Goal: Task Accomplishment & Management: Use online tool/utility

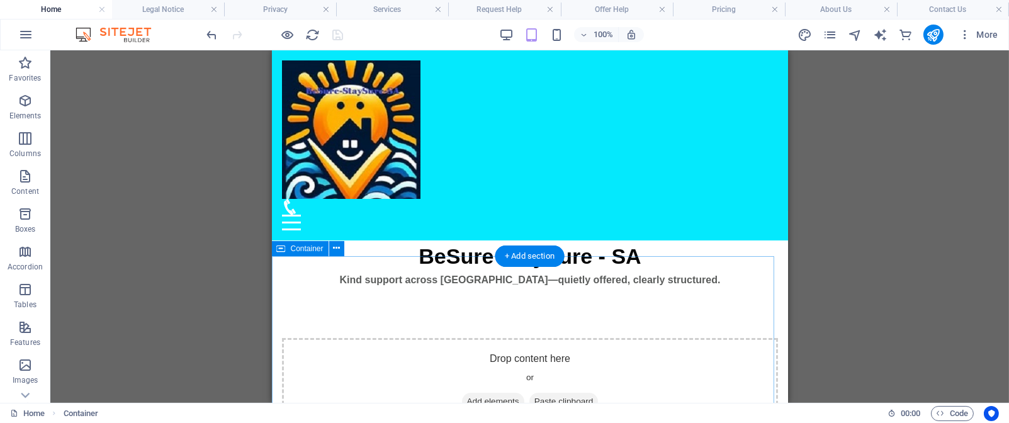
click at [473, 393] on span "Add elements" at bounding box center [492, 402] width 62 height 18
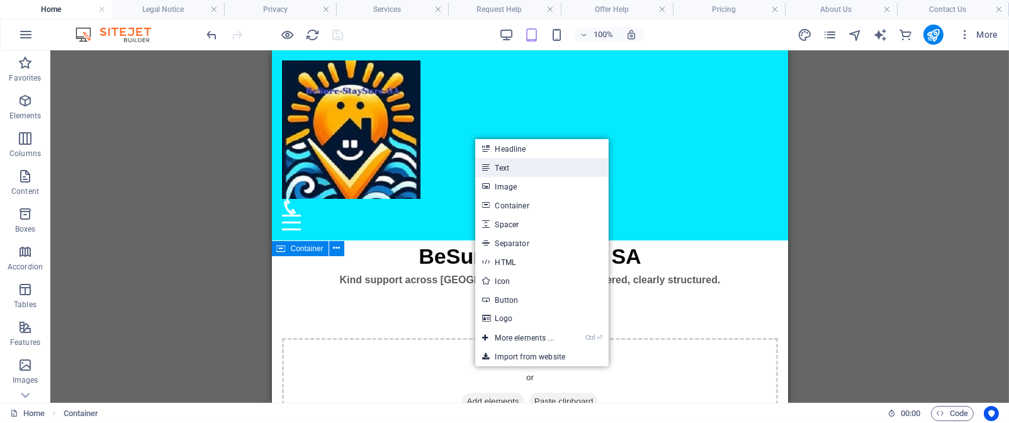
click at [527, 169] on link "Text" at bounding box center [541, 167] width 133 height 19
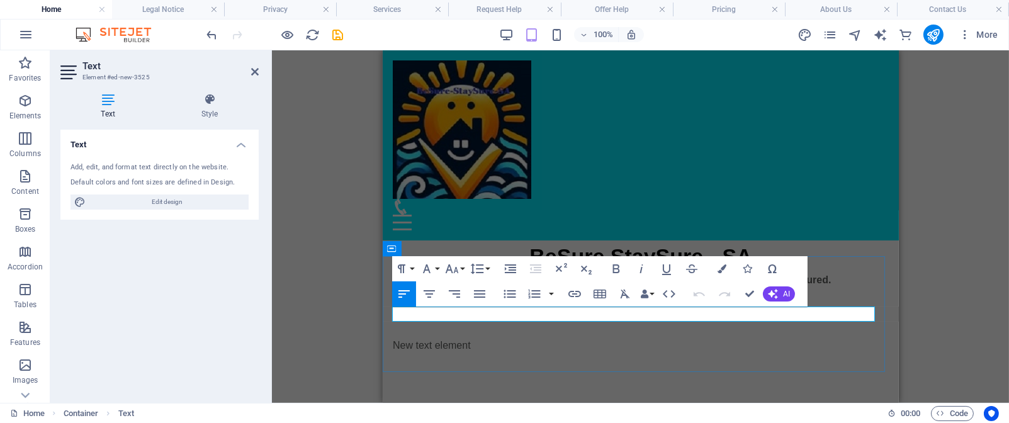
click at [476, 338] on p "New text element" at bounding box center [640, 345] width 496 height 15
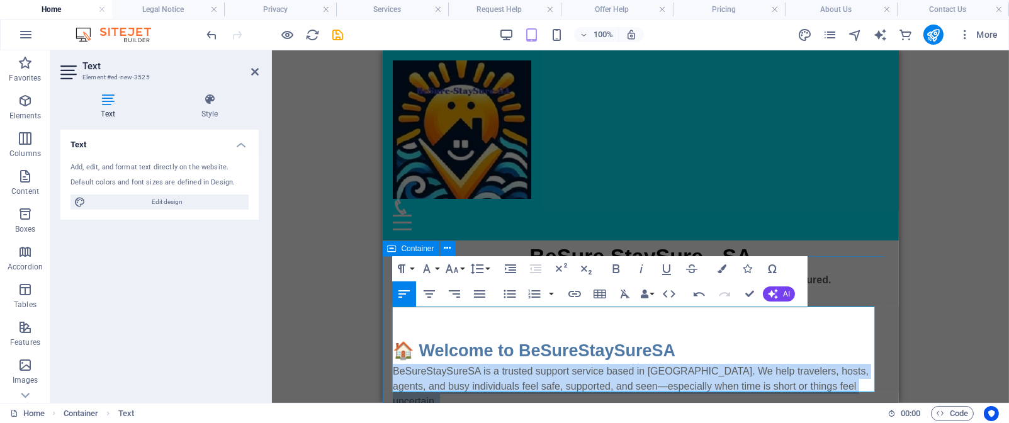
drag, startPoint x: 677, startPoint y: 320, endPoint x: 419, endPoint y: 368, distance: 263.1
click at [416, 368] on div "🏠 Welcome to BeSureStaySureSA BeSureStaySureSA is a trusted support service bas…" at bounding box center [640, 388] width 496 height 101
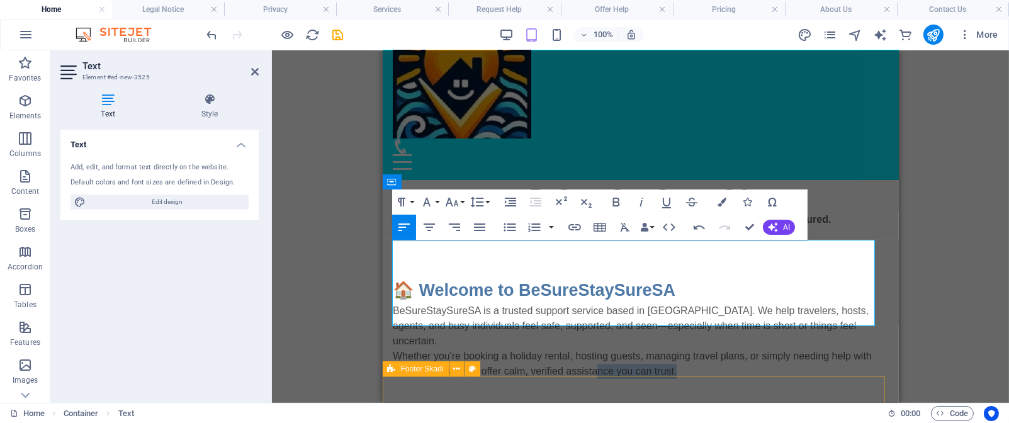
drag, startPoint x: 707, startPoint y: 387, endPoint x: 593, endPoint y: 393, distance: 114.1
click at [593, 393] on div "Menu Drop content here or Add elements Paste clipboard 01. STARTPAGE 02. SUBPAG…" at bounding box center [640, 328] width 516 height 677
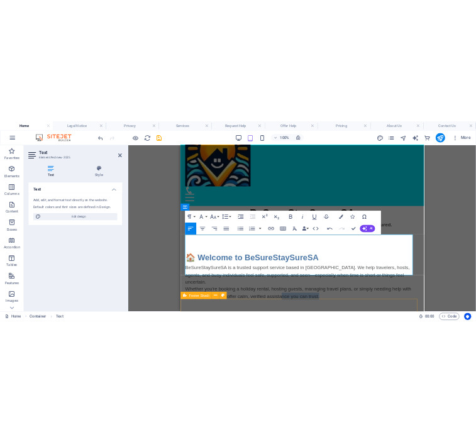
scroll to position [84, 0]
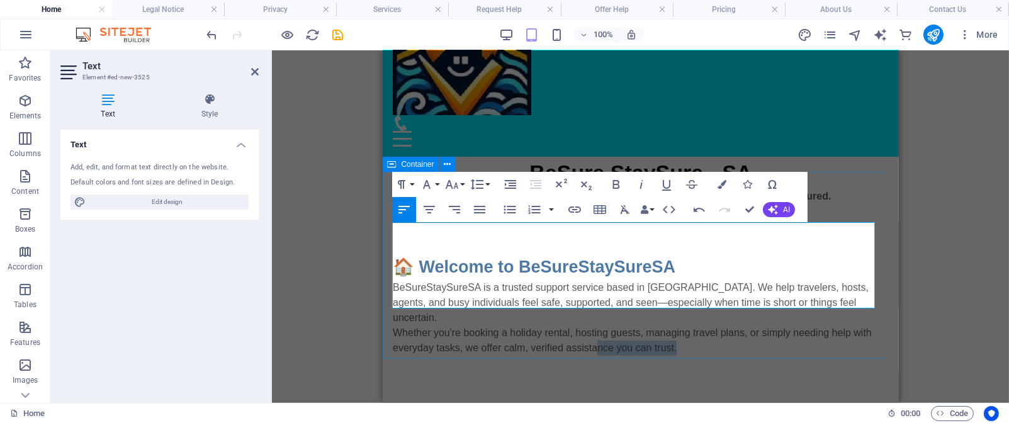
click at [695, 325] on p "Whether you're booking a holiday rental, hosting guests, managing travel plans,…" at bounding box center [640, 340] width 496 height 30
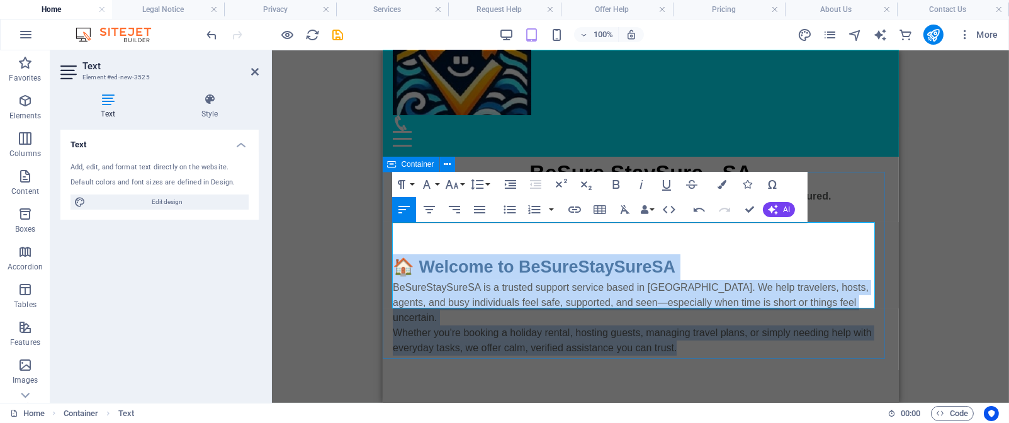
drag, startPoint x: 695, startPoint y: 301, endPoint x: 389, endPoint y: 233, distance: 313.9
click at [389, 233] on div "🏠 Welcome to BeSureStaySureSA BeSureStaySureSA is a trusted support service bas…" at bounding box center [640, 305] width 516 height 202
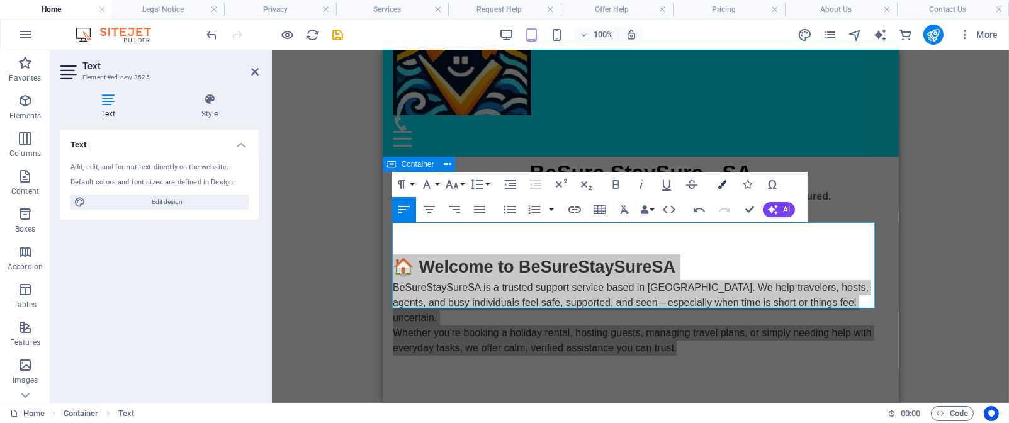
click at [724, 186] on icon "button" at bounding box center [721, 184] width 9 height 9
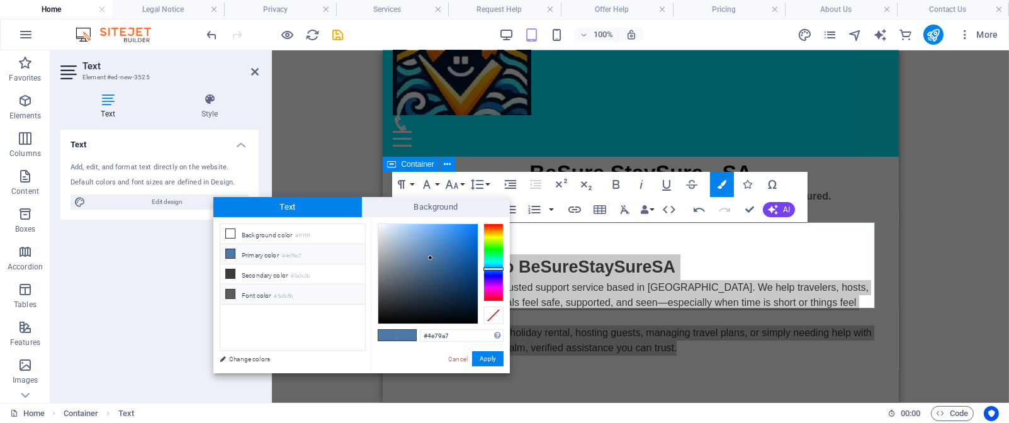
click at [229, 296] on icon at bounding box center [230, 294] width 9 height 9
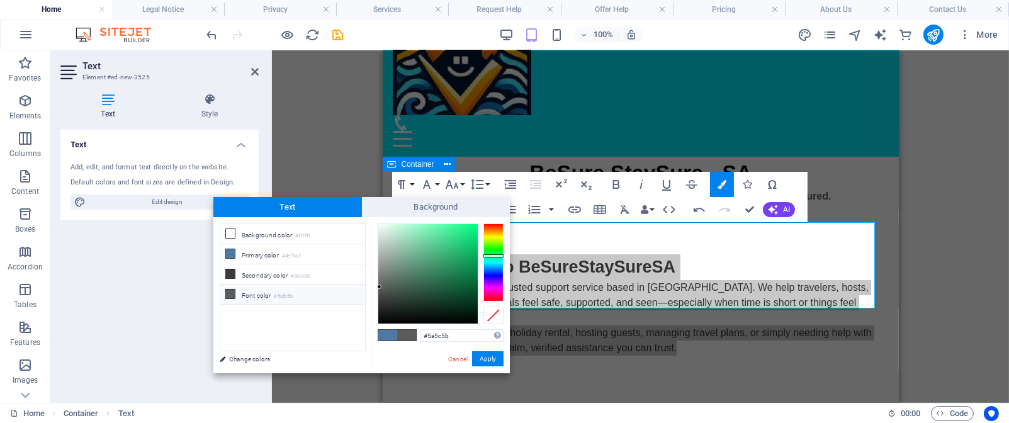
type input "#000000"
click at [379, 323] on div at bounding box center [428, 273] width 101 height 101
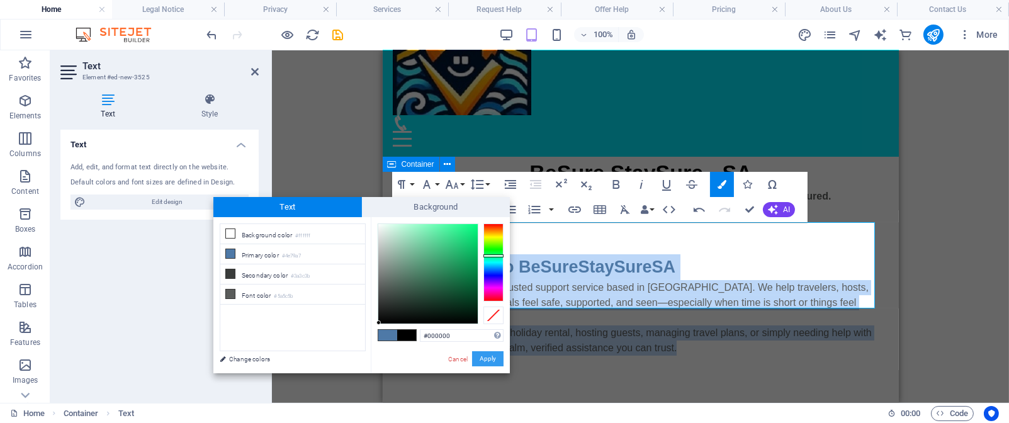
click at [486, 361] on button "Apply" at bounding box center [487, 358] width 31 height 15
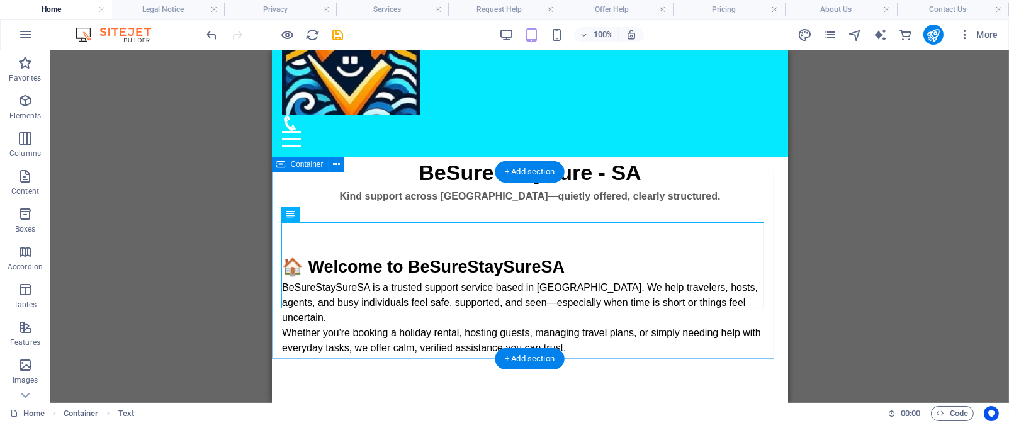
click at [733, 204] on div "🏠 Welcome to BeSureStaySureSA BeSureStaySureSA is a trusted support service bas…" at bounding box center [529, 305] width 516 height 202
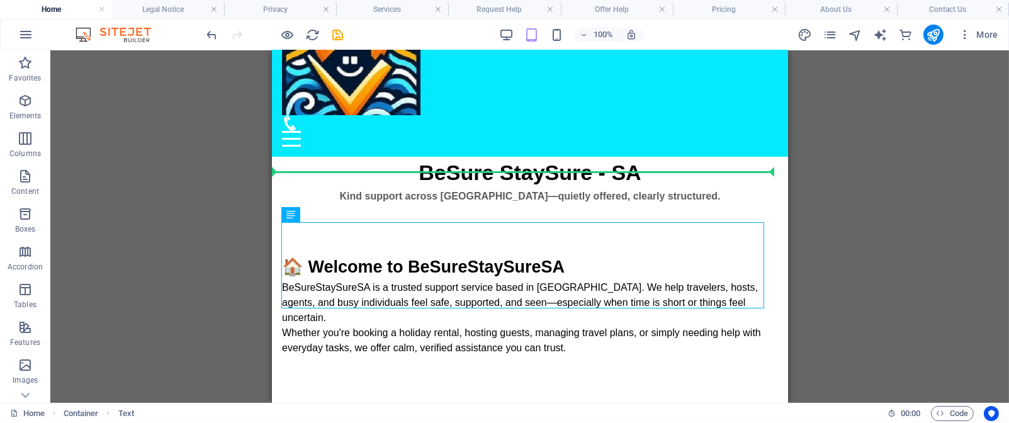
drag, startPoint x: 364, startPoint y: 230, endPoint x: 364, endPoint y: 166, distance: 63.6
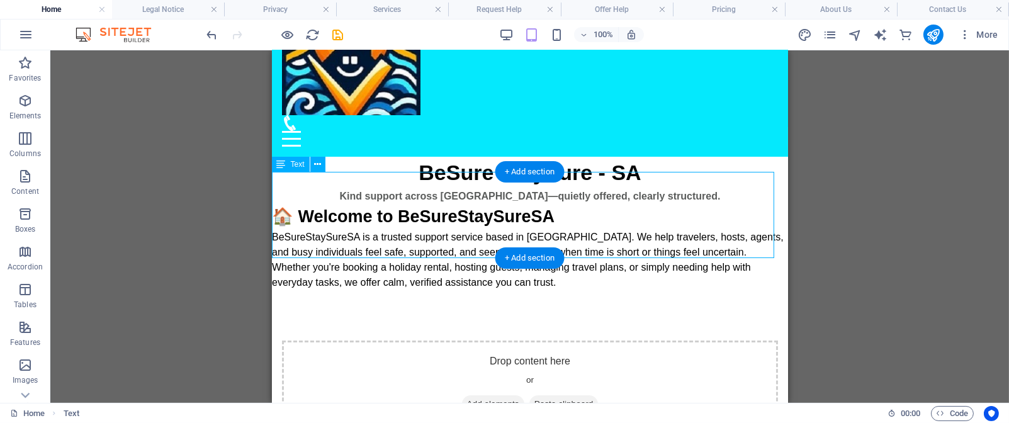
click at [602, 204] on div "🏠 Welcome to BeSureStaySureSA BeSureStaySureSA is a trusted support service bas…" at bounding box center [529, 247] width 516 height 86
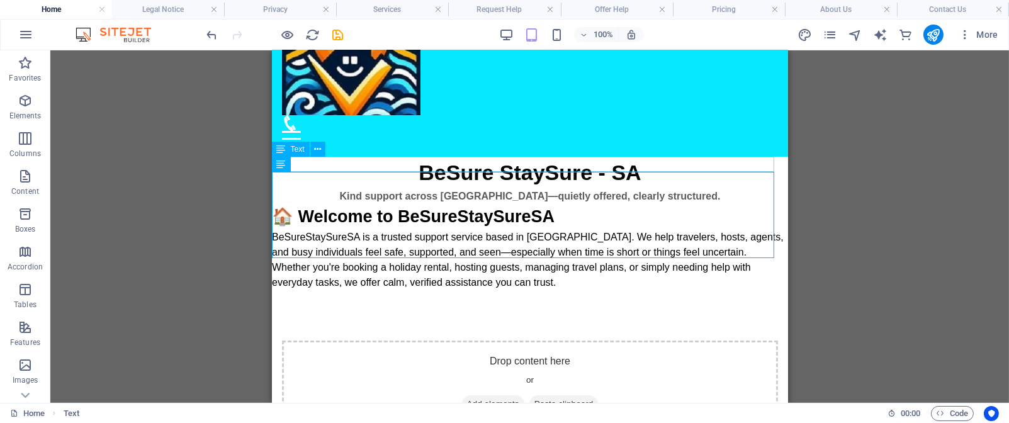
click at [698, 189] on div "Kind support across [GEOGRAPHIC_DATA]—quietly offered, clearly structured." at bounding box center [529, 196] width 516 height 15
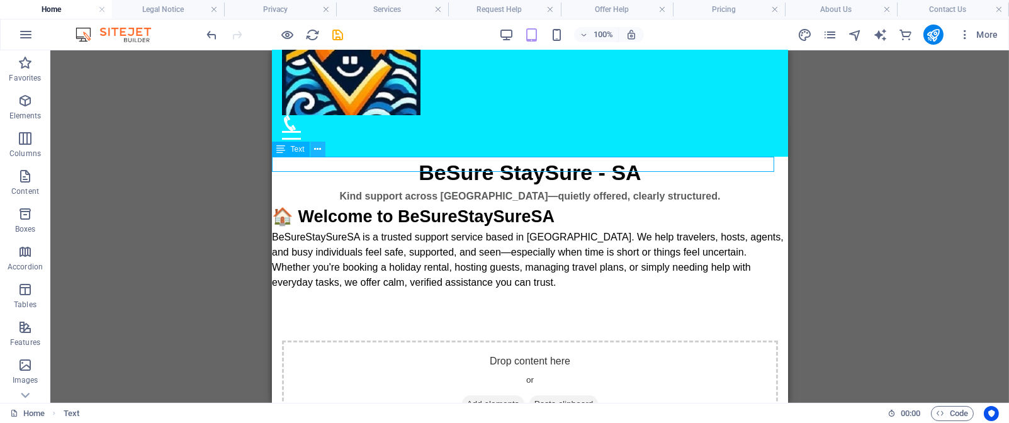
click at [319, 152] on icon at bounding box center [317, 149] width 7 height 13
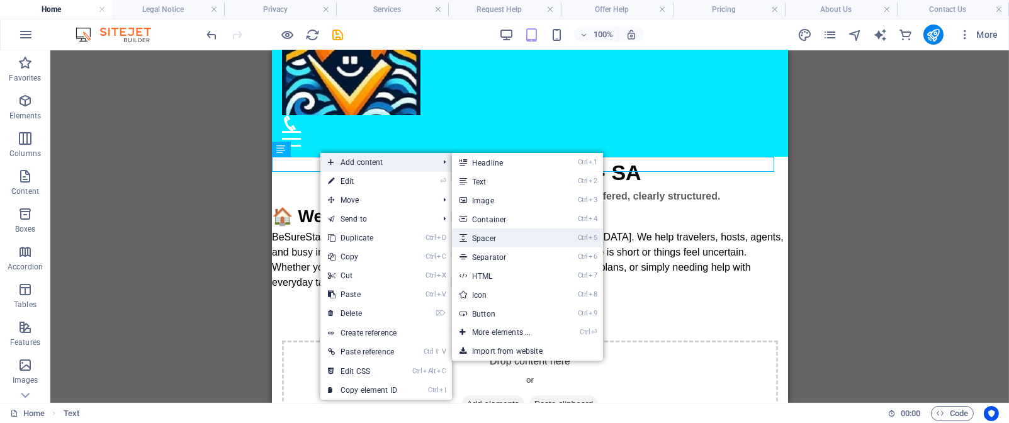
click at [513, 241] on link "Ctrl 5 Spacer" at bounding box center [504, 237] width 104 height 19
select select "px"
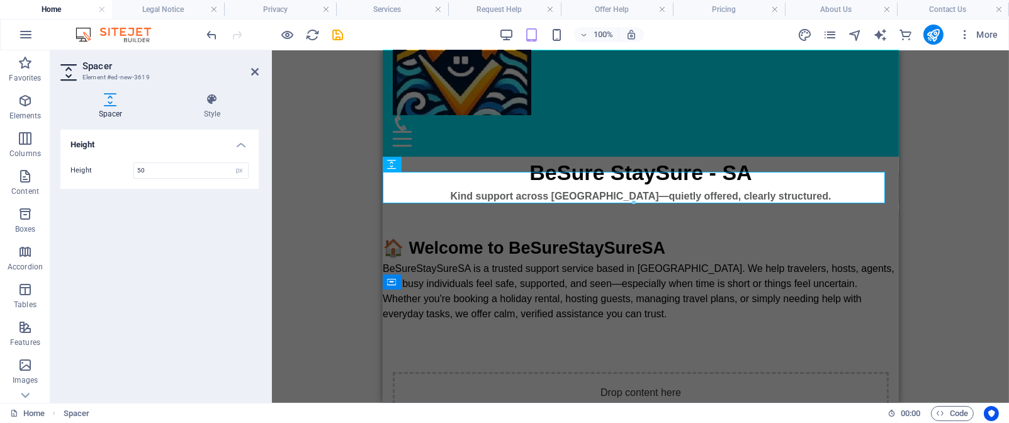
click at [329, 213] on div "Placeholder Menu Bar Hamburger Logo Container Container Placeholder Footer Skad…" at bounding box center [640, 226] width 737 height 352
click at [254, 69] on icon at bounding box center [255, 72] width 8 height 10
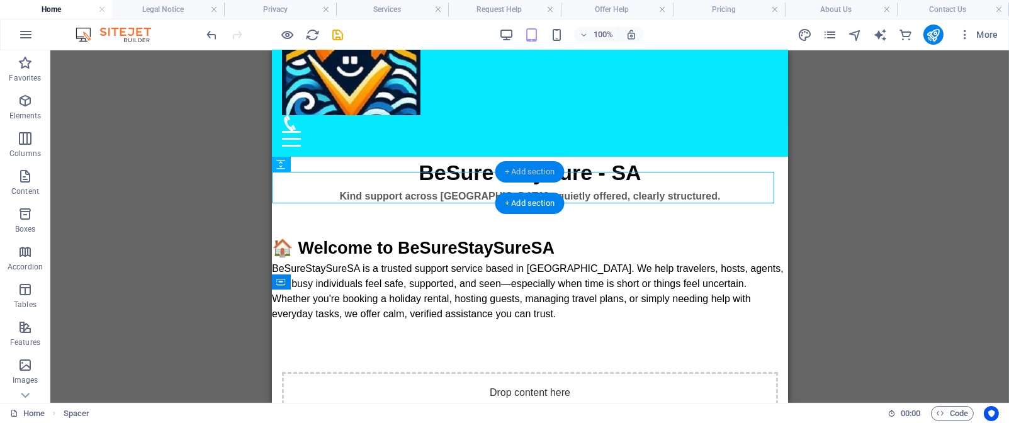
click at [520, 181] on div "+ Add section" at bounding box center [530, 171] width 70 height 21
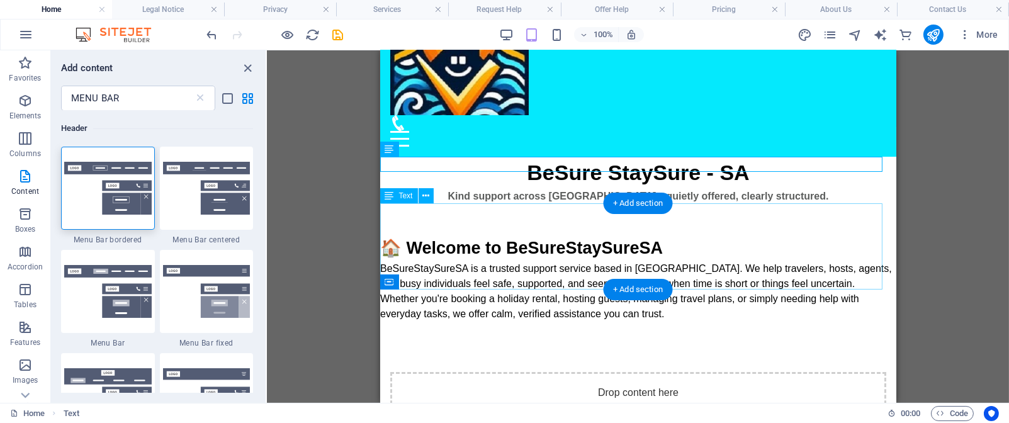
click at [709, 235] on div "🏠 Welcome to BeSureStaySureSA BeSureStaySureSA is a trusted support service bas…" at bounding box center [638, 278] width 516 height 86
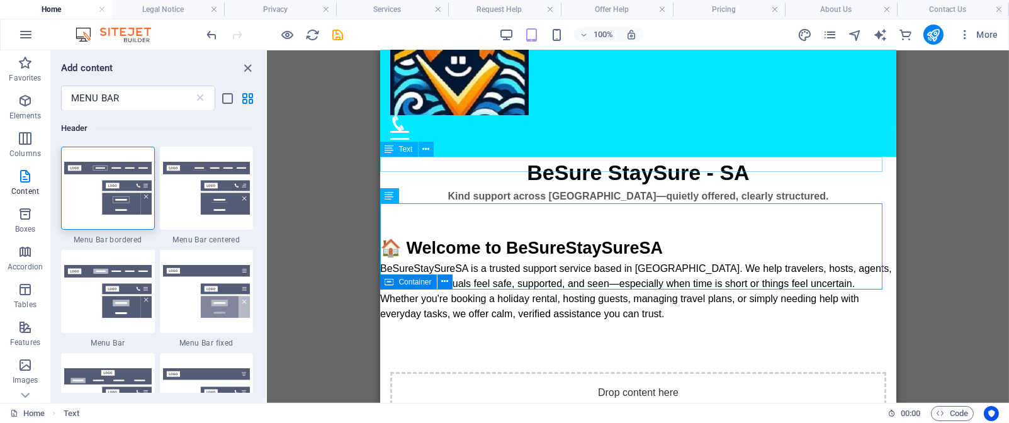
click at [683, 189] on div "Kind support across [GEOGRAPHIC_DATA]—quietly offered, clearly structured." at bounding box center [638, 196] width 516 height 15
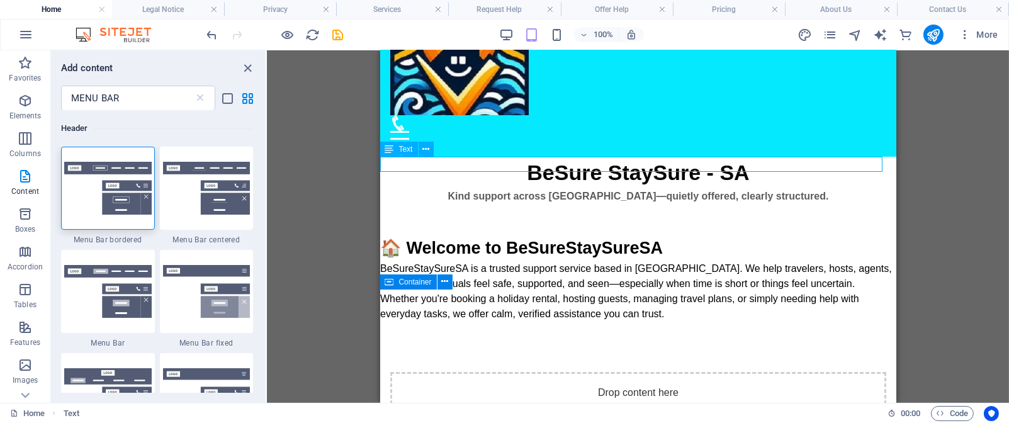
click at [683, 189] on div "Kind support across [GEOGRAPHIC_DATA]—quietly offered, clearly structured." at bounding box center [638, 196] width 516 height 15
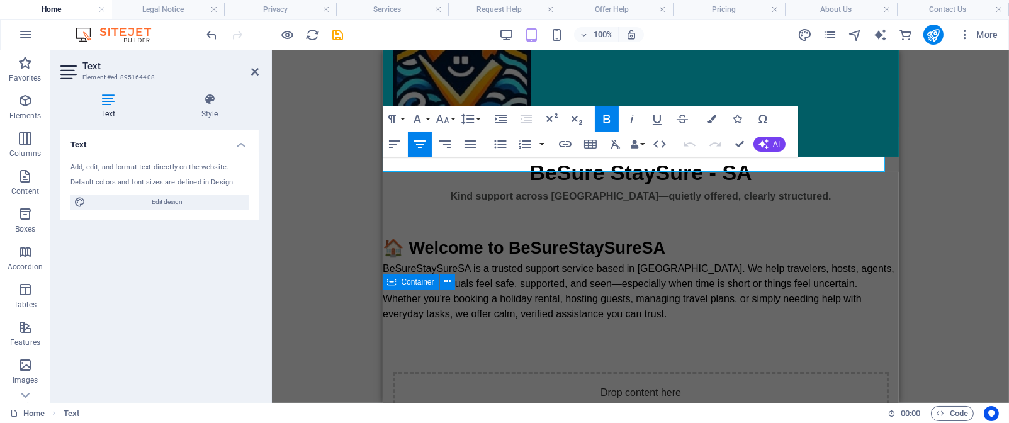
click at [804, 189] on p "Kind support across [GEOGRAPHIC_DATA]—quietly offered, clearly structured." at bounding box center [640, 196] width 516 height 15
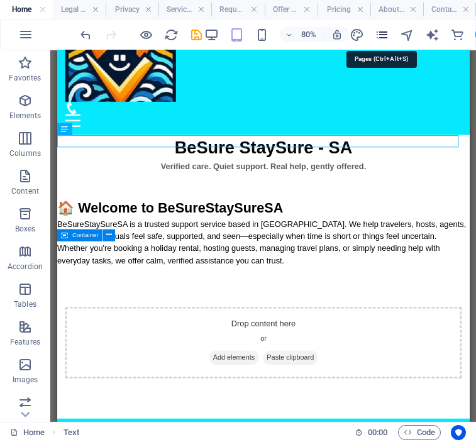
click at [385, 35] on icon "pages" at bounding box center [383, 35] width 14 height 14
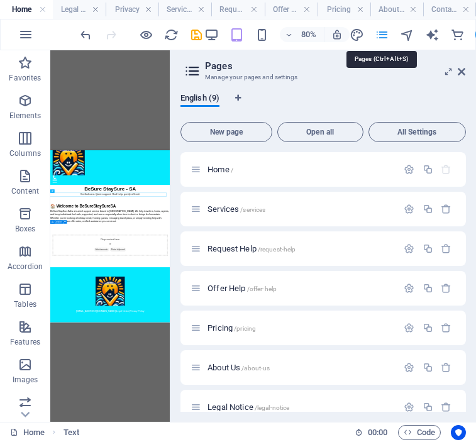
scroll to position [6, 0]
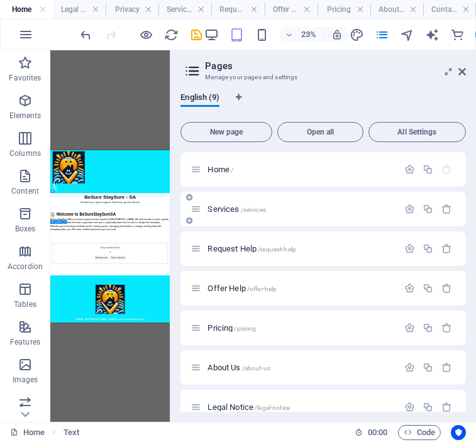
click at [276, 205] on p "Services /services" at bounding box center [301, 209] width 186 height 8
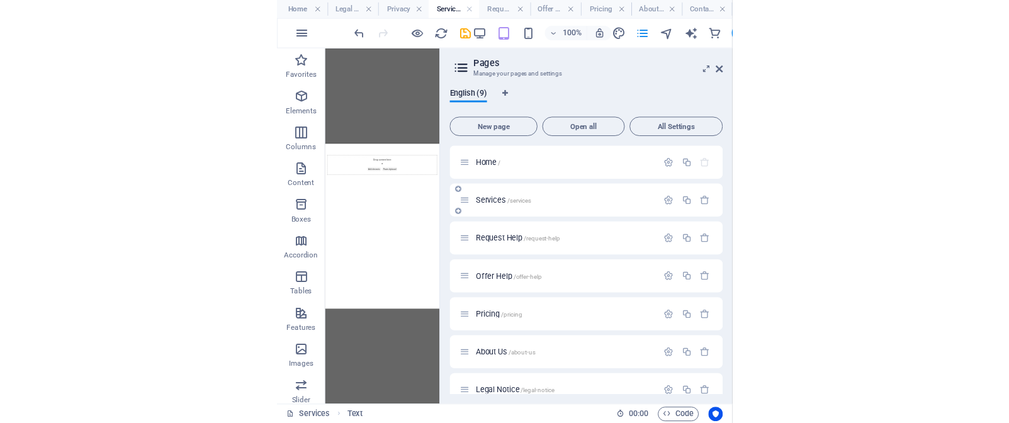
scroll to position [0, 0]
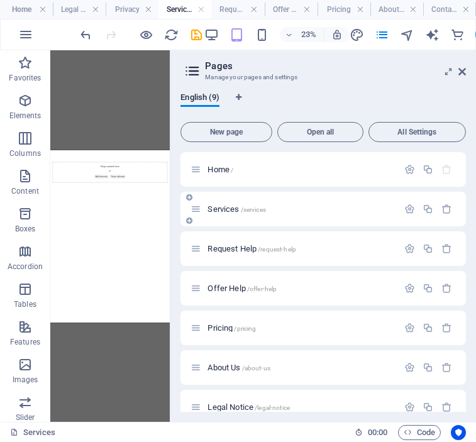
click at [276, 205] on p "Services /services" at bounding box center [301, 209] width 186 height 8
click at [466, 216] on div "Services /services" at bounding box center [324, 209] width 286 height 35
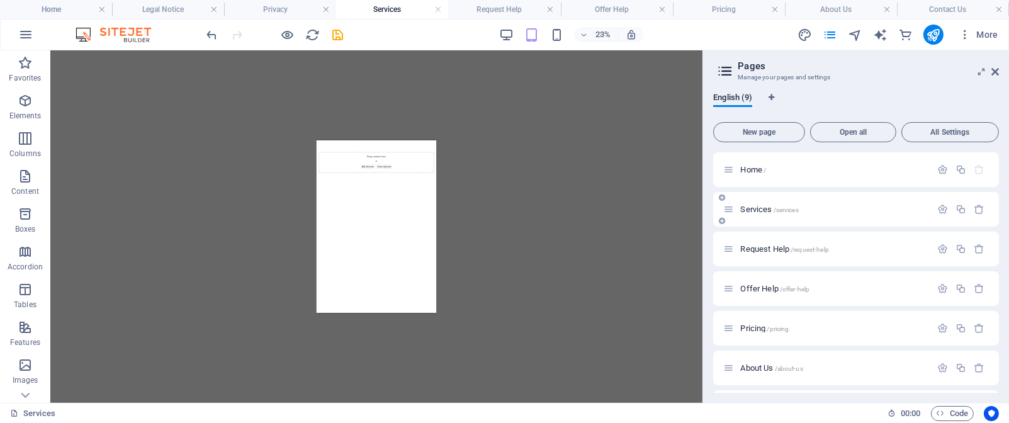
click at [827, 206] on p "Services /services" at bounding box center [833, 209] width 186 height 8
click at [933, 211] on button "button" at bounding box center [942, 209] width 18 height 11
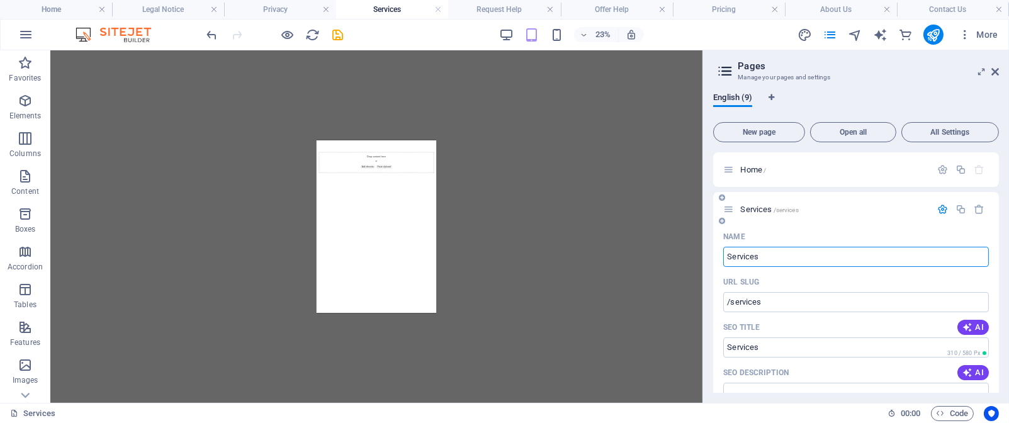
click at [762, 257] on input "Services" at bounding box center [856, 257] width 266 height 20
type input "S"
type input "What"
type input "/"
type input "What we off"
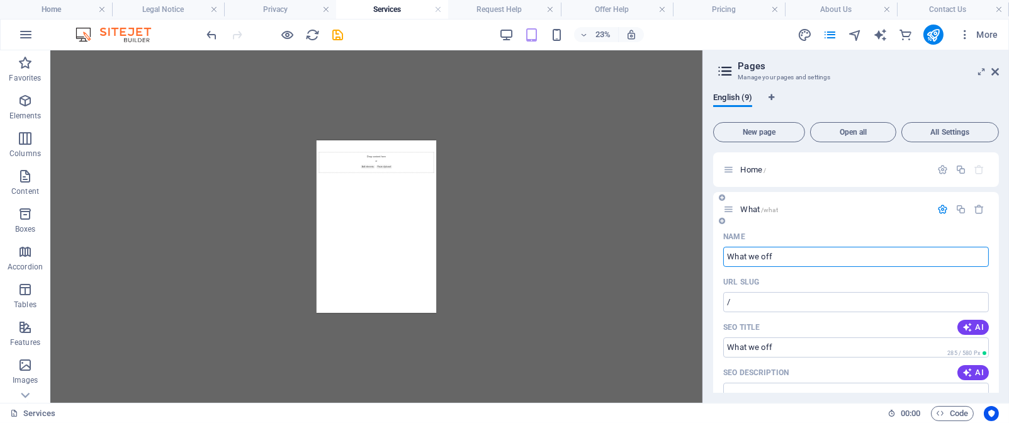
type input "/what"
type input "What"
type input "What we offer"
type input "/what-we-offer"
type input "What we offer"
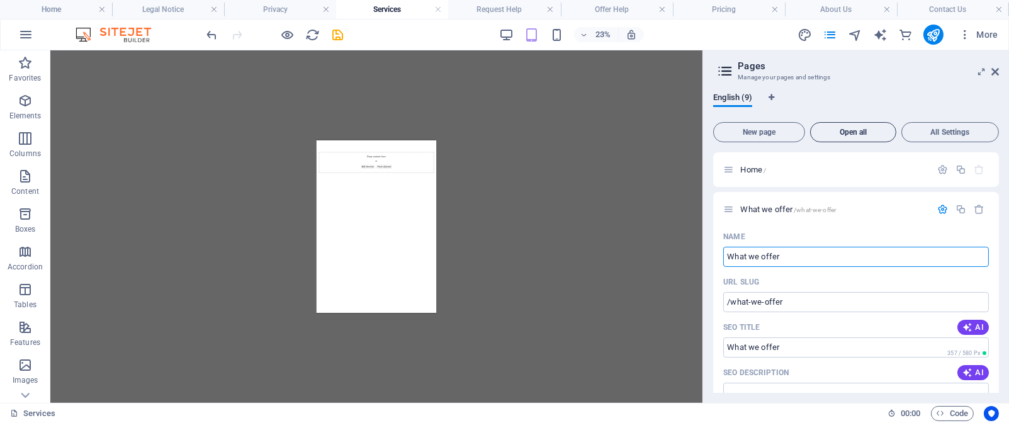
type input "What we offer"
click at [846, 129] on span "Open all" at bounding box center [853, 132] width 75 height 8
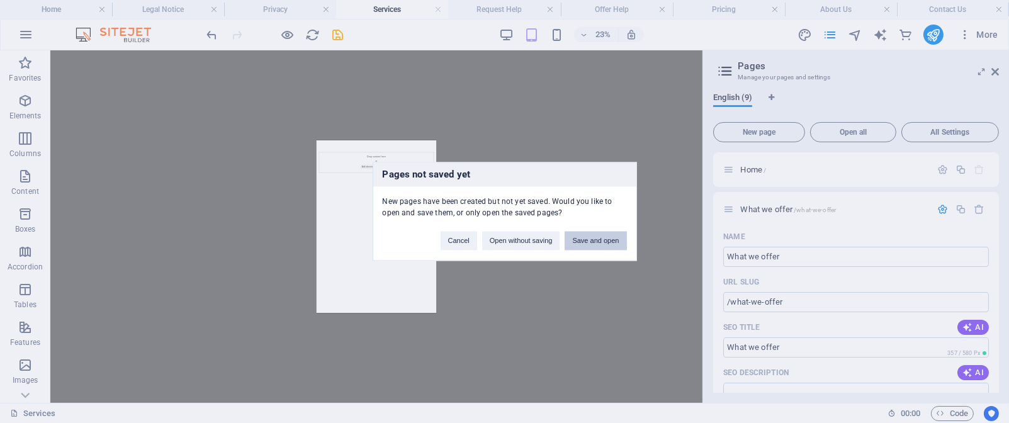
click at [595, 239] on button "Save and open" at bounding box center [596, 241] width 62 height 19
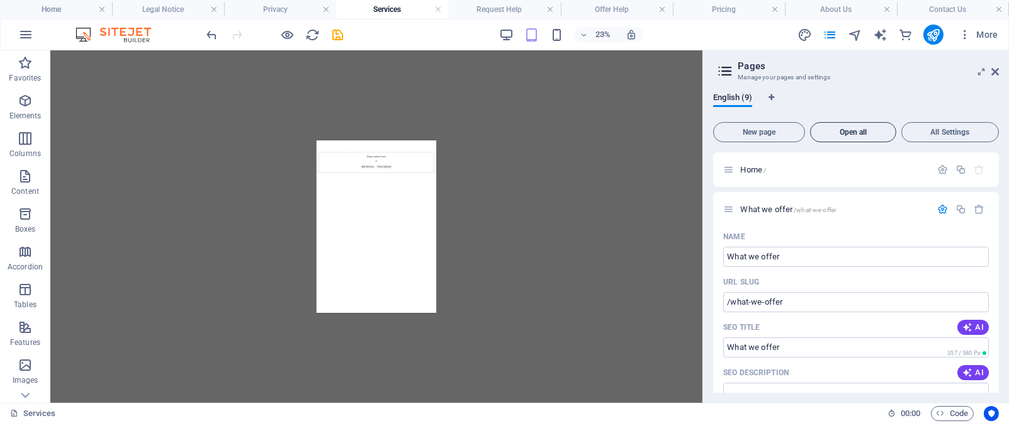
click at [854, 133] on span "Open all" at bounding box center [853, 132] width 75 height 8
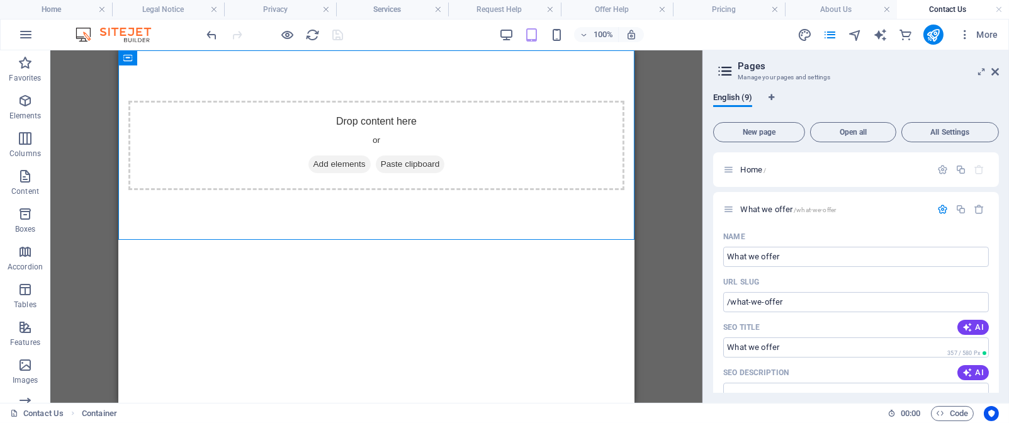
drag, startPoint x: 998, startPoint y: 159, endPoint x: 1000, endPoint y: 166, distance: 7.2
click at [1000, 166] on div "English (9) New page Open all All Settings Home / What we offer /what-we-offer …" at bounding box center [856, 243] width 306 height 320
drag, startPoint x: 996, startPoint y: 166, endPoint x: 1003, endPoint y: 193, distance: 27.5
click at [1003, 193] on div "English (9) New page Open all All Settings Home / What we offer /what-we-offer …" at bounding box center [856, 243] width 306 height 320
drag, startPoint x: 996, startPoint y: 186, endPoint x: 998, endPoint y: 213, distance: 27.1
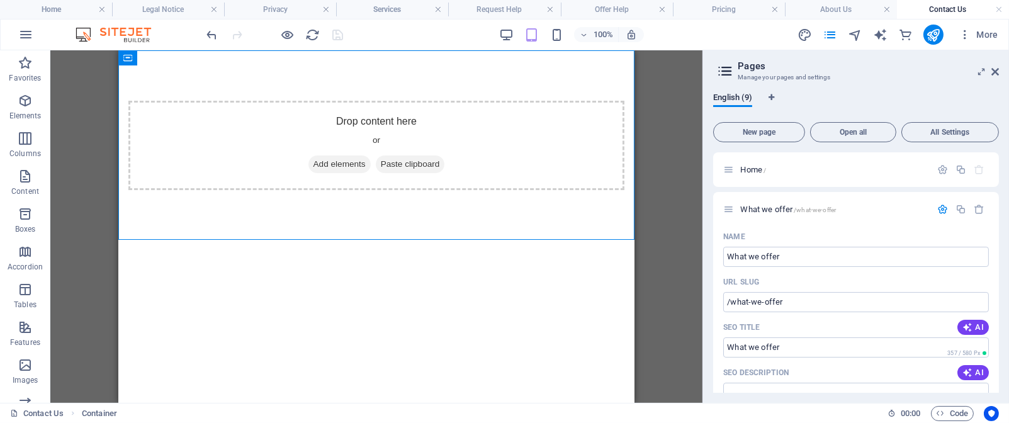
click at [998, 213] on div "Home / What we offer /what-we-offer Name What we offer ​ URL SLUG /what-we-offe…" at bounding box center [856, 272] width 286 height 240
drag, startPoint x: 994, startPoint y: 203, endPoint x: 998, endPoint y: 212, distance: 9.6
click at [998, 212] on div "Home / What we offer /what-we-offer Name What we offer ​ URL SLUG /what-we-offe…" at bounding box center [856, 272] width 286 height 240
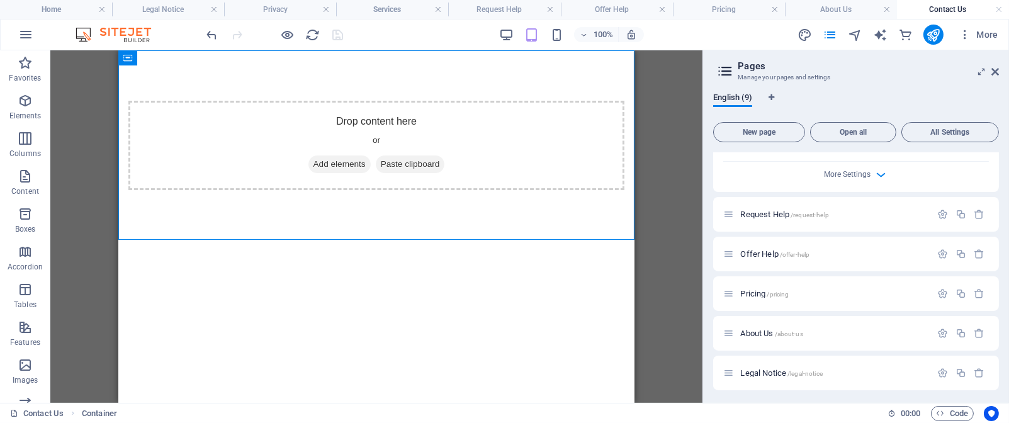
scroll to position [524, 0]
click at [837, 211] on p "Request Help /request-help" at bounding box center [833, 211] width 186 height 8
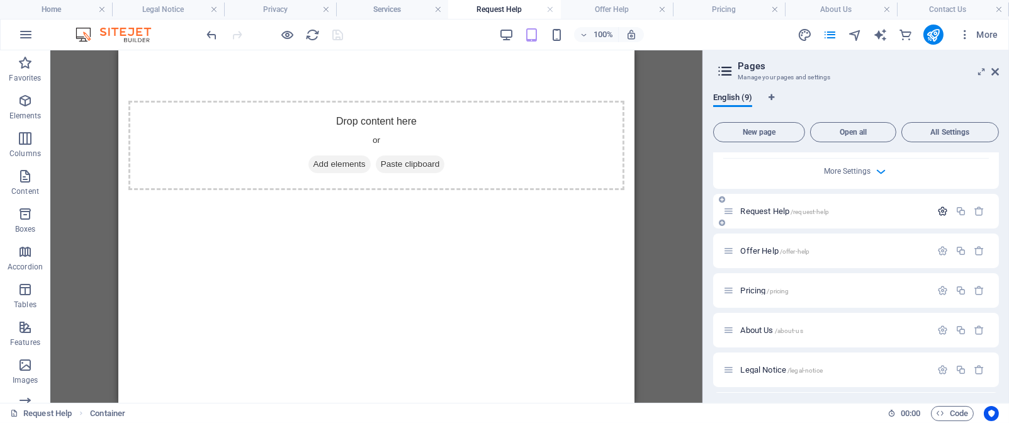
click at [939, 216] on icon "button" at bounding box center [942, 211] width 11 height 11
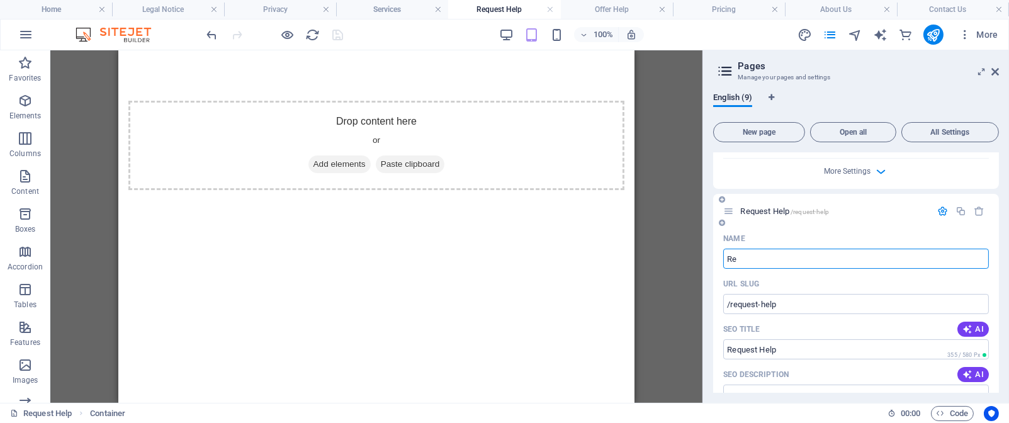
type input "R"
type input "Wh"
type input "/"
type input "Who we help"
type input "/who-we"
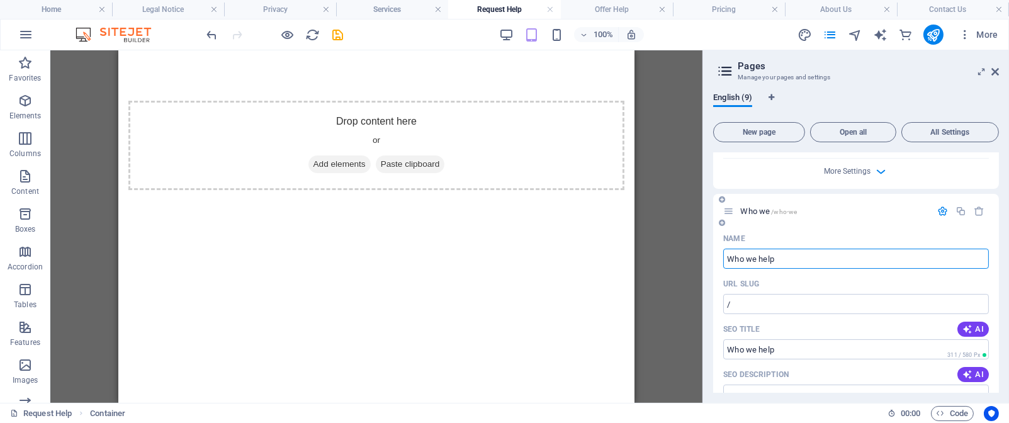
type input "Who we"
click at [858, 219] on div "Who we /who-we" at bounding box center [856, 211] width 286 height 35
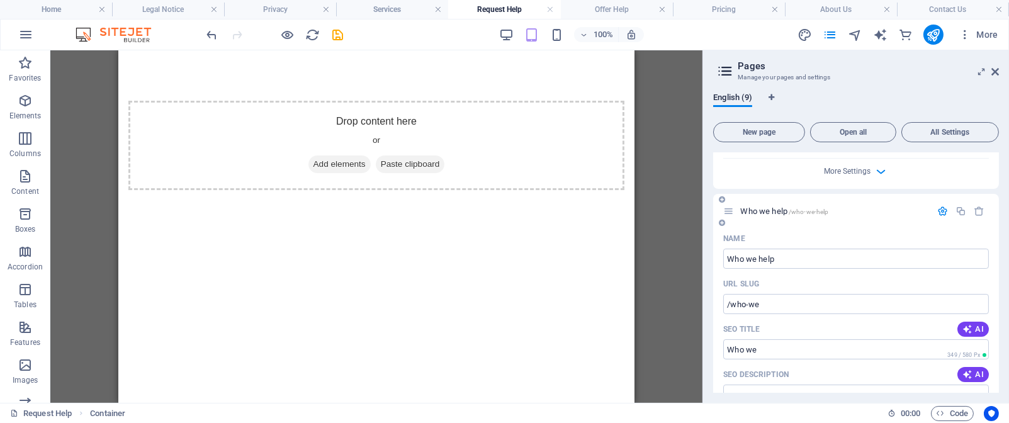
type input "Who we help"
type input "/who-we-help"
type input "Who we help"
click at [852, 132] on span "Open all" at bounding box center [853, 132] width 75 height 8
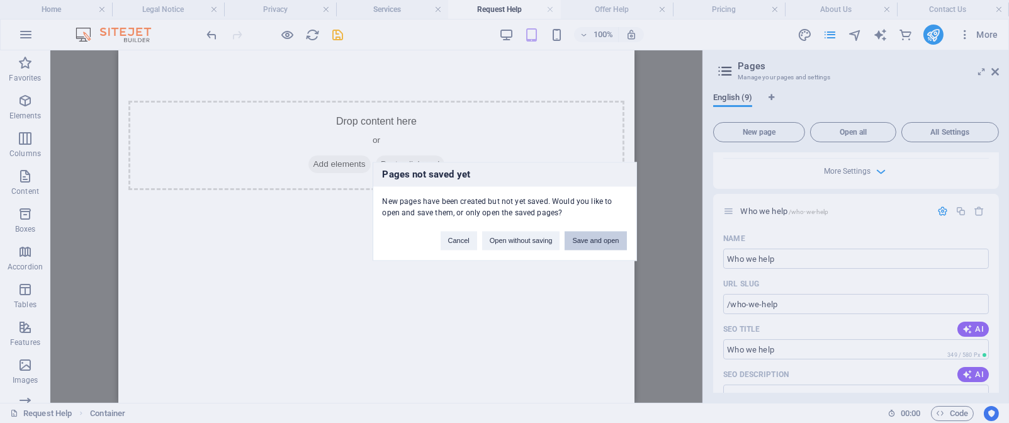
click at [611, 240] on button "Save and open" at bounding box center [596, 241] width 62 height 19
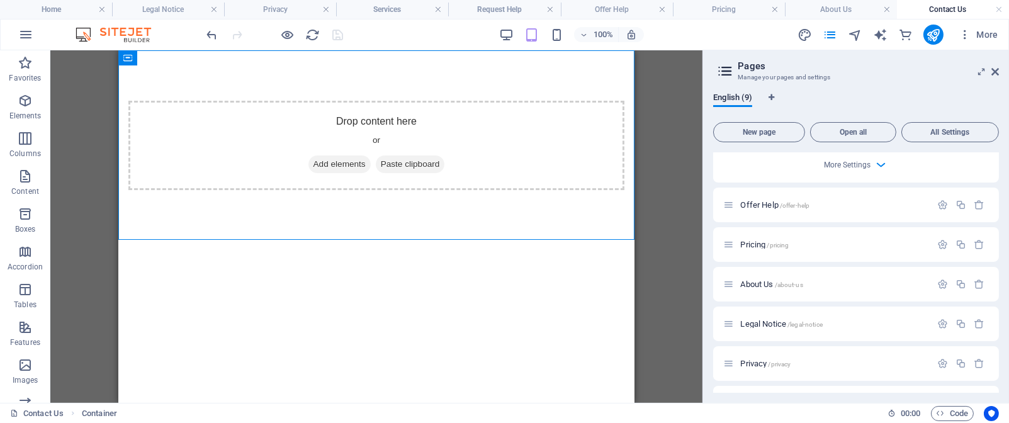
scroll to position [1044, 0]
click at [943, 206] on icon "button" at bounding box center [942, 200] width 11 height 11
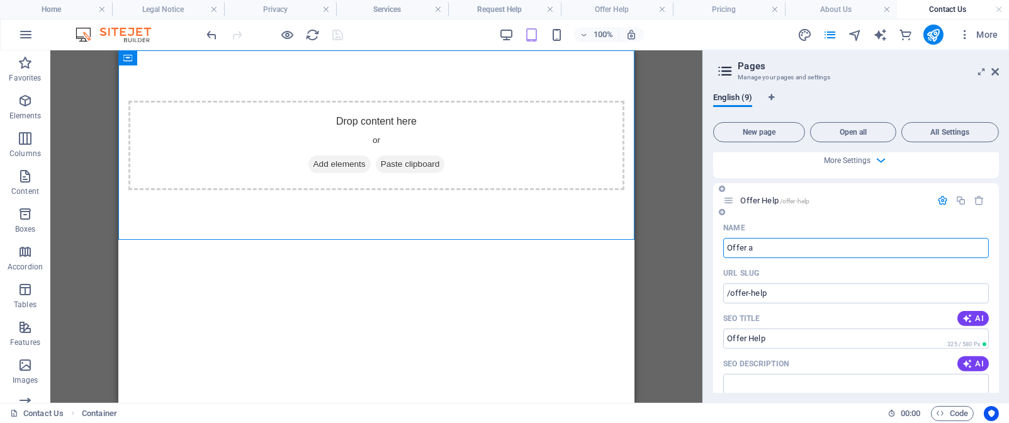
type input "Offer a S"
type input "/offer"
type input "Offer"
type input "Offer a Ser"
type input "/offer-a-service"
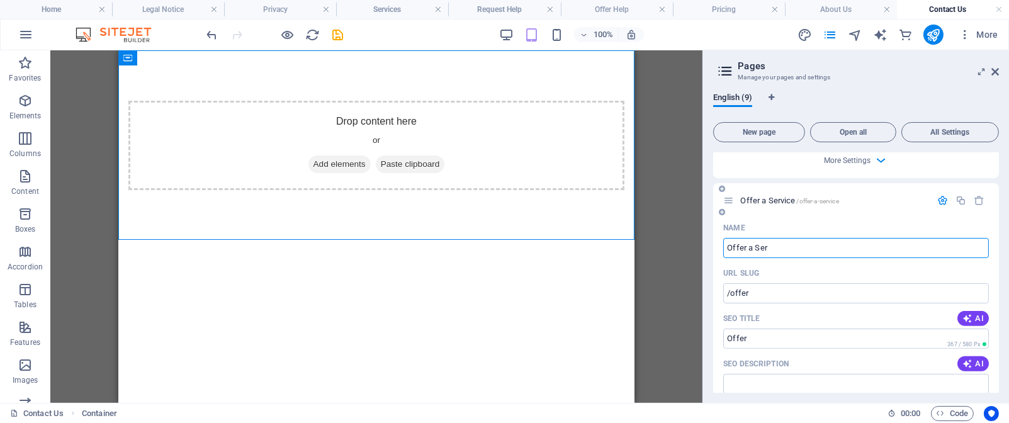
type input "Offer a Service"
click at [789, 258] on input "Offer a Ser" at bounding box center [856, 248] width 266 height 20
type input "Offer a"
type input "/offer-a-ser"
type input "Offer a Ser"
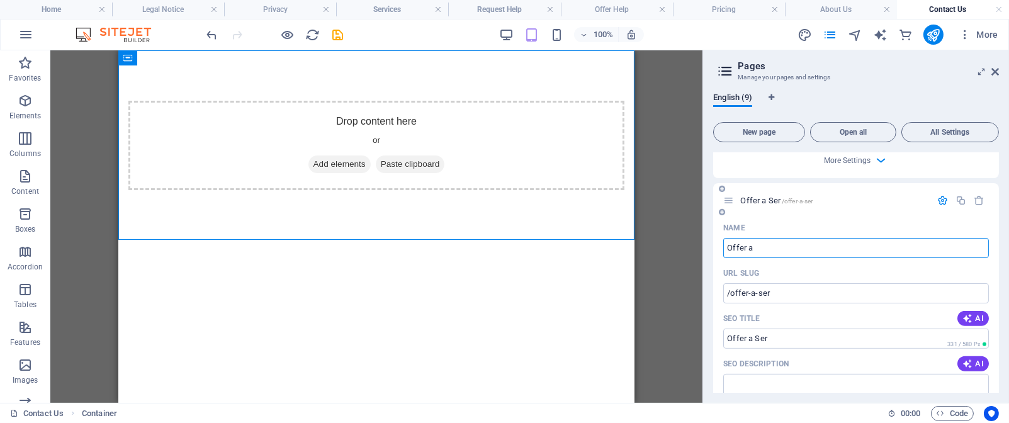
type input "Offer a"
type input "/offer-a"
type input "Offer a"
type input "Offer"
type input "Offer a"
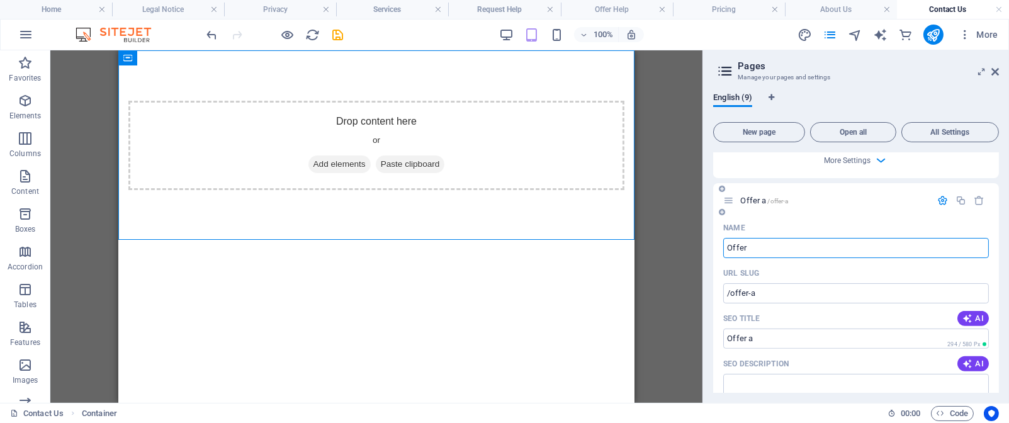
type input "Offer"
type input "/offer"
type input "Offer"
type input "Offer you"
type input "Offer"
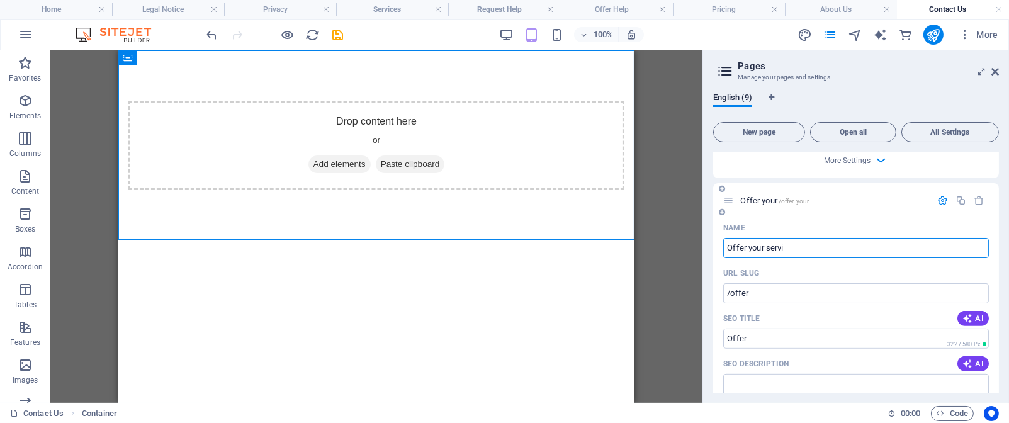
type input "Offer your servic"
type input "/offer-your"
type input "Offer your"
type input "Offer your service"
type input "/offer-your-service"
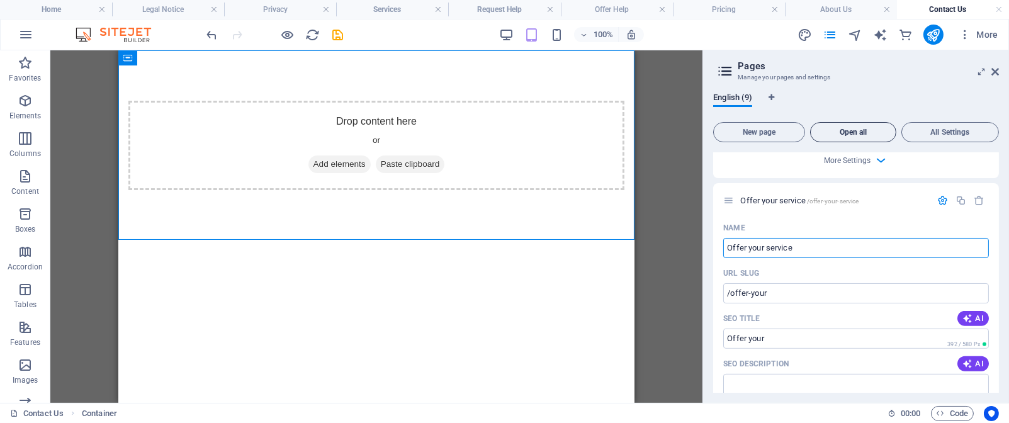
type input "Offer your service"
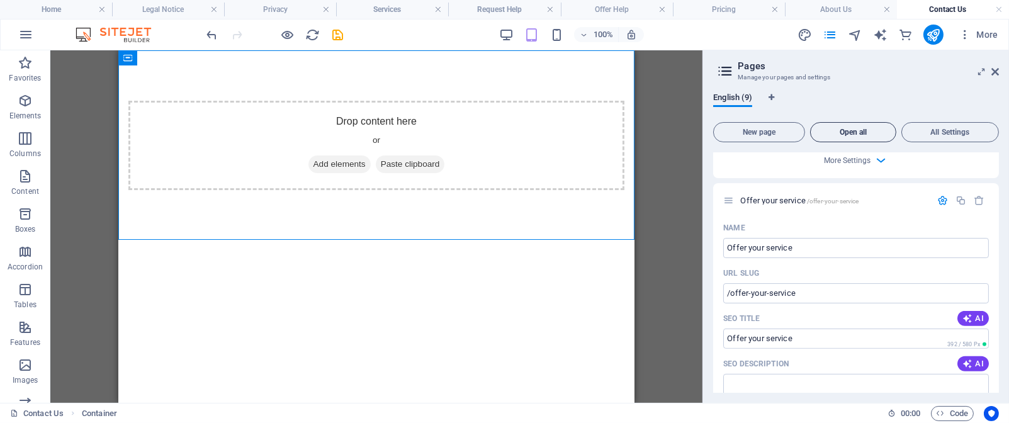
click at [852, 133] on span "Open all" at bounding box center [853, 132] width 75 height 8
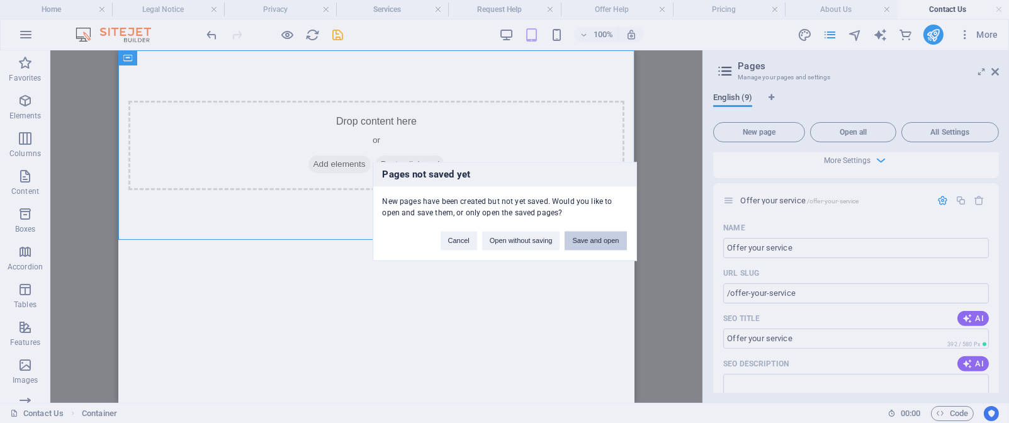
click at [602, 243] on button "Save and open" at bounding box center [596, 241] width 62 height 19
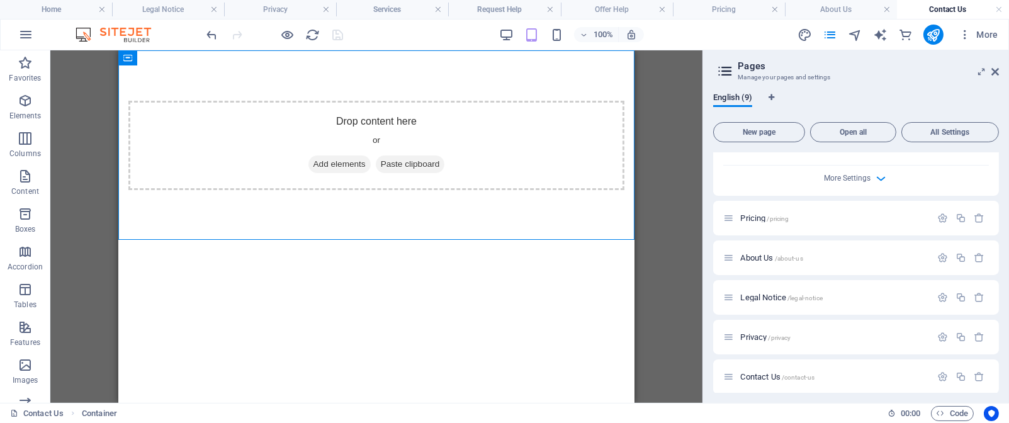
scroll to position [1559, 0]
click at [977, 217] on icon "button" at bounding box center [979, 211] width 11 height 11
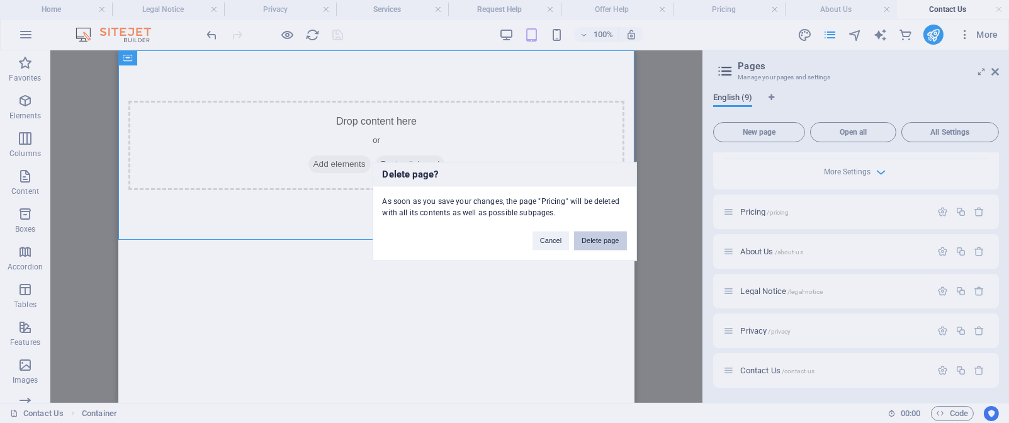
click at [597, 241] on button "Delete page" at bounding box center [600, 241] width 52 height 19
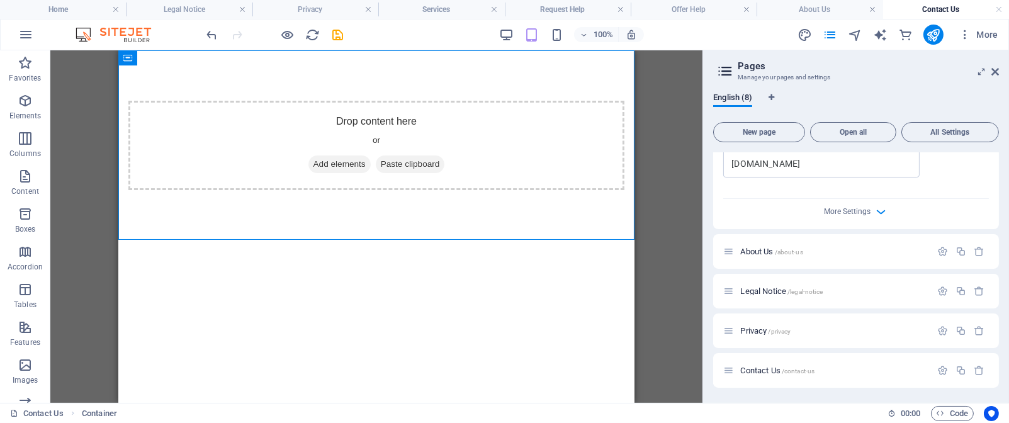
scroll to position [1535, 0]
click at [976, 252] on icon "button" at bounding box center [979, 251] width 11 height 11
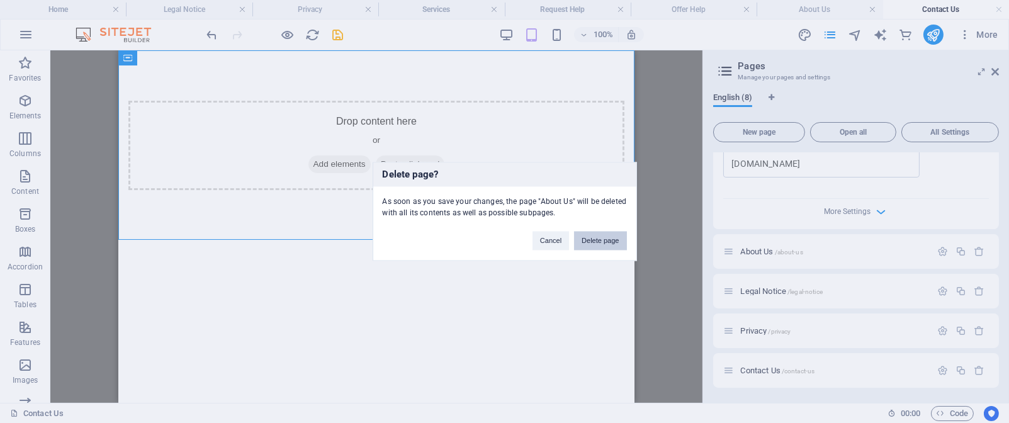
click at [614, 239] on button "Delete page" at bounding box center [600, 241] width 52 height 19
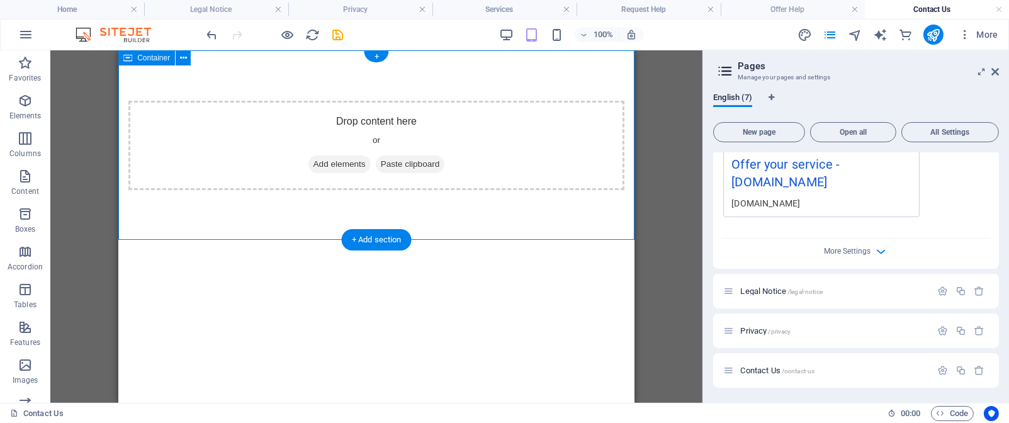
scroll to position [1495, 0]
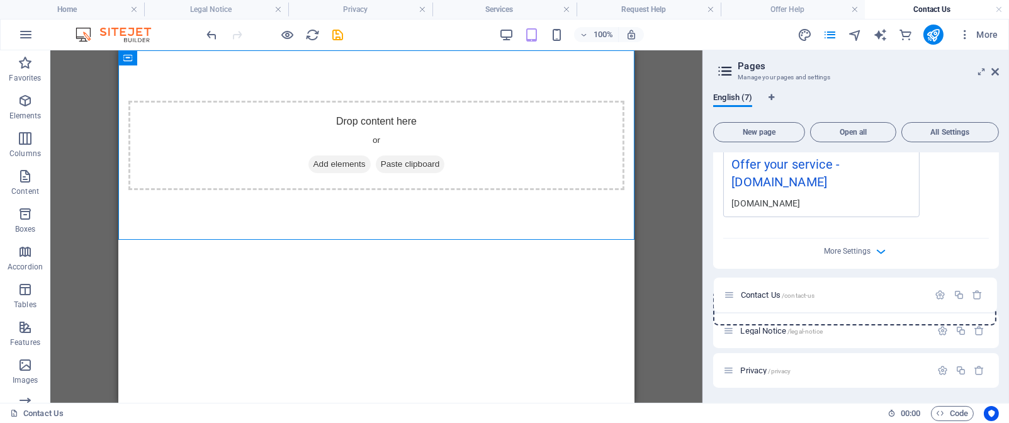
drag, startPoint x: 726, startPoint y: 374, endPoint x: 726, endPoint y: 294, distance: 80.6
drag, startPoint x: 996, startPoint y: 376, endPoint x: 996, endPoint y: 343, distance: 32.7
drag, startPoint x: 996, startPoint y: 376, endPoint x: 998, endPoint y: 287, distance: 89.4
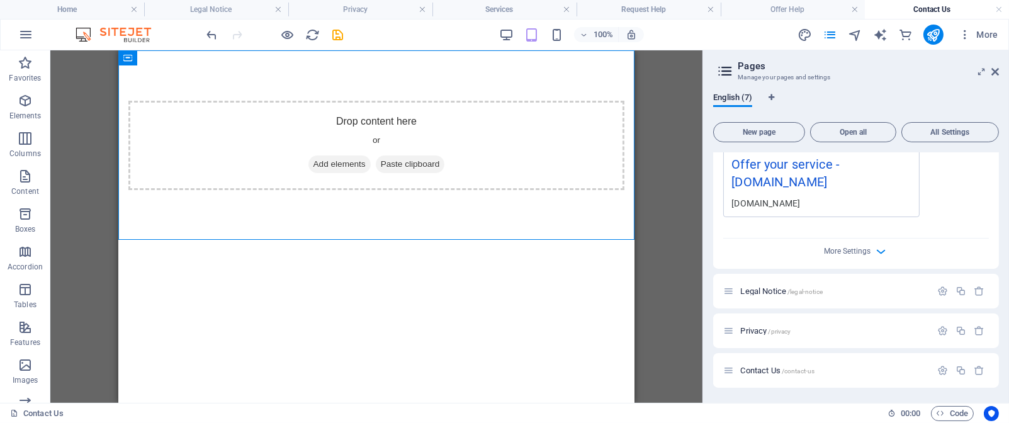
click at [998, 287] on div "Home / What we offer /what-we-offer Name What we offer ​ URL SLUG /what-we-offe…" at bounding box center [856, 272] width 286 height 240
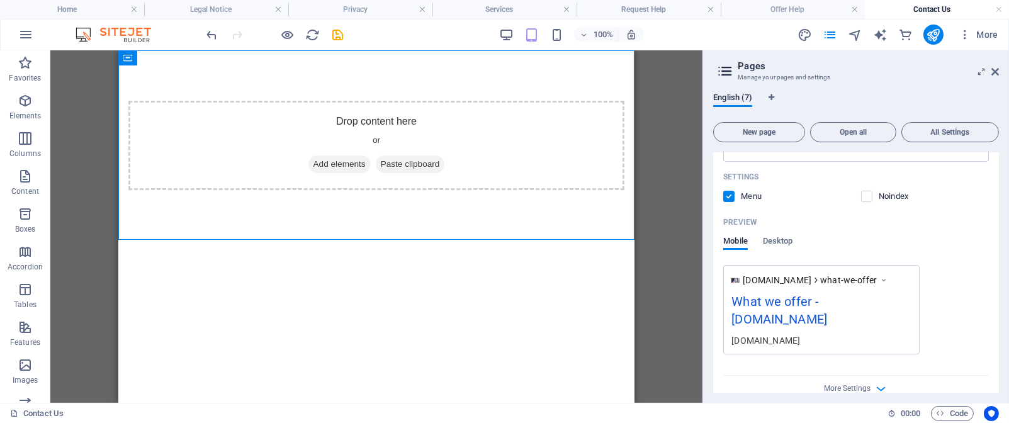
scroll to position [0, 0]
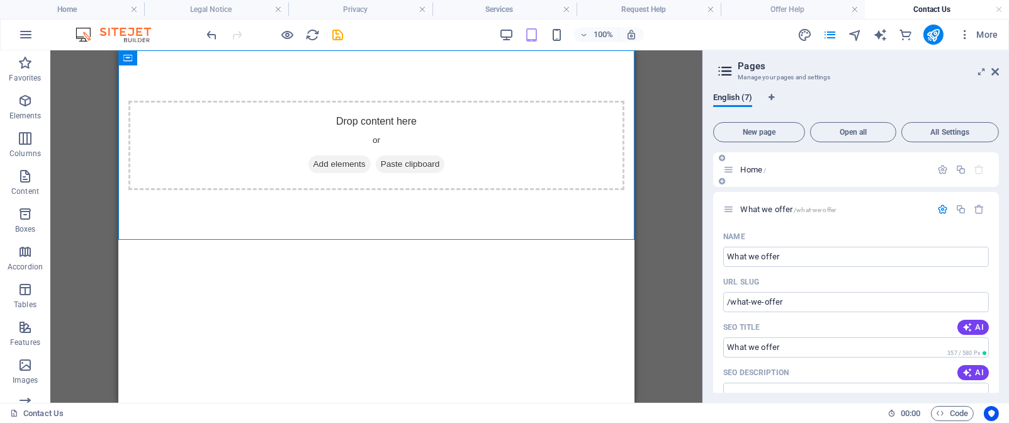
click at [773, 166] on p "Home /" at bounding box center [833, 170] width 186 height 8
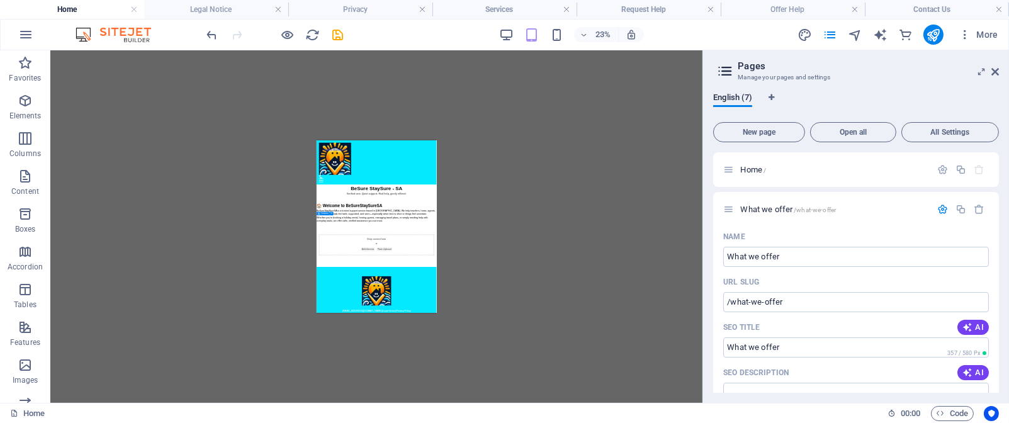
click at [553, 190] on div "Placeholder Menu Bar Hamburger Logo Container Container Container Placeholder F…" at bounding box center [376, 226] width 652 height 352
click at [690, 183] on div "Menu Drop content here or Add elements Paste clipboard 01. STARTPAGE 02. SUBPAG…" at bounding box center [574, 235] width 516 height 190
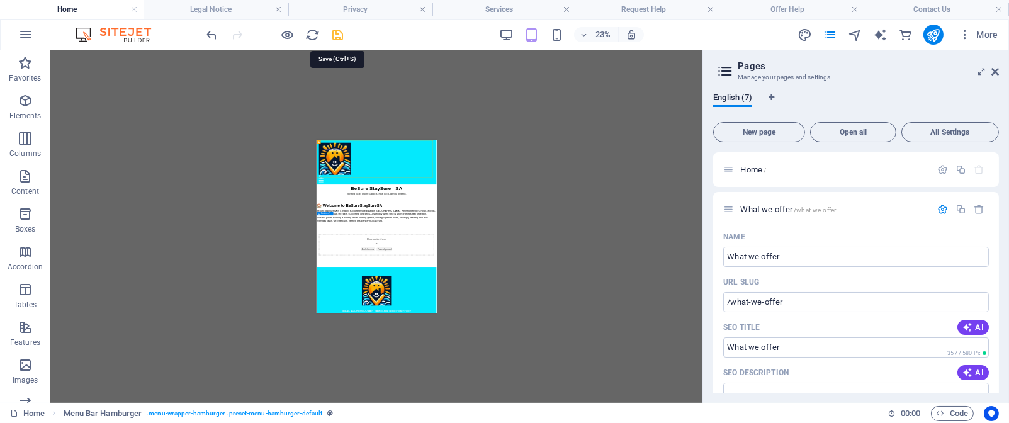
click at [340, 32] on icon "save" at bounding box center [338, 35] width 14 height 14
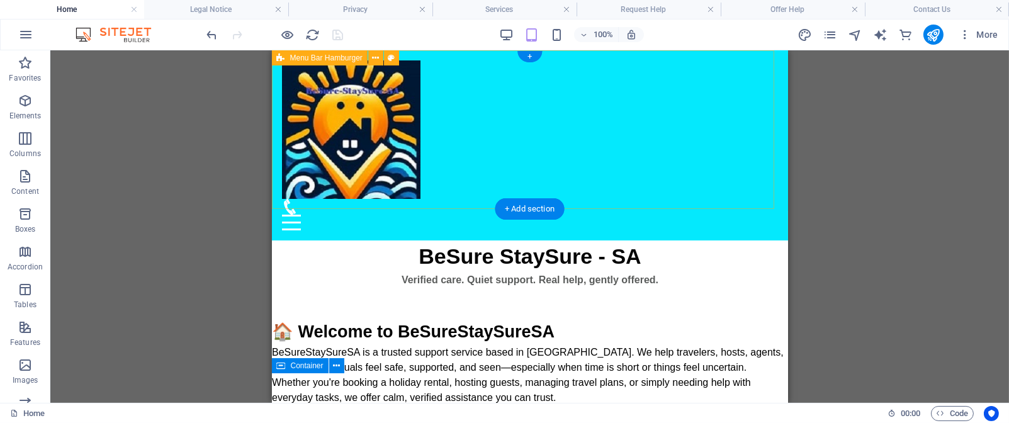
click at [617, 163] on div "Menu Drop content here or Add elements Paste clipboard 01. STARTPAGE 02. SUBPAG…" at bounding box center [529, 145] width 516 height 190
select select "rem"
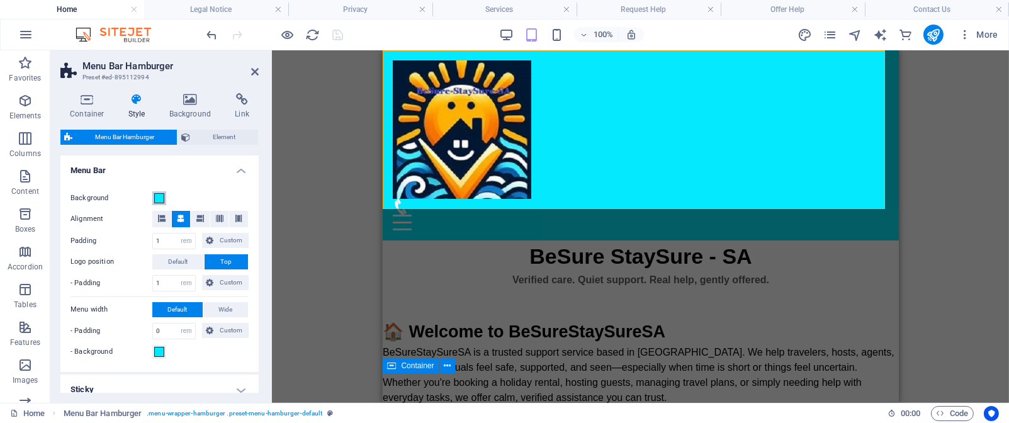
click at [157, 195] on span at bounding box center [159, 198] width 10 height 10
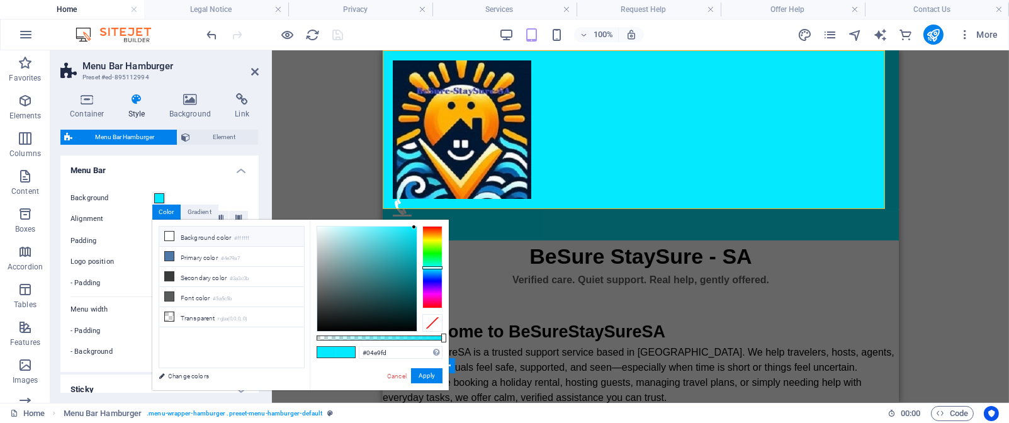
click at [168, 235] on icon at bounding box center [169, 236] width 9 height 9
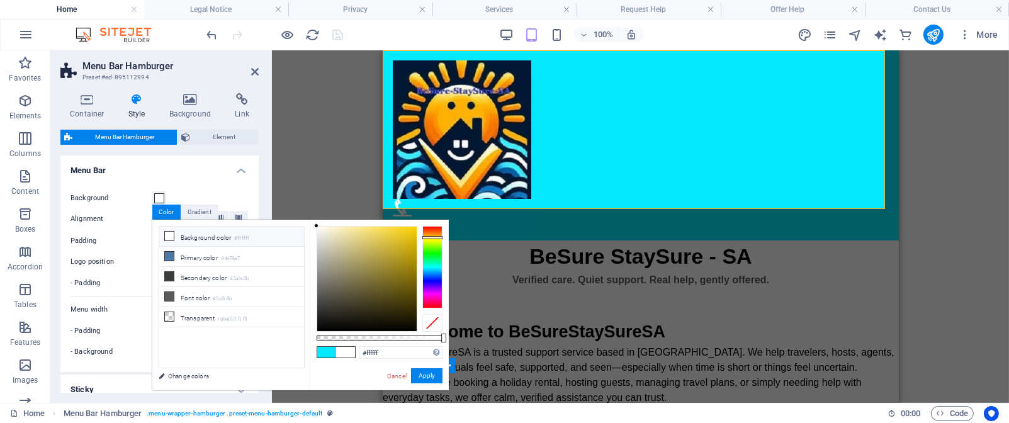
click at [434, 237] on div at bounding box center [432, 267] width 20 height 82
click at [435, 237] on div at bounding box center [432, 236] width 20 height 3
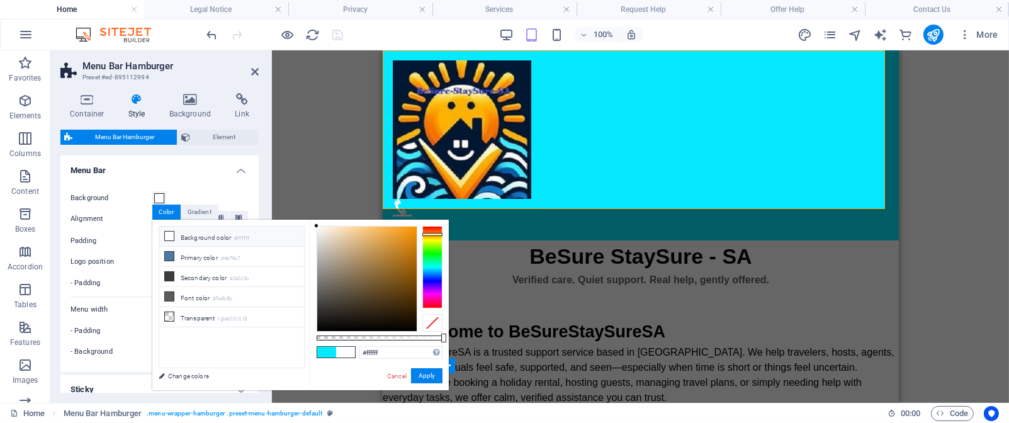
click at [435, 234] on div at bounding box center [432, 267] width 20 height 82
click at [380, 228] on div at bounding box center [366, 279] width 99 height 104
click at [371, 228] on div at bounding box center [366, 279] width 99 height 104
click at [413, 227] on div at bounding box center [366, 279] width 99 height 104
type input "#fbb652"
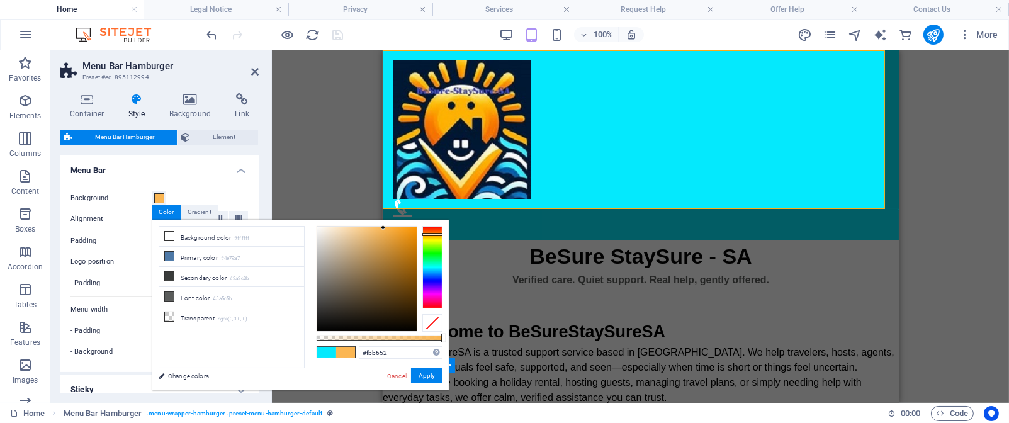
click at [383, 228] on div at bounding box center [366, 279] width 99 height 104
drag, startPoint x: 391, startPoint y: 351, endPoint x: 359, endPoint y: 349, distance: 32.1
click at [359, 349] on input "#fbb652" at bounding box center [401, 352] width 84 height 13
click at [427, 374] on button "Apply" at bounding box center [426, 375] width 31 height 15
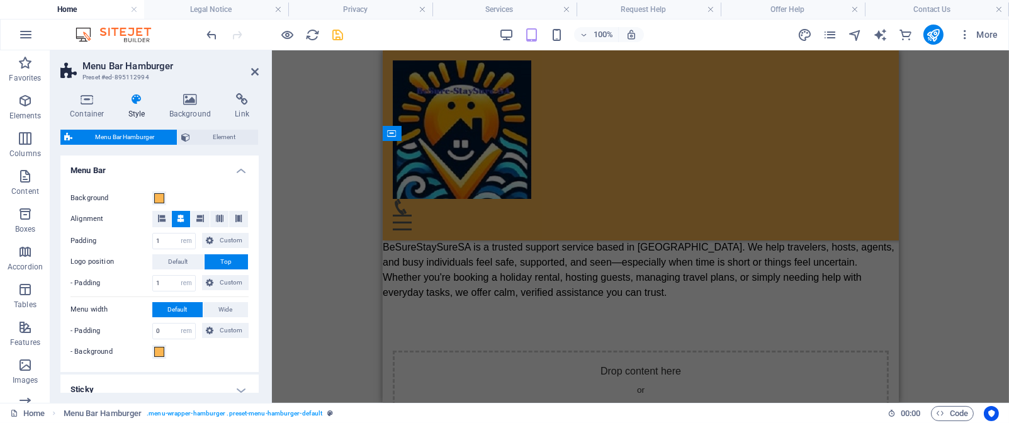
scroll to position [337, 0]
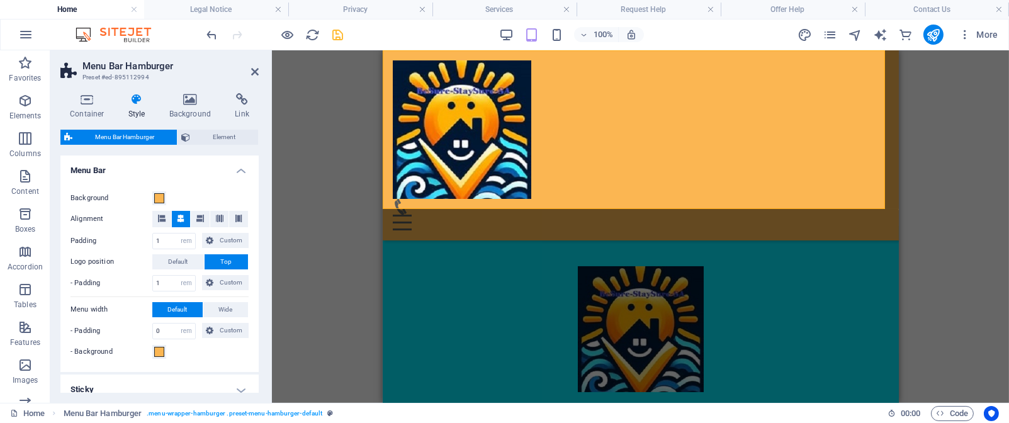
drag, startPoint x: 892, startPoint y: 179, endPoint x: 1281, endPoint y: 374, distance: 435.1
click at [786, 323] on div at bounding box center [640, 329] width 516 height 126
select select "px"
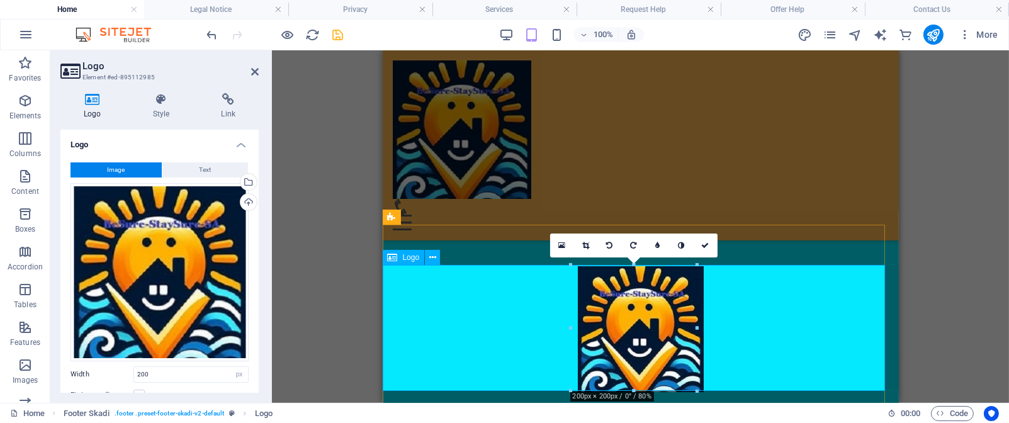
click at [462, 313] on div at bounding box center [640, 329] width 516 height 126
click at [423, 306] on div at bounding box center [640, 329] width 516 height 126
click at [160, 101] on icon at bounding box center [162, 99] width 64 height 13
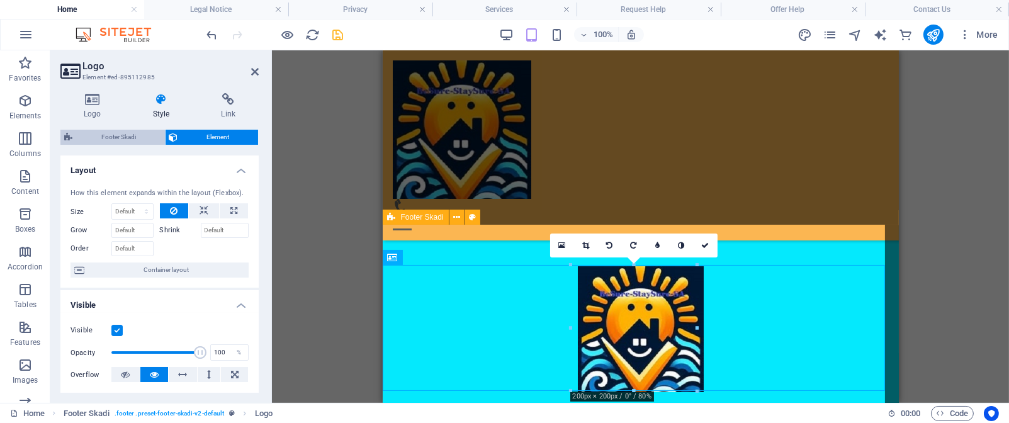
click at [122, 138] on span "Footer Skadi" at bounding box center [118, 137] width 85 height 15
select select "rem"
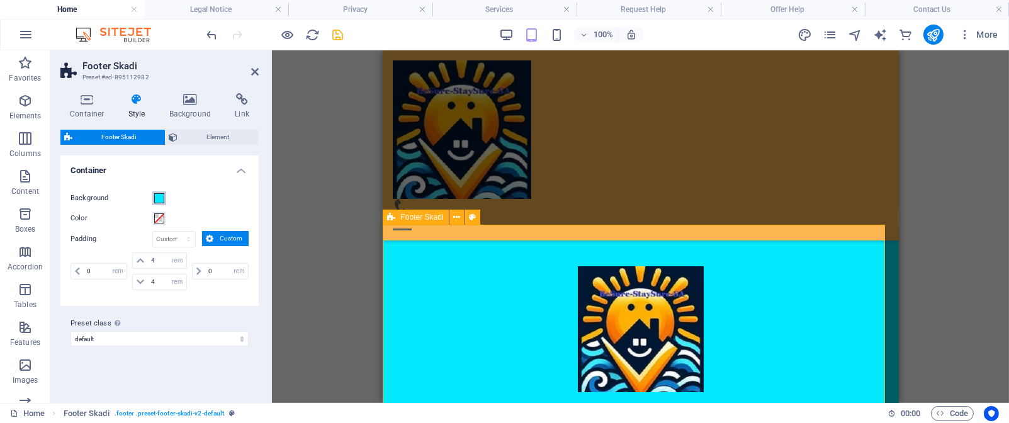
click at [164, 198] on span at bounding box center [159, 198] width 10 height 10
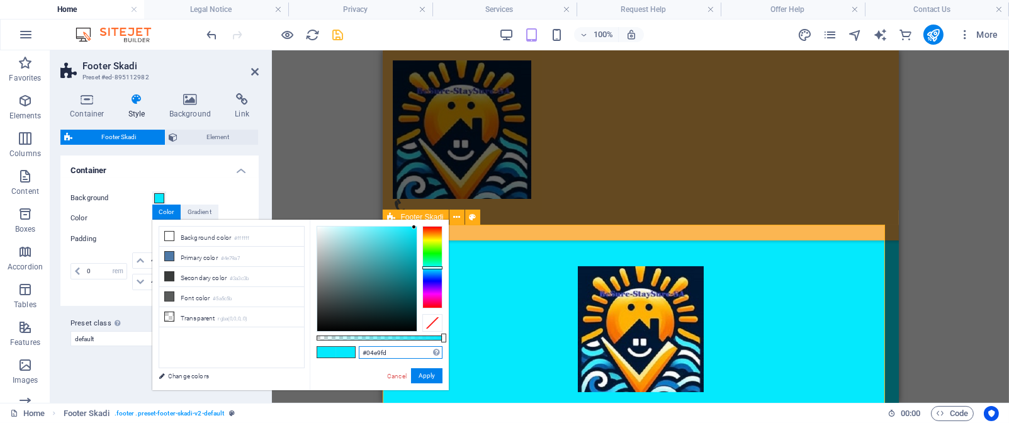
click at [394, 349] on input "#04e9fd" at bounding box center [401, 352] width 84 height 13
type input "#"
paste input "#fbb652"
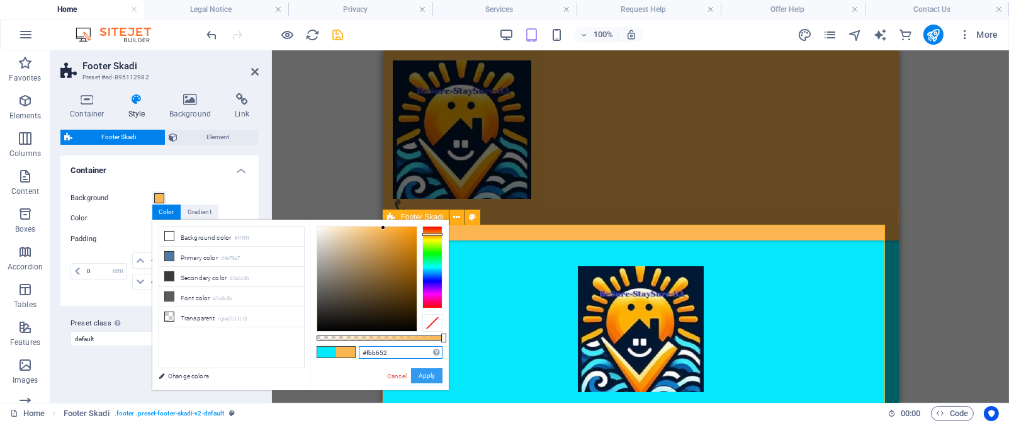
type input "#fbb652"
click at [430, 376] on button "Apply" at bounding box center [426, 375] width 31 height 15
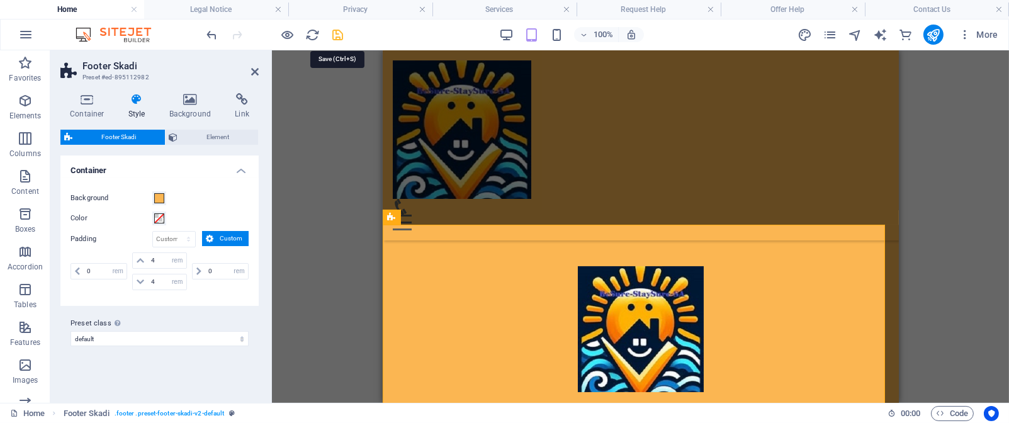
click at [337, 33] on icon "save" at bounding box center [338, 35] width 14 height 14
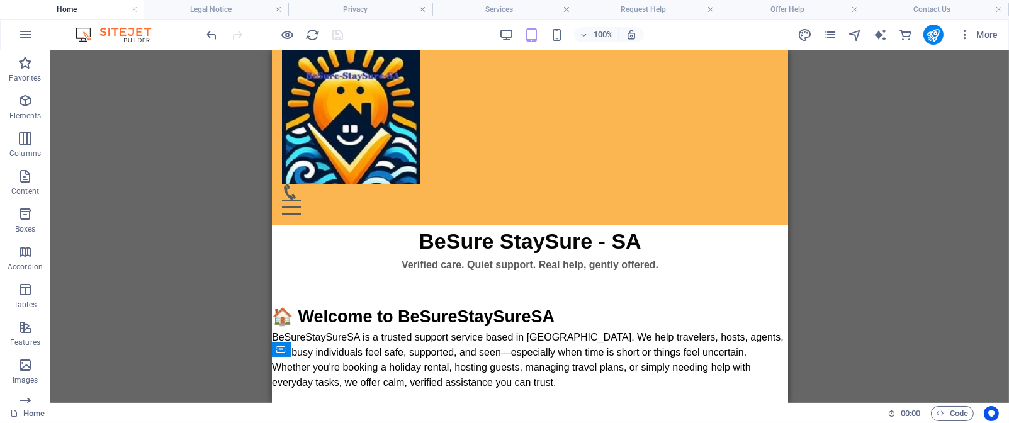
scroll to position [16, 0]
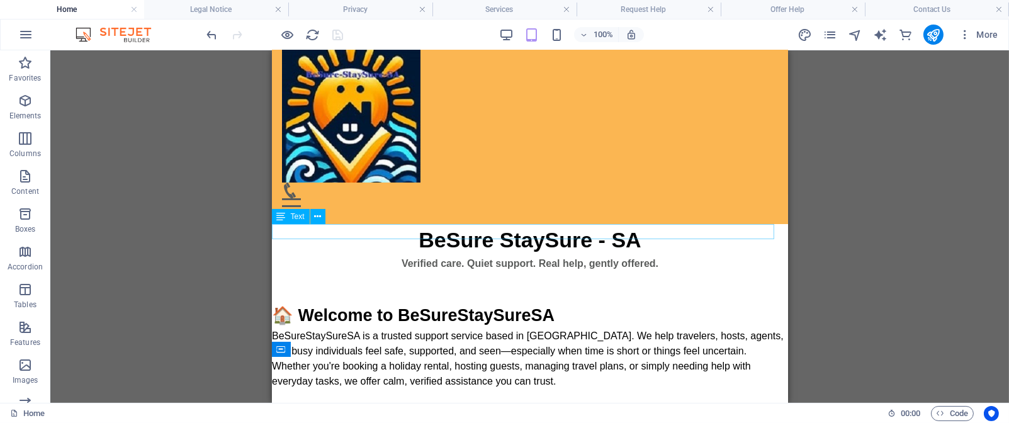
click at [548, 256] on div "Verified care. Quiet support. Real help, gently offered." at bounding box center [529, 263] width 516 height 15
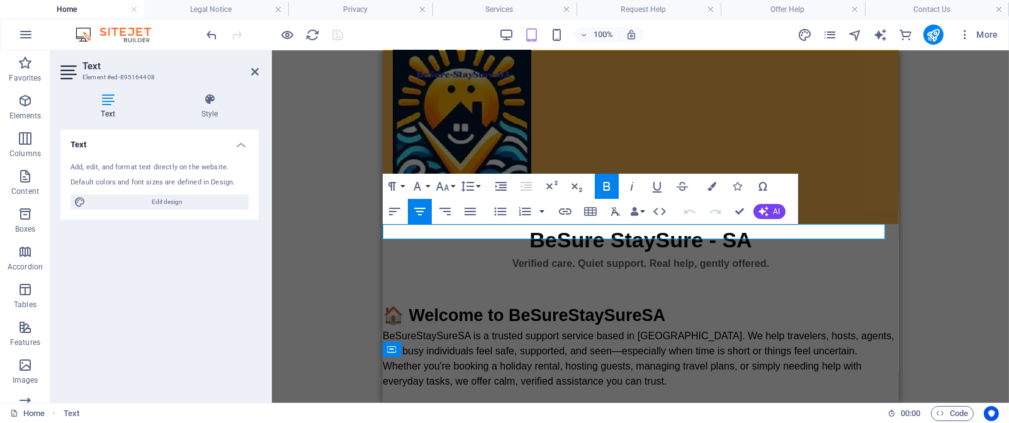
click at [608, 184] on icon "button" at bounding box center [606, 186] width 7 height 9
drag, startPoint x: 765, startPoint y: 233, endPoint x: 509, endPoint y: 228, distance: 255.6
click at [503, 256] on p "​ Verified care. Quiet support. Real help, gently offered." at bounding box center [640, 263] width 516 height 15
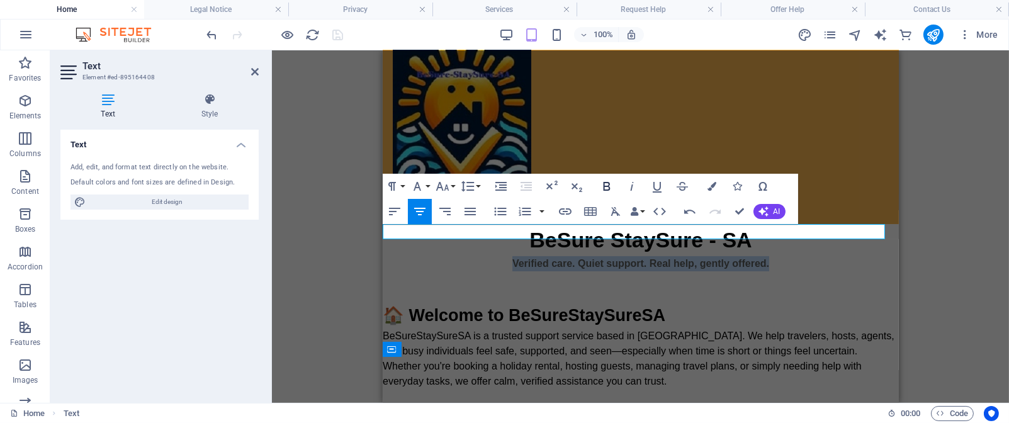
click at [606, 186] on icon "button" at bounding box center [606, 186] width 7 height 9
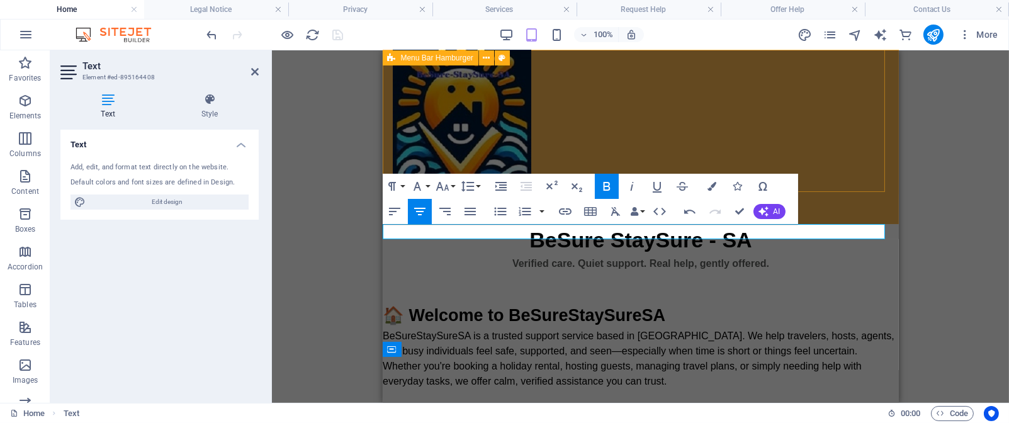
click at [752, 143] on div "Menu Drop content here or Add elements Paste clipboard 01. STARTPAGE 02. SUBPAG…" at bounding box center [640, 129] width 516 height 190
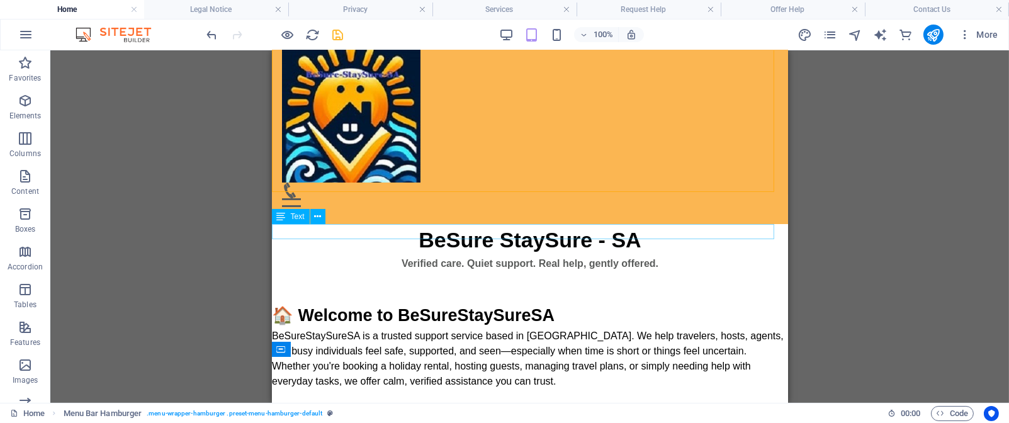
click at [633, 256] on div "Verified care. Quiet support. Real help, gently offered." at bounding box center [529, 263] width 516 height 15
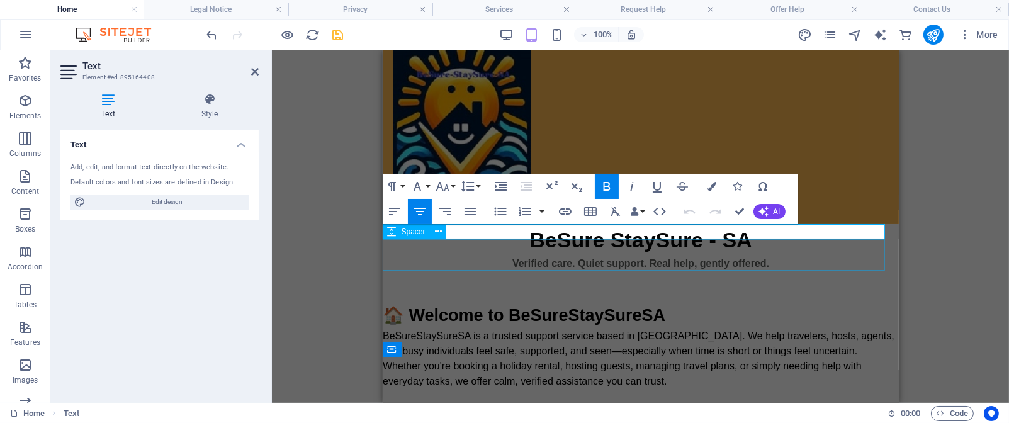
click at [674, 271] on div at bounding box center [640, 286] width 516 height 31
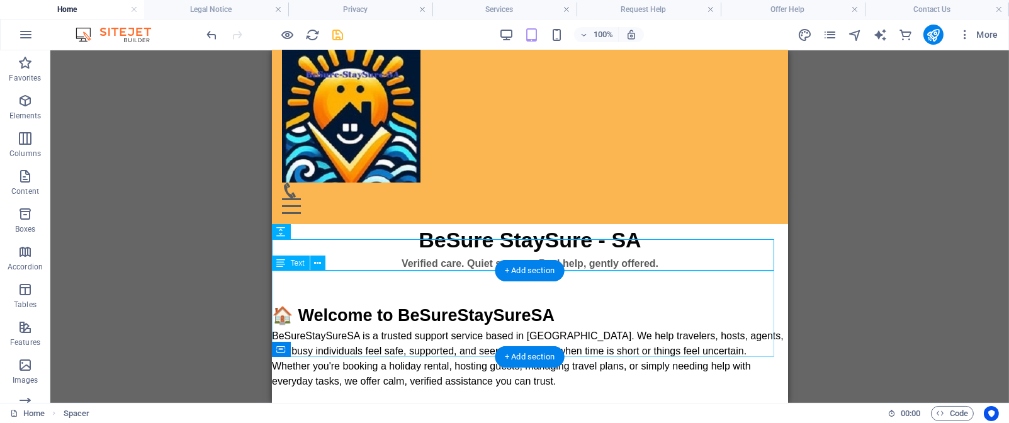
click at [544, 303] on div "🏠 Welcome to BeSureStaySureSA BeSureStaySureSA is a trusted support service bas…" at bounding box center [529, 346] width 516 height 86
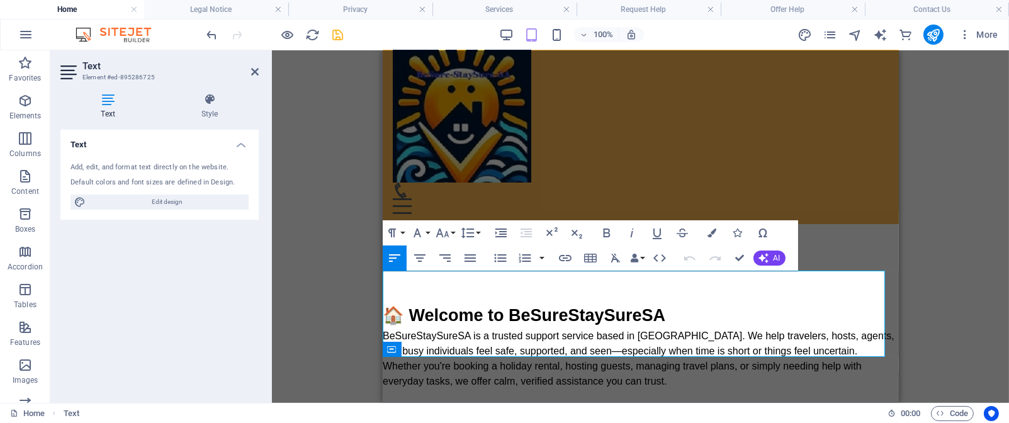
click at [670, 303] on h2 "🏠 Welcome to BeSureStaySureSA" at bounding box center [640, 316] width 516 height 26
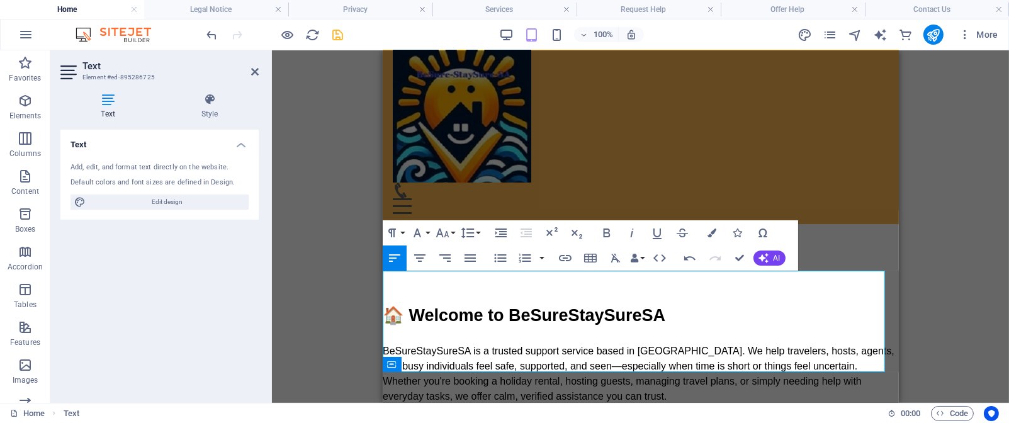
click at [685, 303] on h2 "🏠 Welcome to BeSureStaySureSA" at bounding box center [640, 316] width 516 height 26
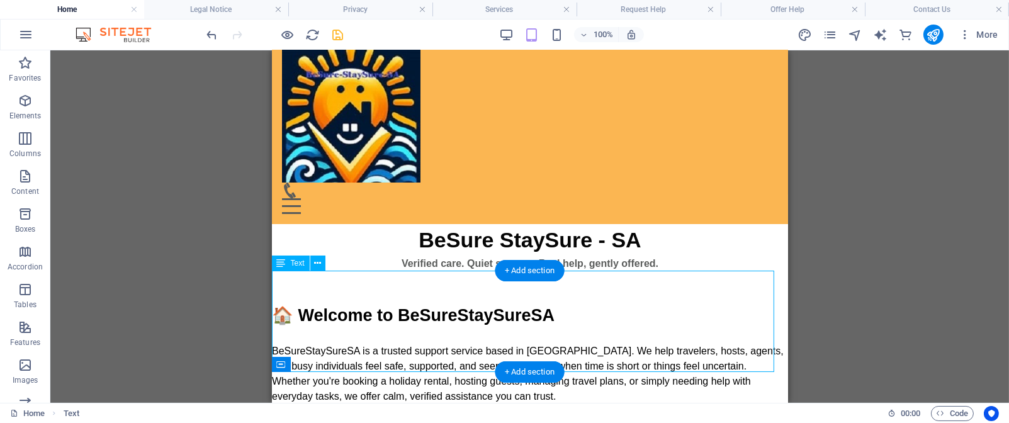
click at [457, 322] on div "🏠 Welcome to BeSureStaySureSA BeSureStaySureSA is a trusted support service bas…" at bounding box center [529, 353] width 516 height 101
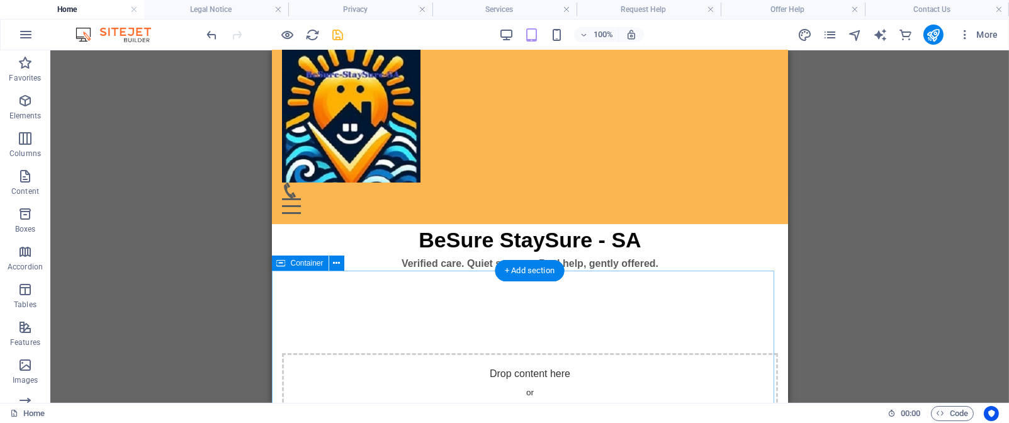
click at [466, 408] on span "Add elements" at bounding box center [492, 417] width 62 height 18
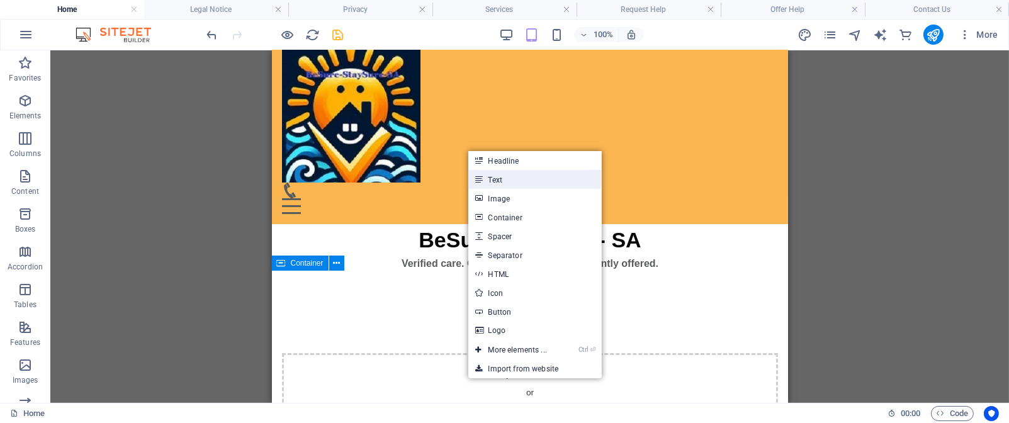
click at [518, 183] on link "Text" at bounding box center [534, 179] width 133 height 19
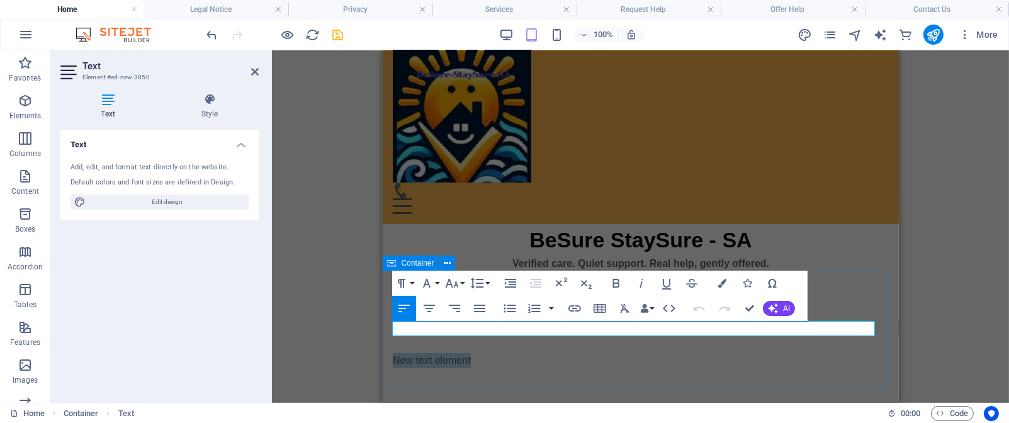
click at [476, 353] on p "New text element" at bounding box center [640, 360] width 496 height 15
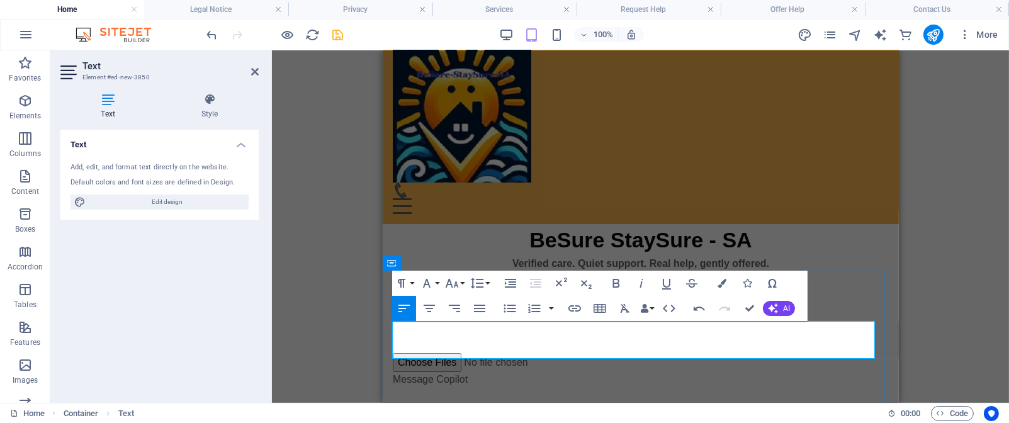
click at [471, 372] on div "Message Copilot" at bounding box center [640, 382] width 496 height 20
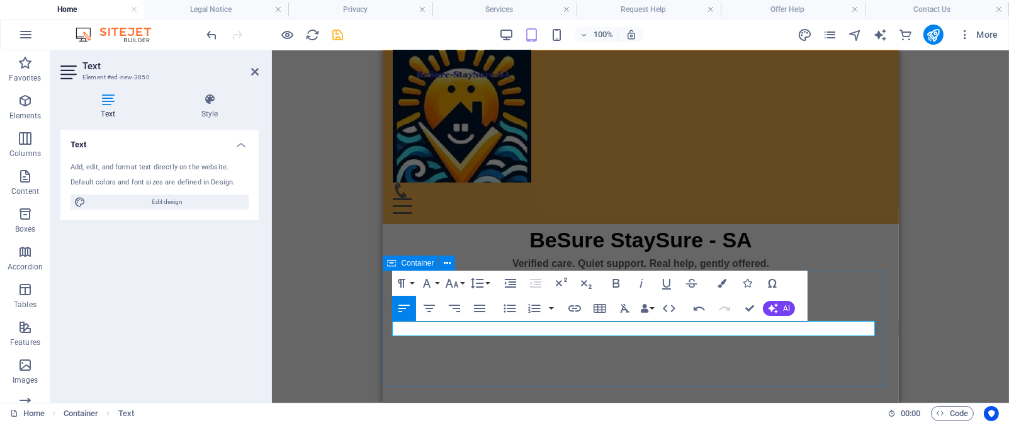
click at [402, 353] on div at bounding box center [640, 360] width 496 height 15
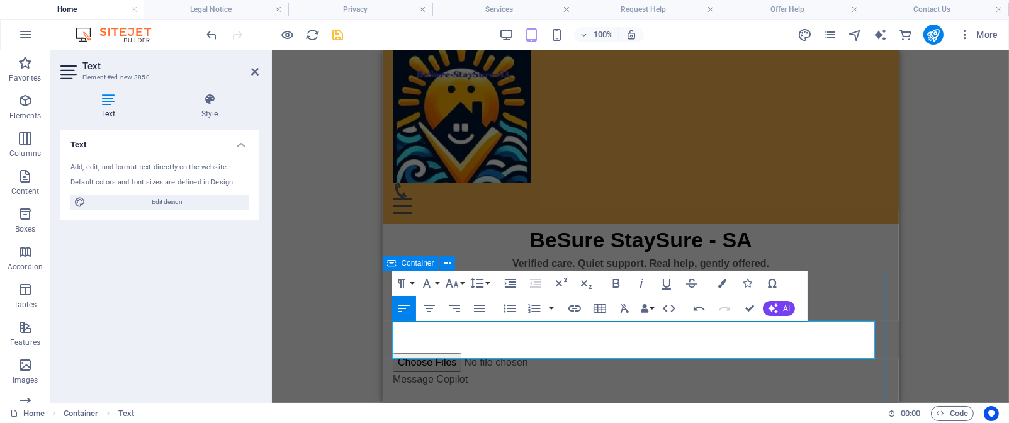
click at [453, 353] on input "file" at bounding box center [487, 362] width 191 height 19
click at [480, 372] on div "Message Copilot" at bounding box center [640, 382] width 496 height 20
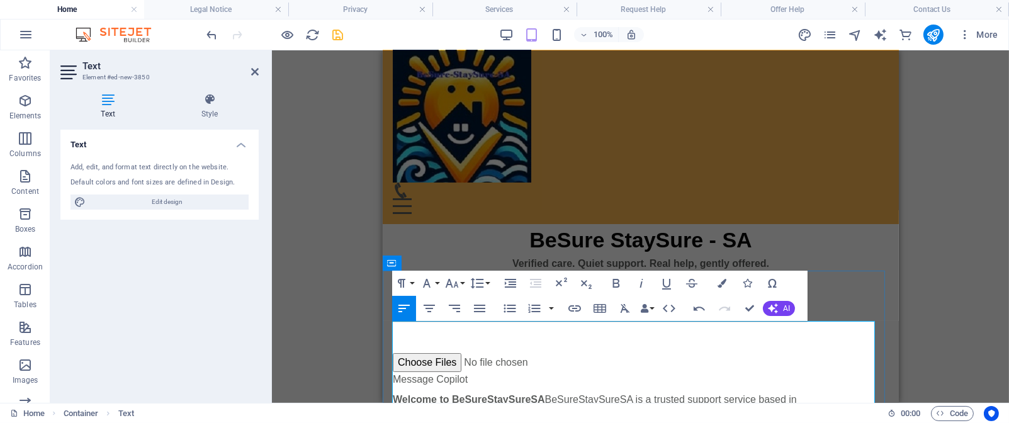
click at [470, 372] on div "Message Copilot" at bounding box center [640, 382] width 496 height 20
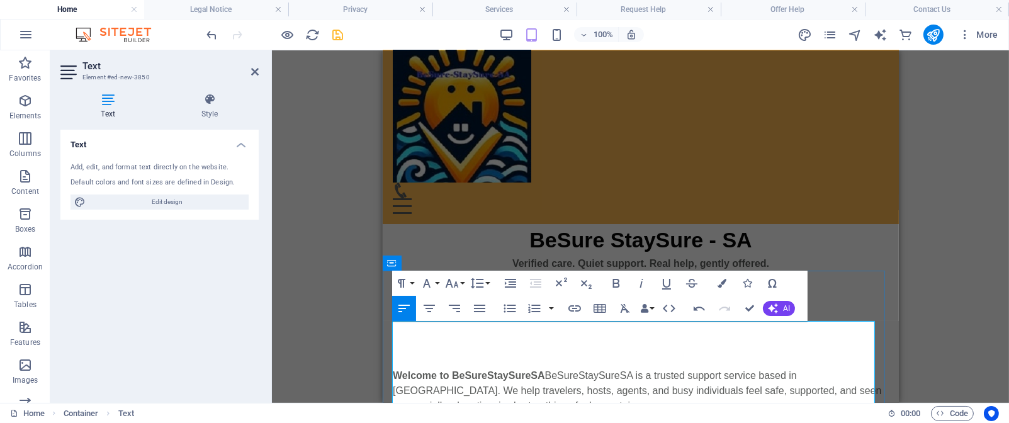
click at [546, 368] on p "Welcome to BeSureStaySureSA BeSureStaySureSA is a trusted support service based…" at bounding box center [640, 390] width 496 height 45
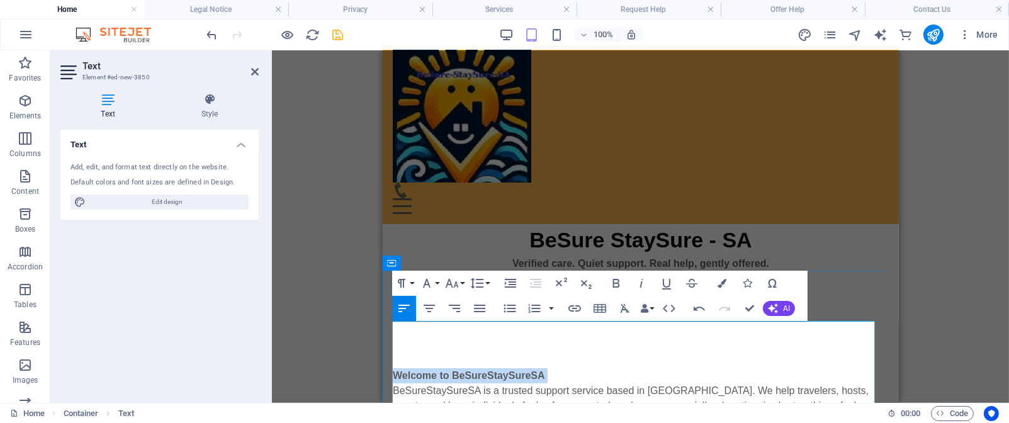
drag, startPoint x: 546, startPoint y: 342, endPoint x: 395, endPoint y: 340, distance: 151.1
click at [395, 368] on p "Welcome to BeSureStaySureSA" at bounding box center [640, 375] width 496 height 15
click at [427, 311] on icon "button" at bounding box center [429, 309] width 11 height 8
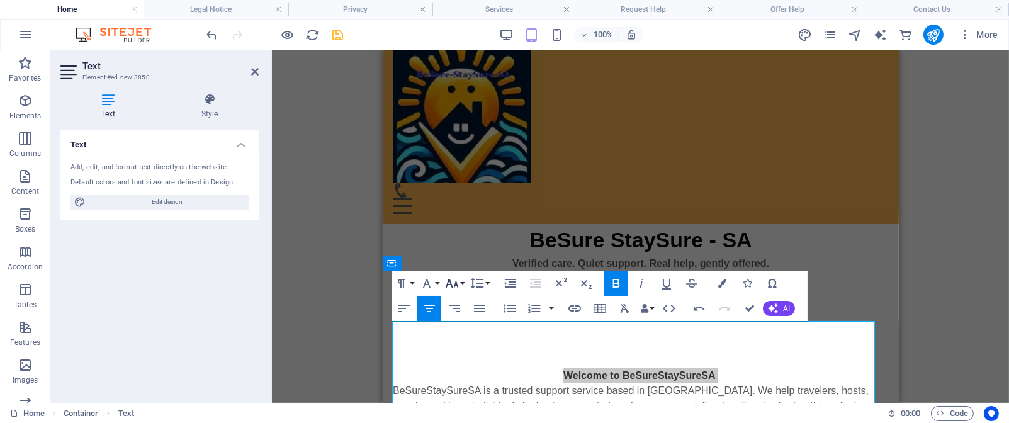
click at [463, 285] on button "Font Size" at bounding box center [454, 283] width 24 height 25
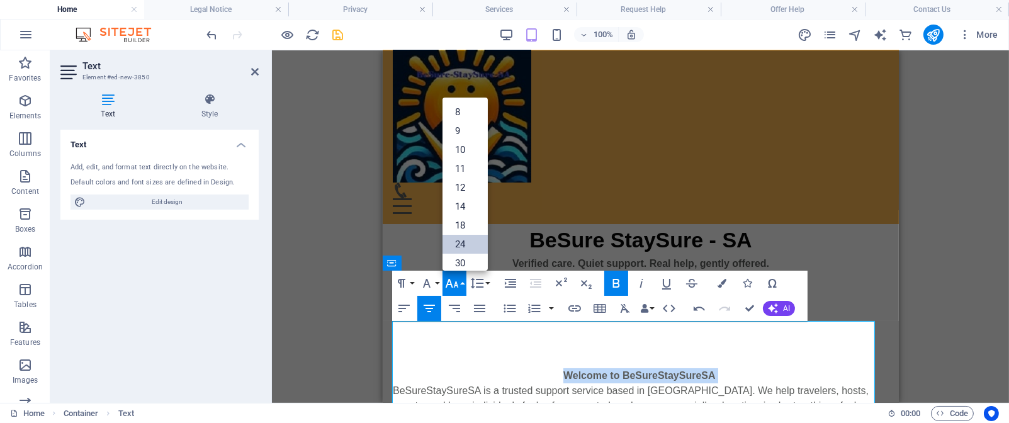
click at [466, 245] on link "24" at bounding box center [464, 244] width 45 height 19
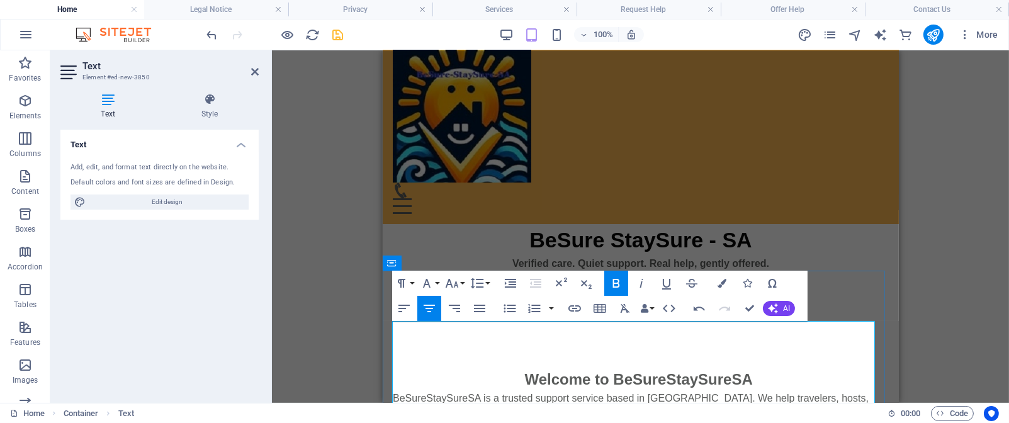
click at [441, 353] on div "Welcome to BeSureStaySureSA BeSureStaySureSA is a trusted support service based…" at bounding box center [640, 409] width 496 height 113
click at [769, 368] on p "Welcome to BeSureStaySureSA" at bounding box center [640, 379] width 496 height 23
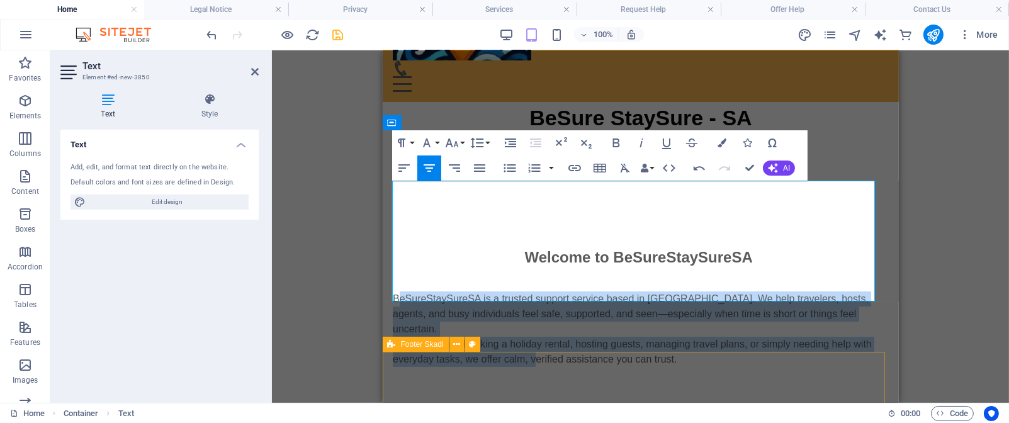
scroll to position [157, 0]
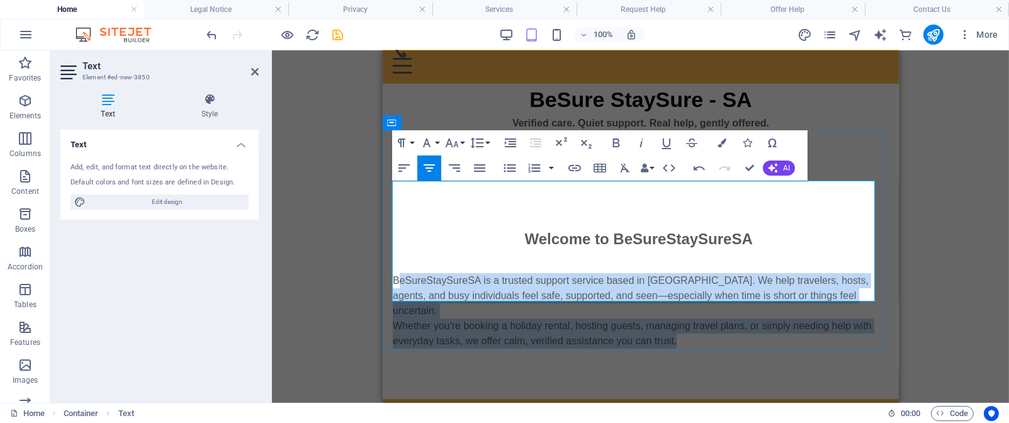
drag, startPoint x: 394, startPoint y: 364, endPoint x: 703, endPoint y: 296, distance: 316.4
click at [703, 296] on div "Welcome to BeSureStaySureSA ​ BeSureStaySureSA is a trusted support service bas…" at bounding box center [640, 281] width 496 height 136
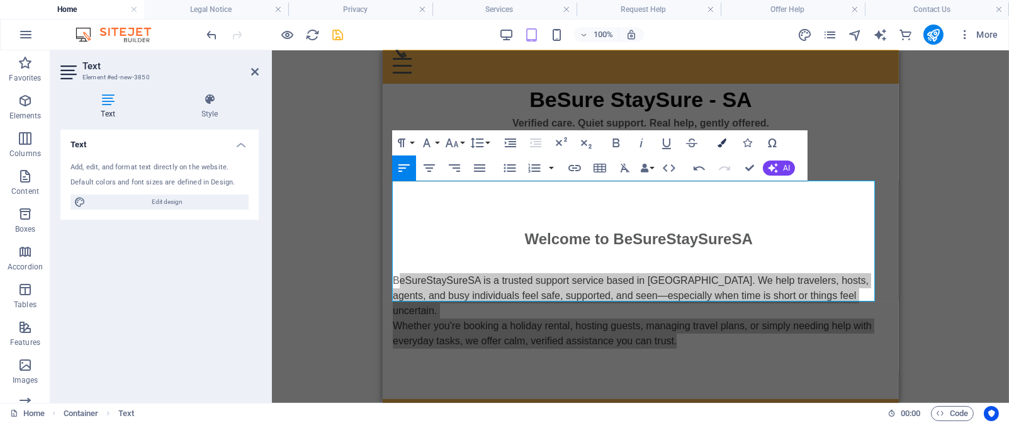
click at [722, 142] on icon "button" at bounding box center [721, 142] width 9 height 9
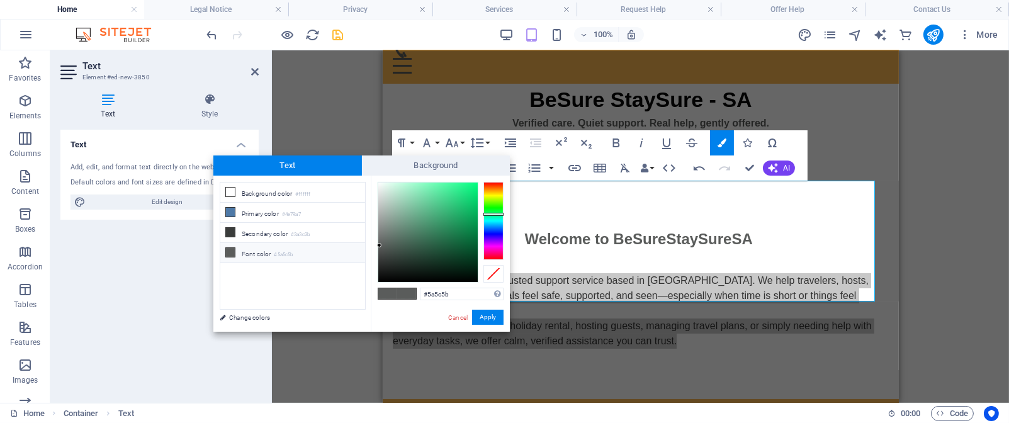
click at [230, 253] on icon at bounding box center [230, 252] width 9 height 9
type input "#000000"
click at [379, 281] on div at bounding box center [427, 232] width 99 height 99
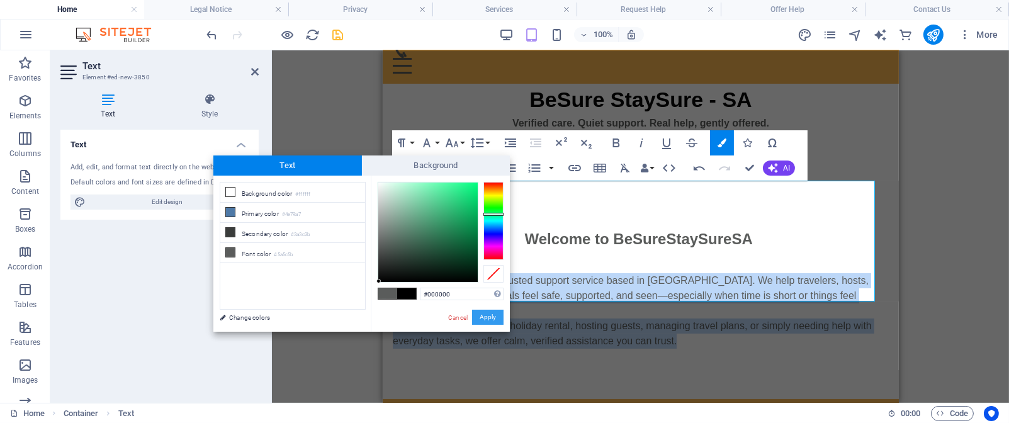
click at [481, 315] on button "Apply" at bounding box center [487, 317] width 31 height 15
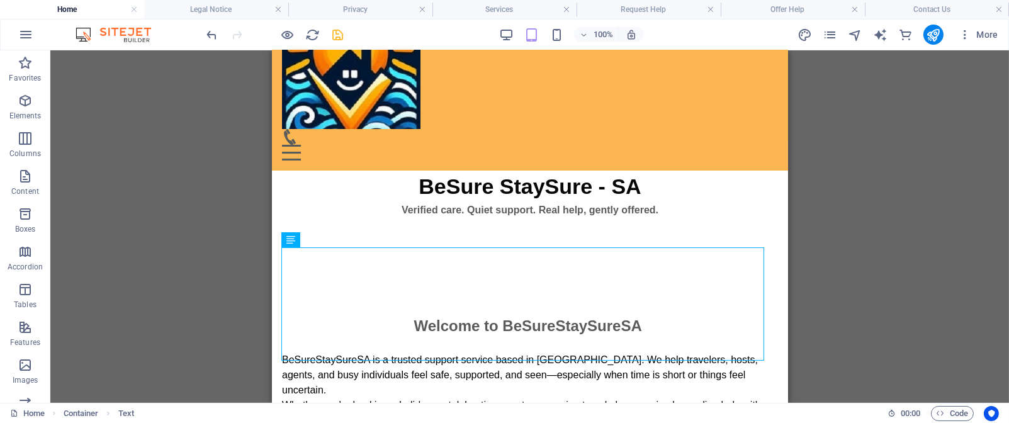
scroll to position [38, 0]
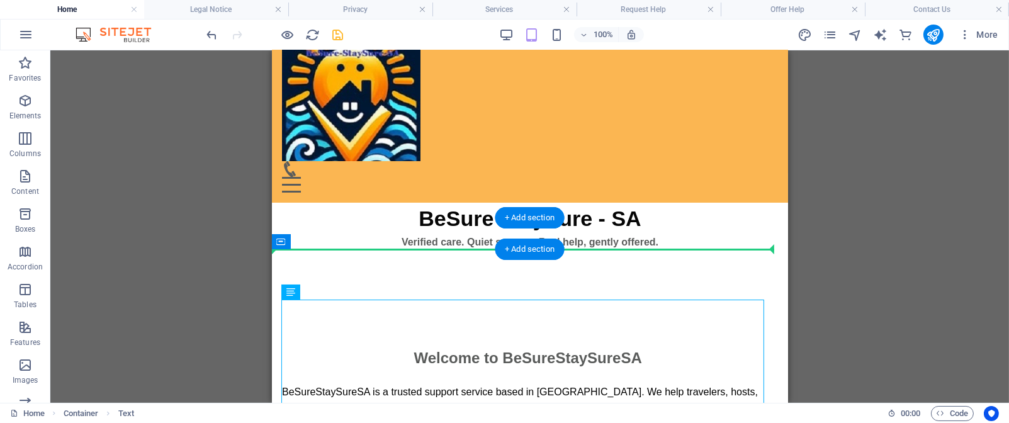
drag, startPoint x: 337, startPoint y: 337, endPoint x: 346, endPoint y: 244, distance: 92.9
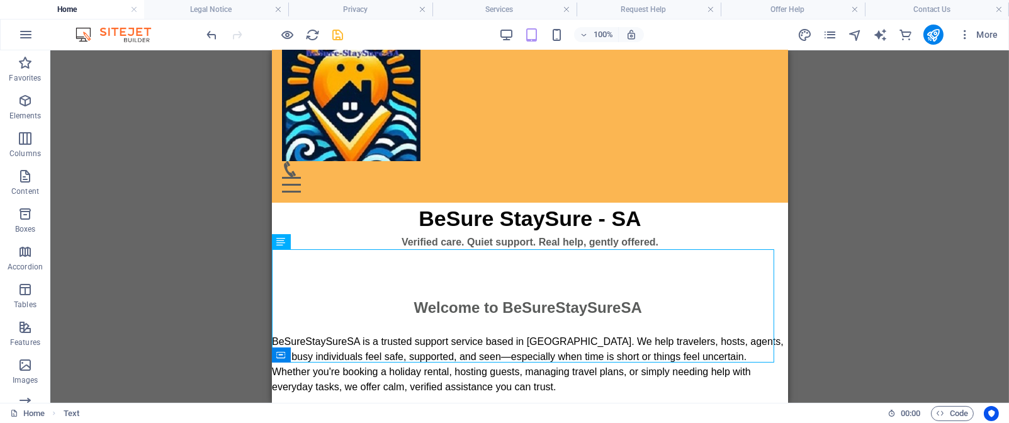
click at [819, 198] on div "Drag here to replace the existing content. Press “Ctrl” if you want to create a…" at bounding box center [529, 226] width 959 height 352
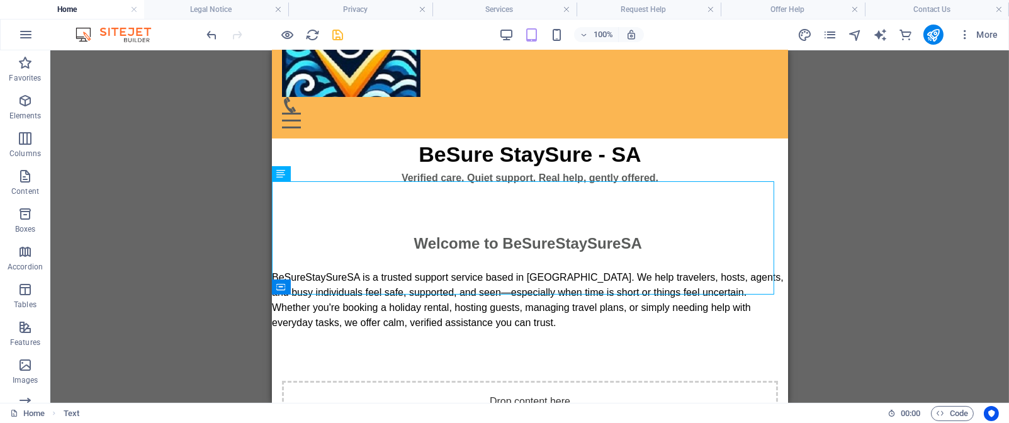
scroll to position [106, 0]
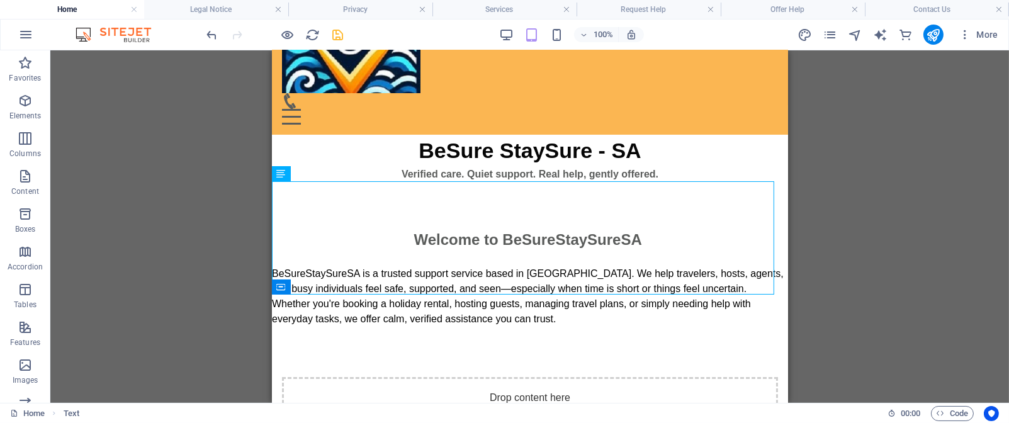
drag, startPoint x: 779, startPoint y: 155, endPoint x: 1059, endPoint y: 233, distance: 290.9
click at [317, 176] on icon at bounding box center [317, 173] width 7 height 13
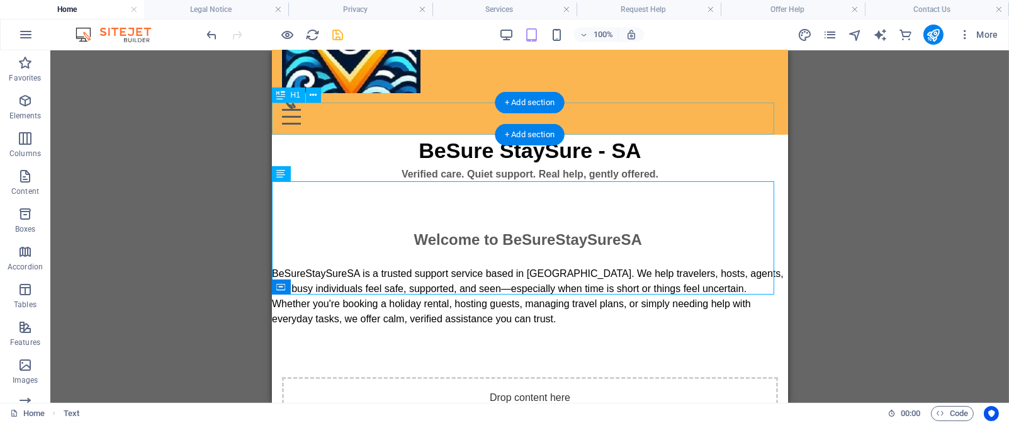
click at [420, 135] on div "BeSure StaySure - SA" at bounding box center [529, 151] width 516 height 32
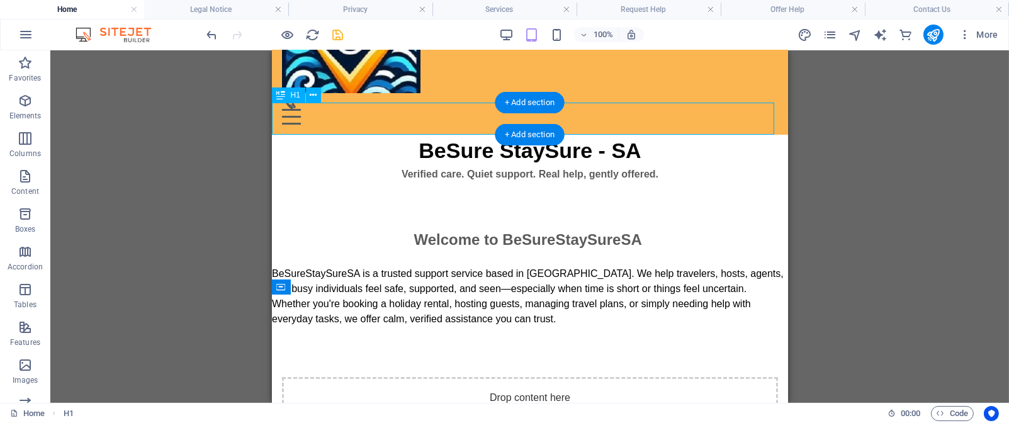
click at [614, 135] on div "BeSure StaySure - SA" at bounding box center [529, 151] width 516 height 32
drag, startPoint x: 646, startPoint y: 113, endPoint x: 616, endPoint y: 116, distance: 29.7
click at [612, 135] on div "BeSure StaySure - SA" at bounding box center [529, 151] width 516 height 32
click at [621, 135] on div "BeSure StaySure - SA" at bounding box center [529, 151] width 516 height 32
click at [638, 135] on div "BeSure StaySure - SA" at bounding box center [529, 151] width 516 height 32
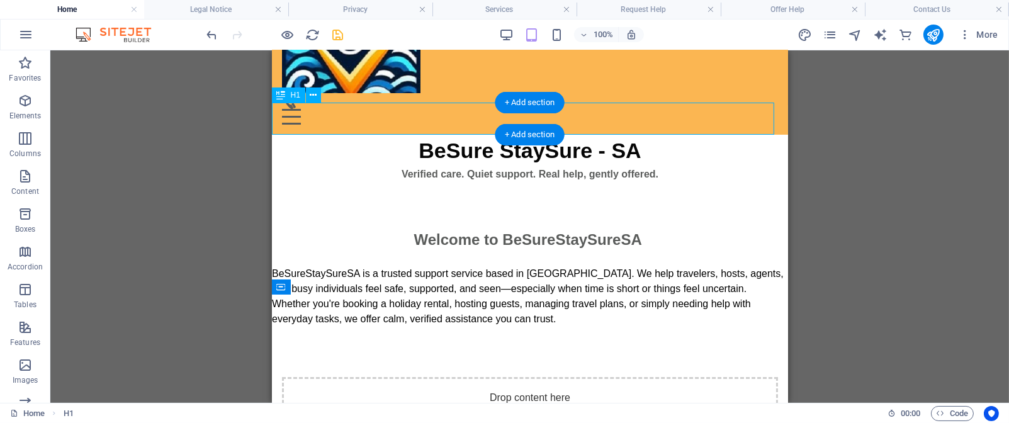
click at [638, 135] on div "BeSure StaySure - SA" at bounding box center [529, 151] width 516 height 32
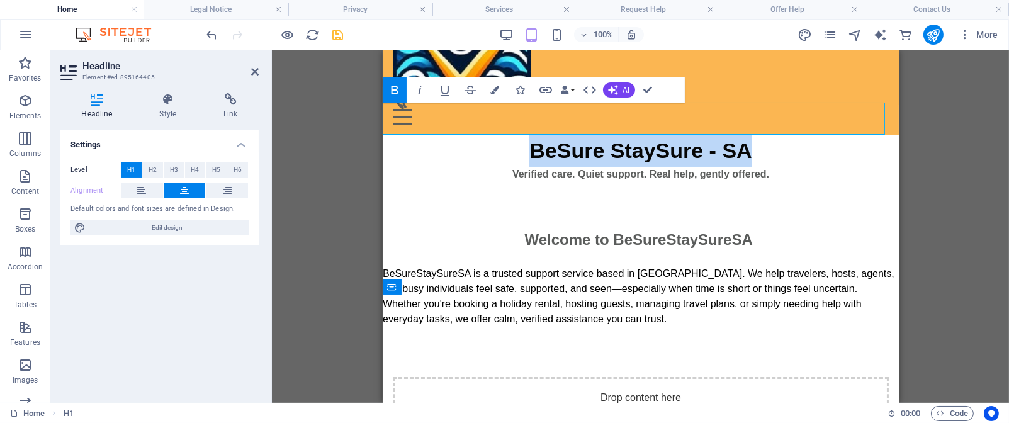
drag, startPoint x: 745, startPoint y: 119, endPoint x: 527, endPoint y: 111, distance: 217.9
click at [527, 135] on h1 "BeSure StaySure - SA" at bounding box center [640, 151] width 516 height 32
copy span "BeSure StaySure - SA"
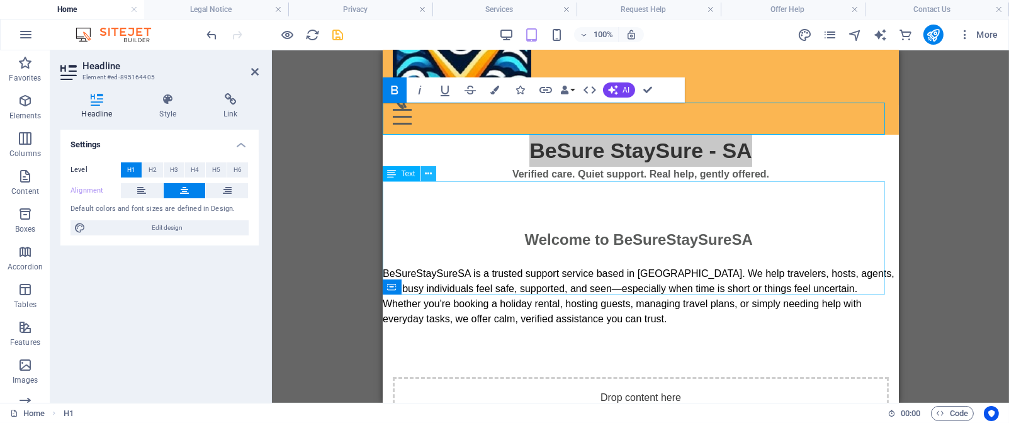
click at [431, 176] on icon at bounding box center [428, 173] width 7 height 13
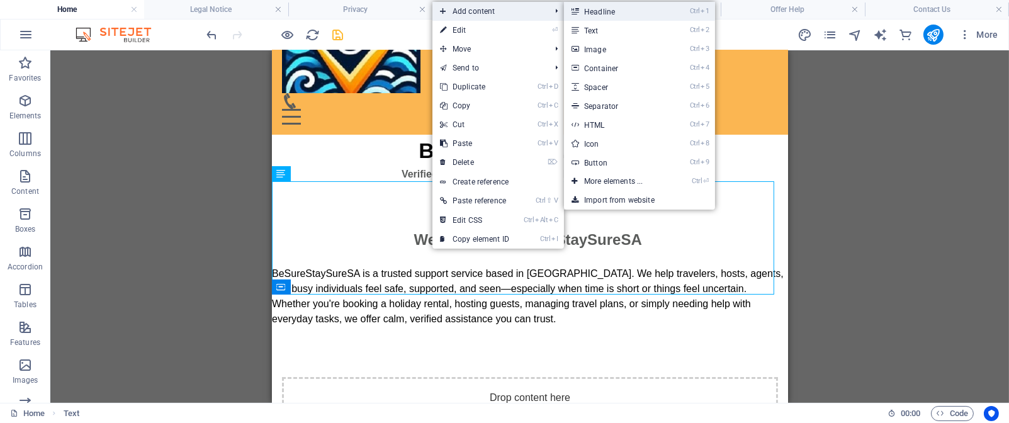
click at [609, 6] on link "Ctrl 1 Headline" at bounding box center [616, 11] width 104 height 19
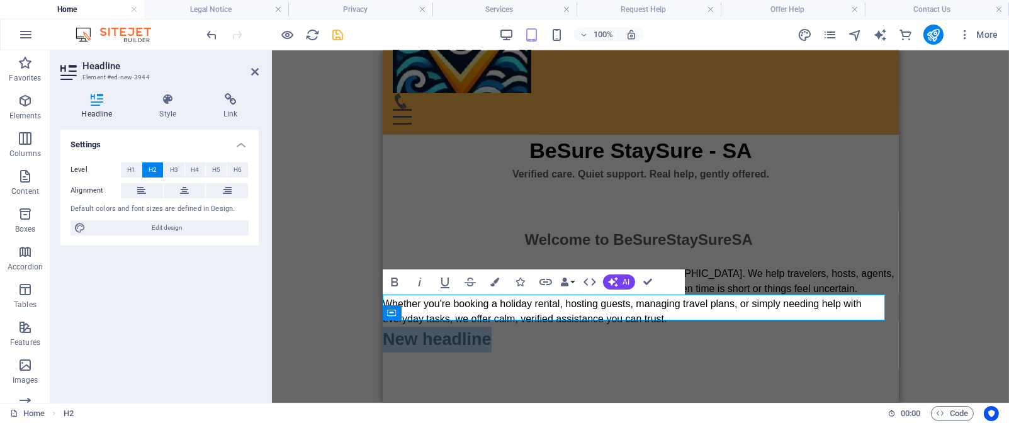
click at [493, 327] on h2 "New headline" at bounding box center [640, 340] width 516 height 26
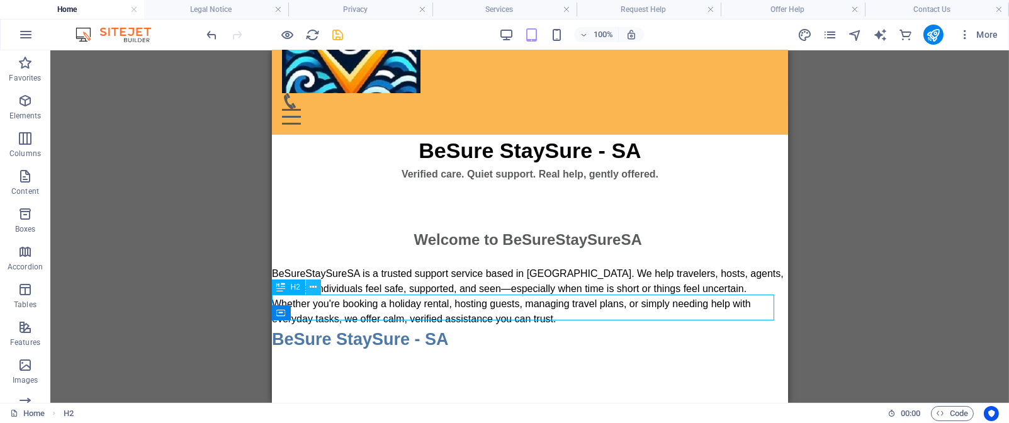
click at [312, 287] on icon at bounding box center [313, 287] width 7 height 13
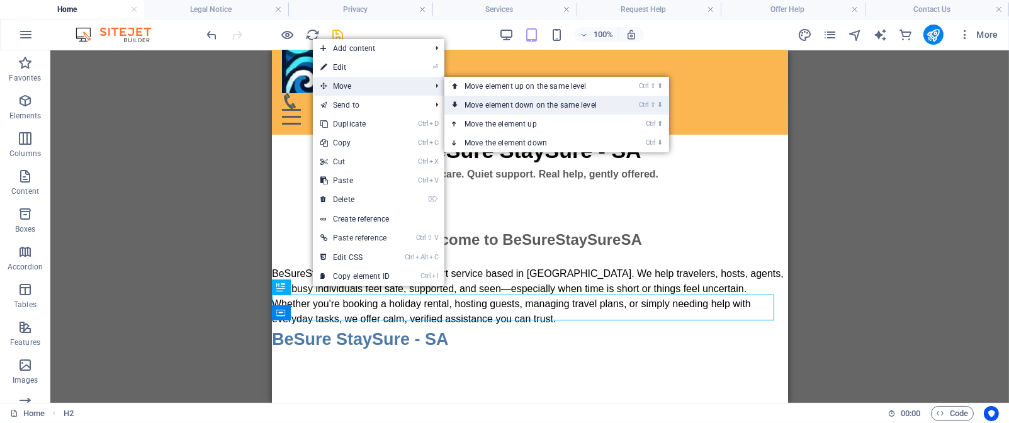
click at [530, 97] on link "Ctrl ⇧ ⬇ Move element down on the same level" at bounding box center [532, 105] width 177 height 19
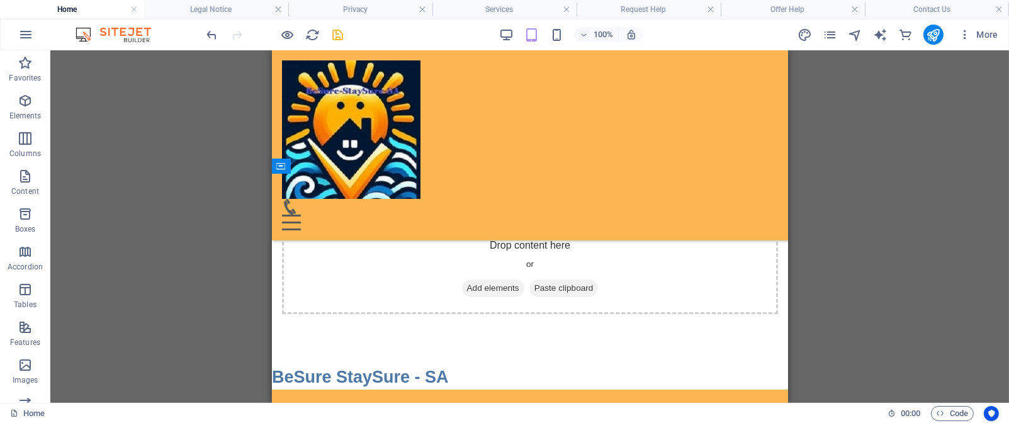
scroll to position [228, 0]
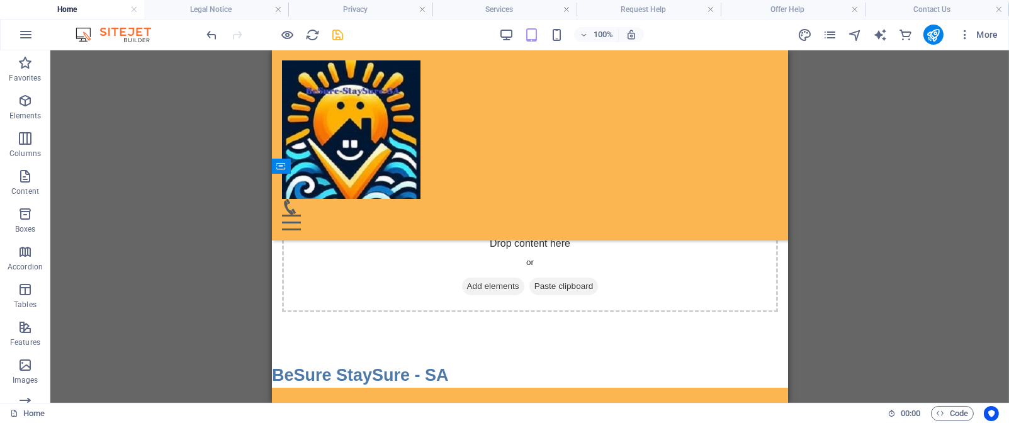
drag, startPoint x: 780, startPoint y: 289, endPoint x: 1068, endPoint y: 281, distance: 288.4
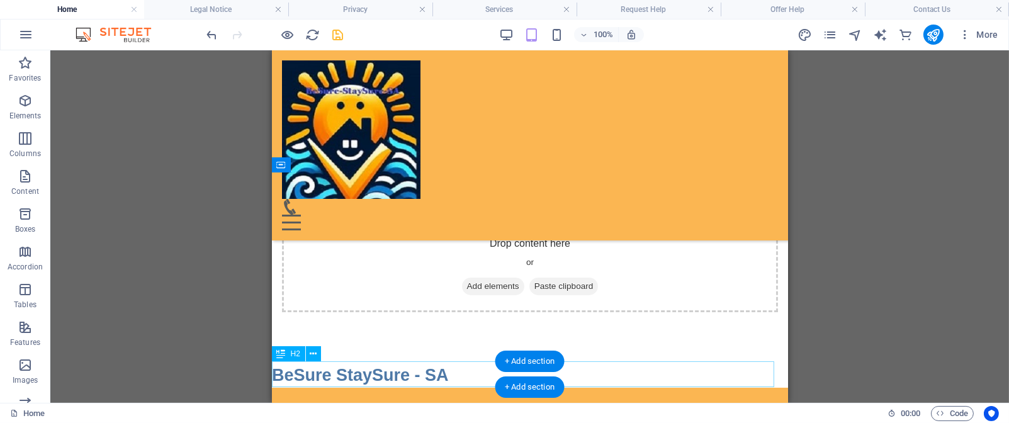
click at [391, 369] on div "BeSure StaySure - SA" at bounding box center [529, 376] width 516 height 26
click at [366, 374] on div "BeSure StaySure - SA" at bounding box center [529, 376] width 516 height 26
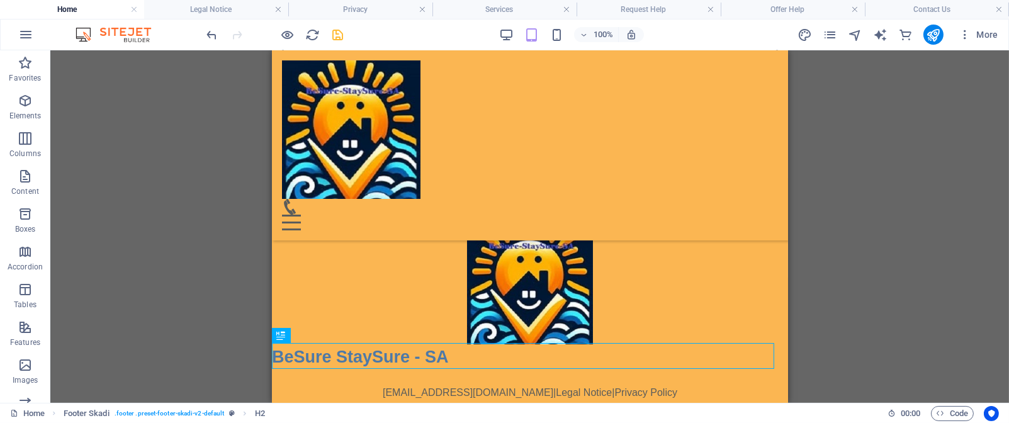
scroll to position [414, 0]
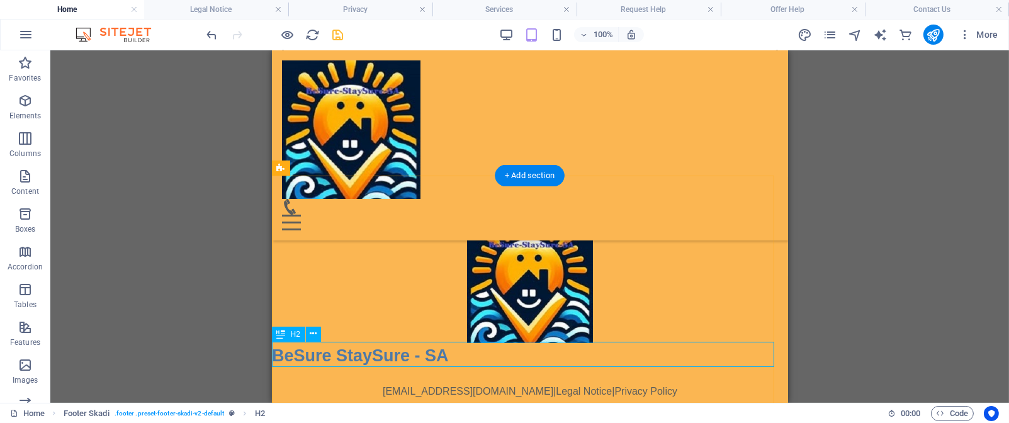
click at [423, 358] on div "BeSure StaySure - SA" at bounding box center [529, 356] width 516 height 26
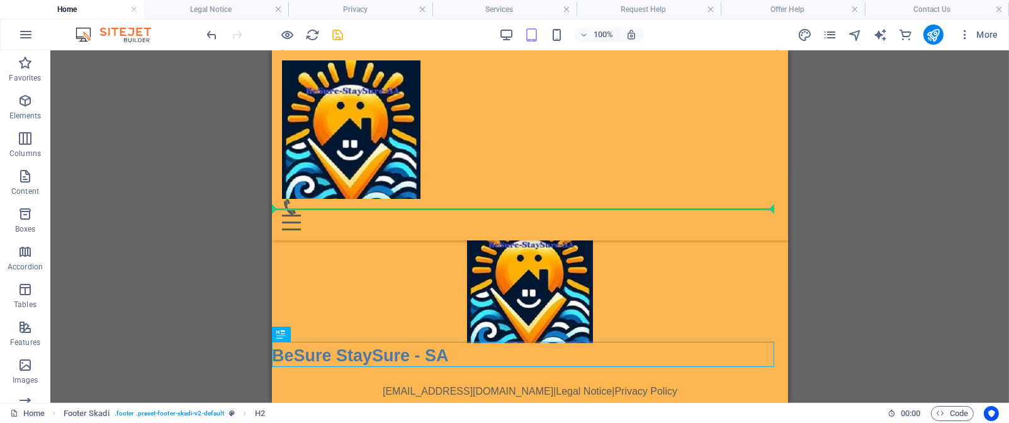
drag, startPoint x: 423, startPoint y: 358, endPoint x: 433, endPoint y: 174, distance: 184.0
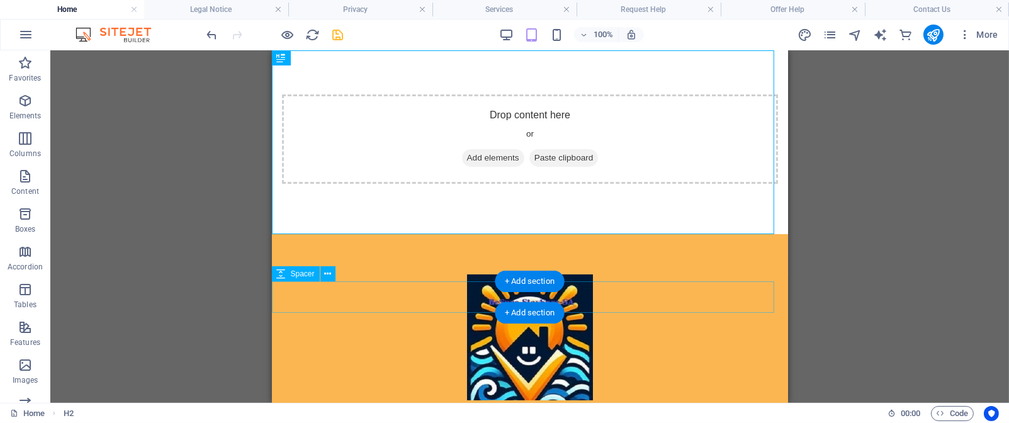
scroll to position [0, 0]
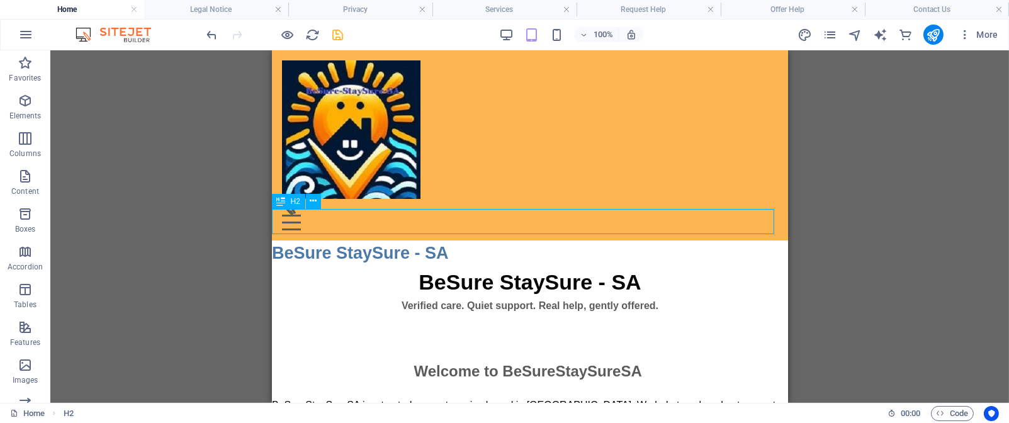
click at [397, 240] on div "BeSure StaySure - SA" at bounding box center [529, 253] width 516 height 26
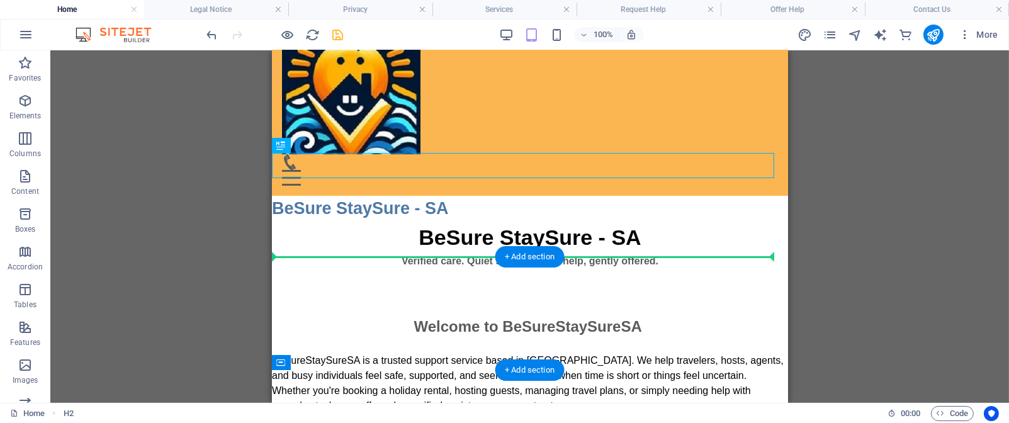
scroll to position [56, 0]
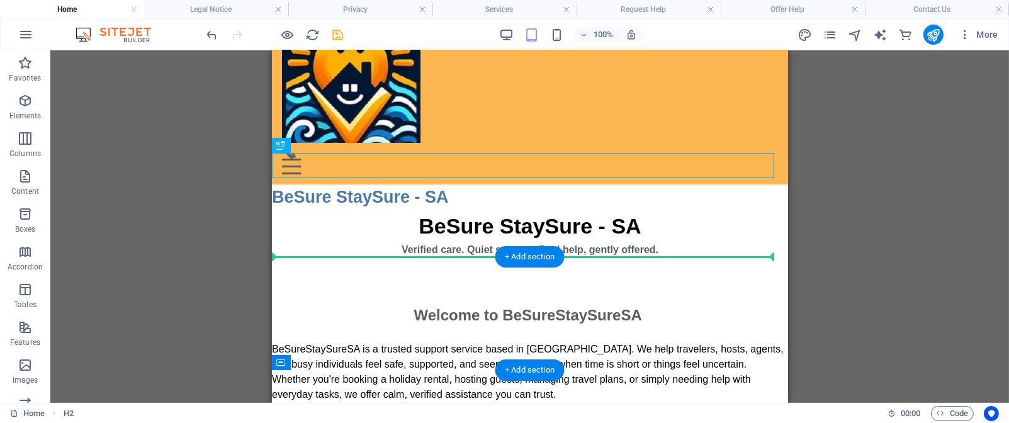
drag, startPoint x: 397, startPoint y: 222, endPoint x: 419, endPoint y: 270, distance: 53.2
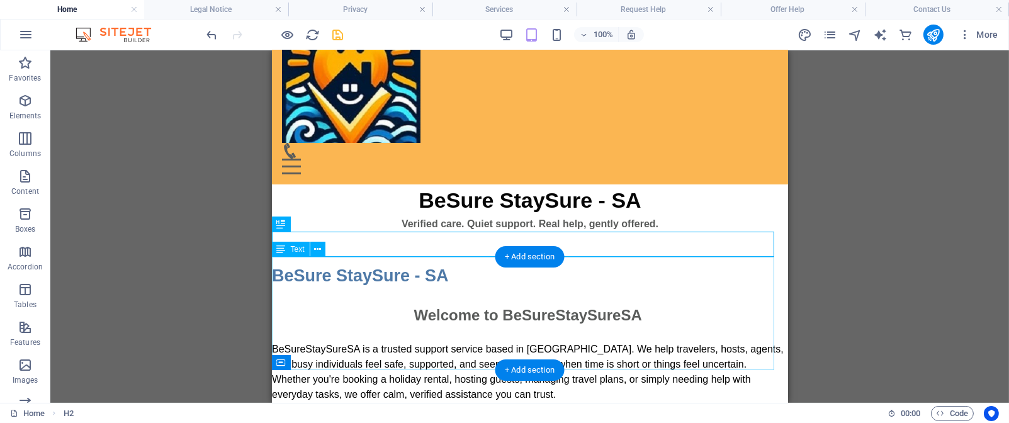
click at [366, 296] on div "Welcome to BeSureStaySureSA BeSureStaySureSA is a trusted support service based…" at bounding box center [529, 345] width 516 height 113
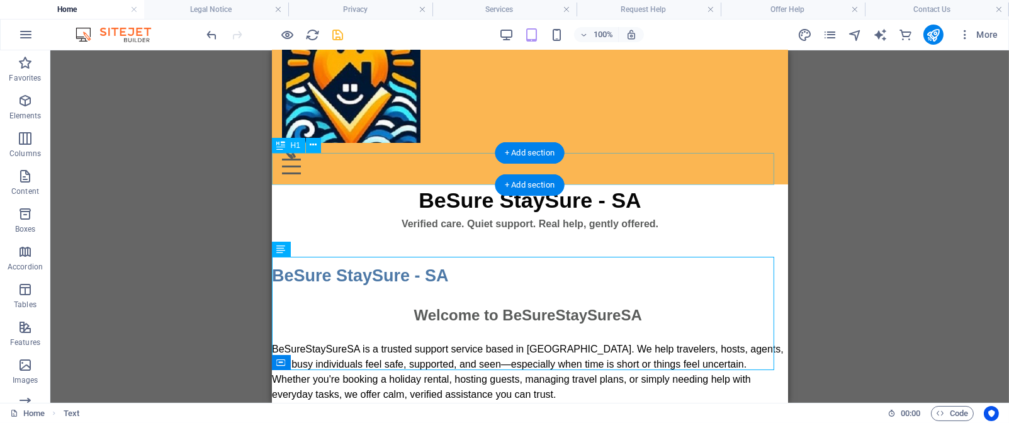
click at [649, 184] on div "BeSure StaySure - SA" at bounding box center [529, 200] width 516 height 32
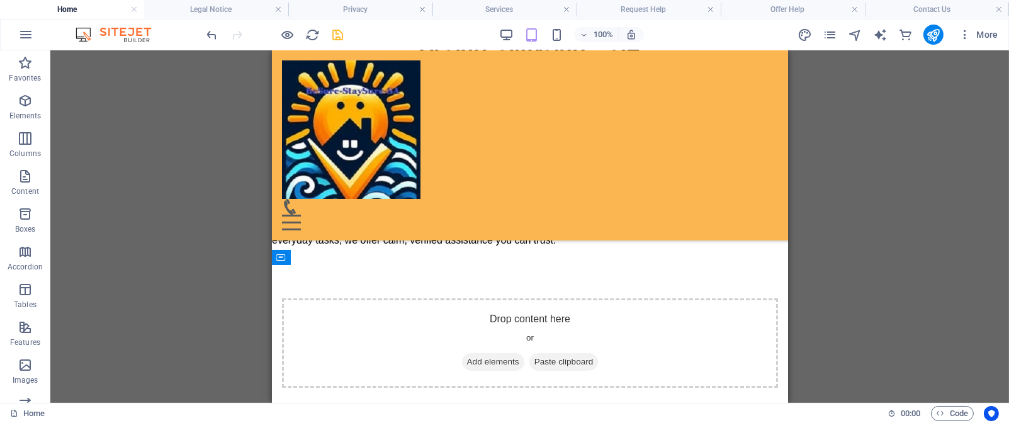
scroll to position [182, 0]
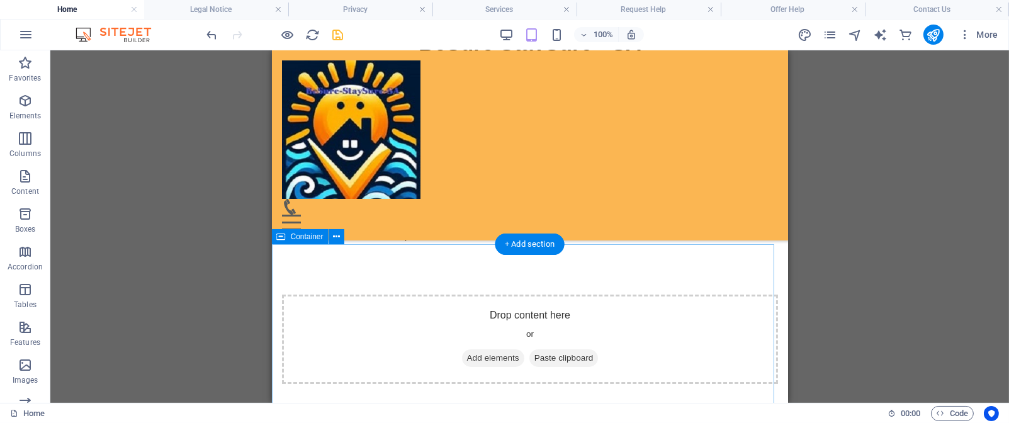
click at [479, 358] on span "Add elements" at bounding box center [492, 358] width 62 height 18
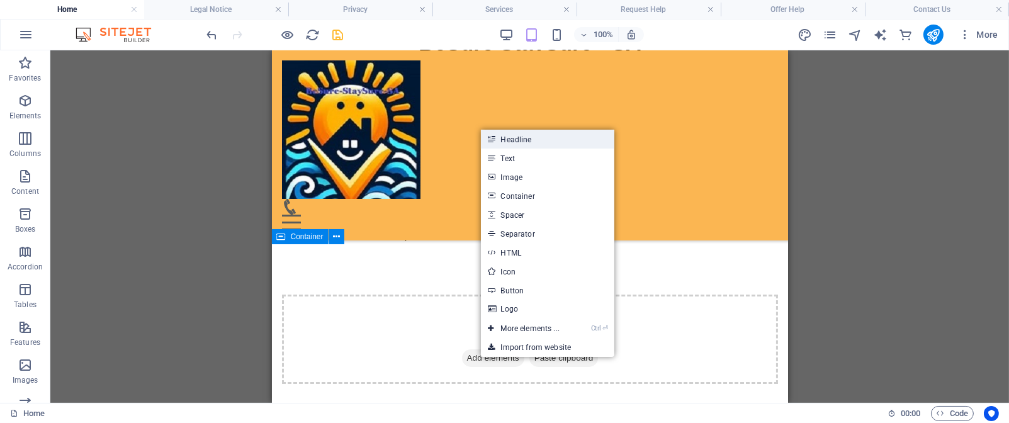
click at [533, 144] on link "Headline" at bounding box center [547, 139] width 133 height 19
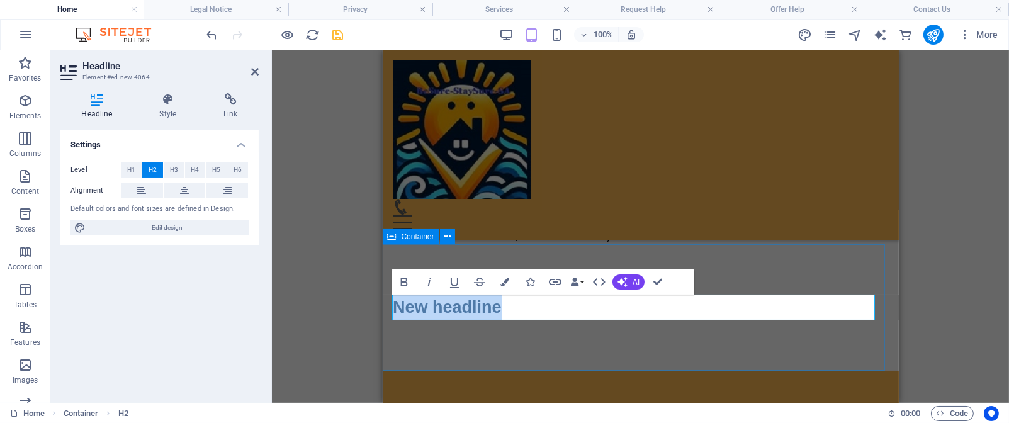
click at [514, 313] on h2 "New headline" at bounding box center [640, 308] width 496 height 26
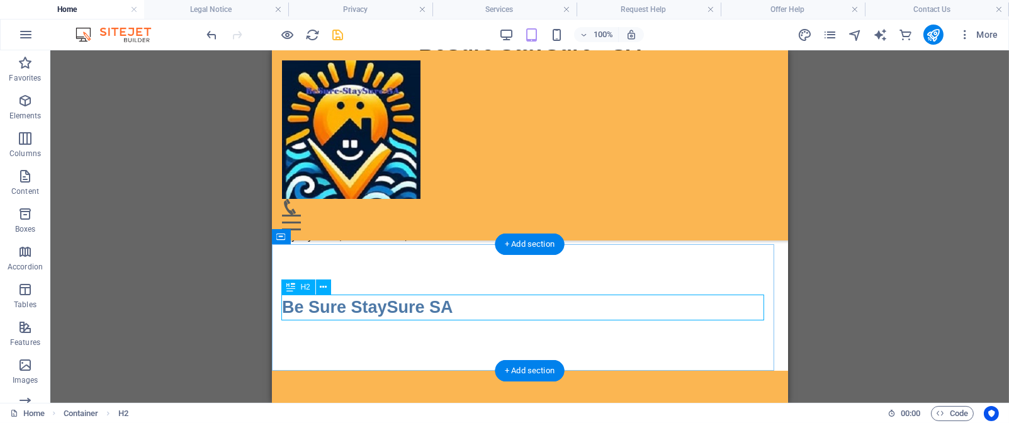
click at [499, 303] on div "Be Sure StaySure SA" at bounding box center [529, 308] width 496 height 26
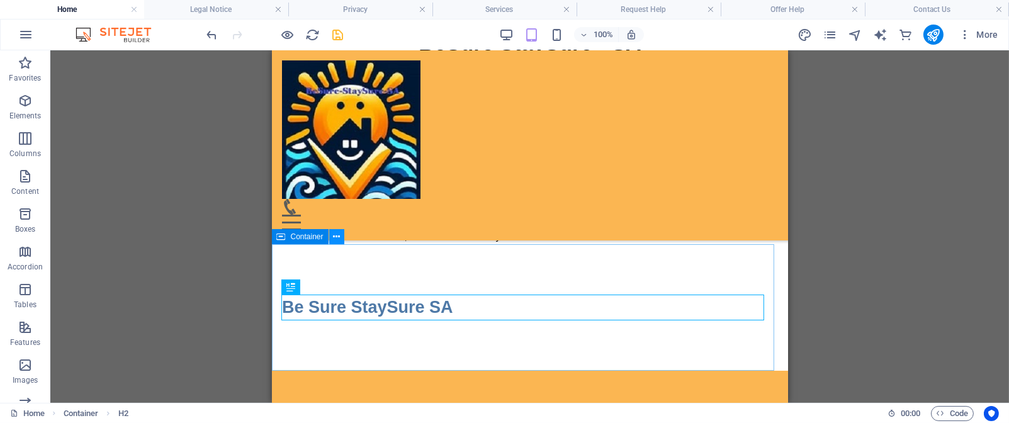
click at [334, 241] on icon at bounding box center [336, 236] width 7 height 13
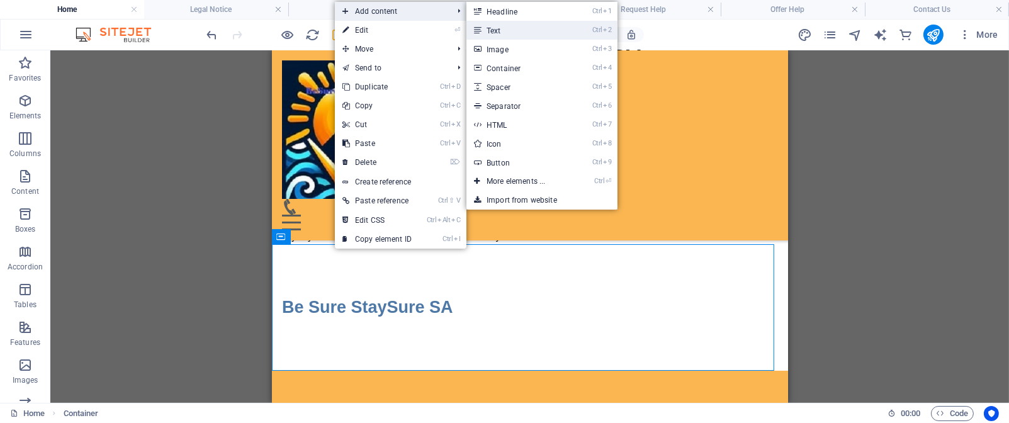
click at [499, 34] on link "Ctrl 2 Text" at bounding box center [518, 30] width 104 height 19
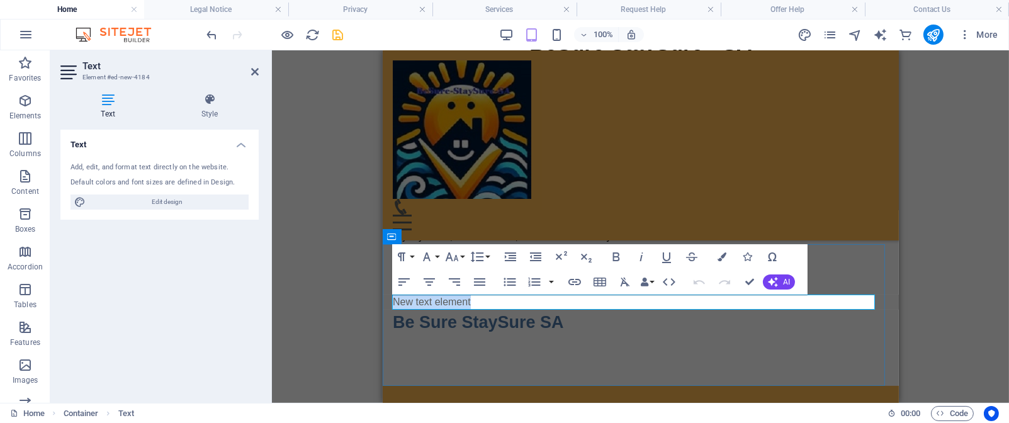
click at [472, 305] on p "New text element" at bounding box center [640, 302] width 496 height 15
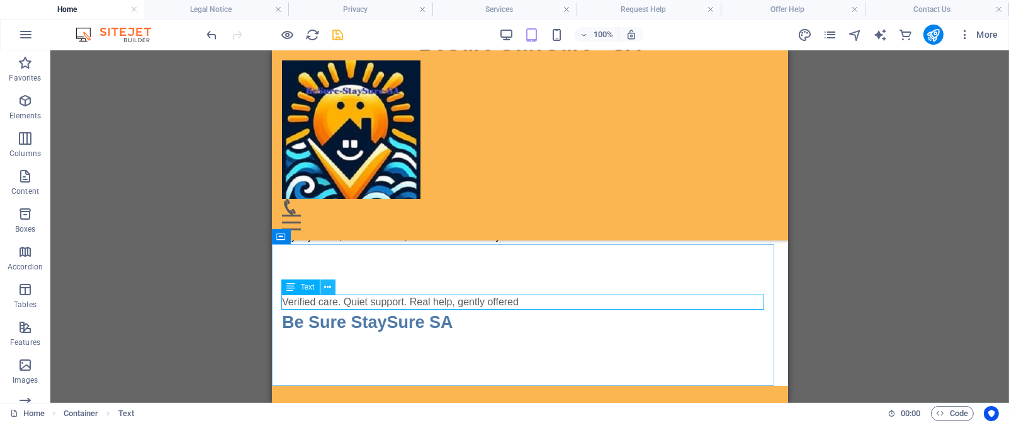
click at [327, 289] on icon at bounding box center [327, 287] width 7 height 13
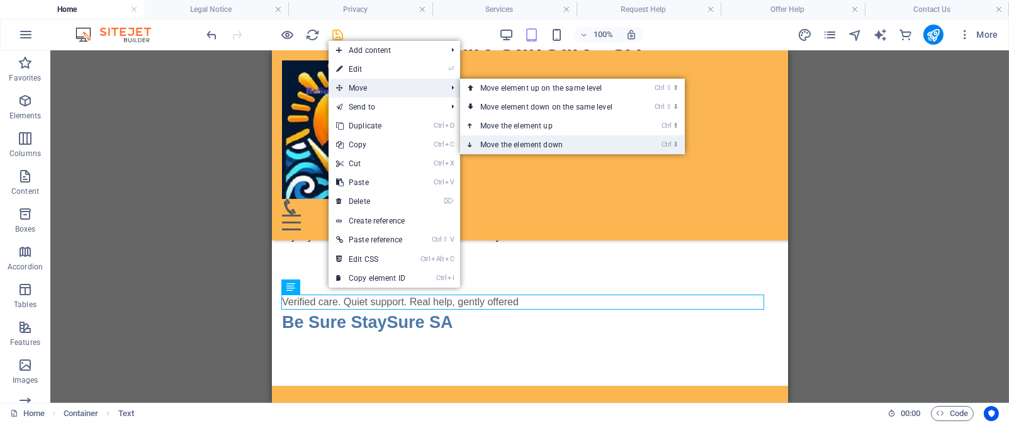
click at [512, 138] on link "Ctrl ⬇ Move the element down" at bounding box center [548, 144] width 177 height 19
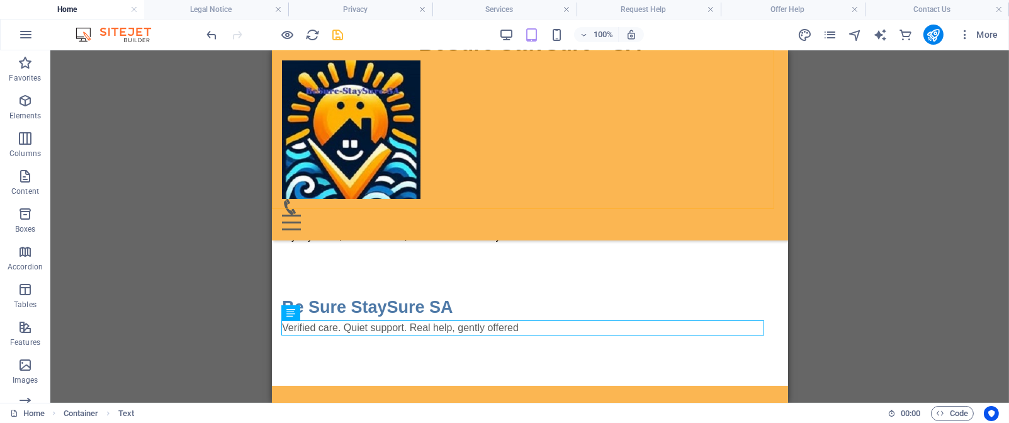
click at [511, 138] on div "Menu Drop content here or Add elements Paste clipboard 01. STARTPAGE 02. SUBPAG…" at bounding box center [529, 145] width 516 height 190
select select "rem"
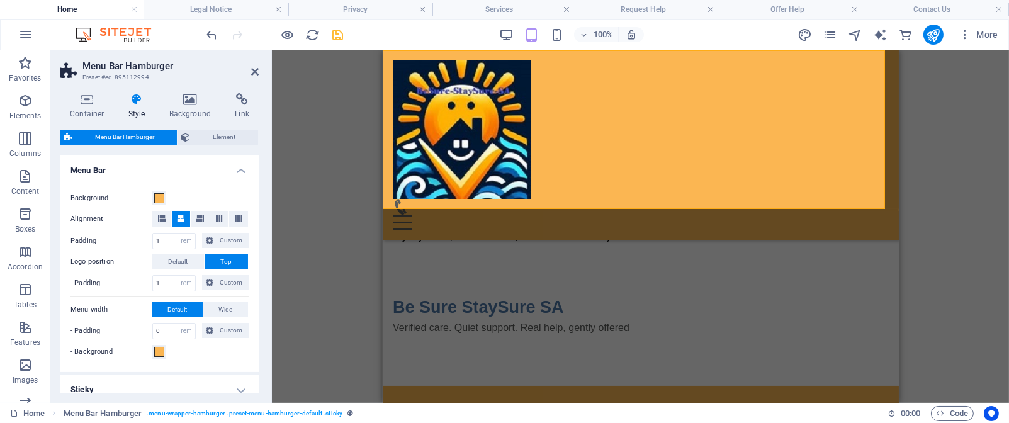
click at [329, 259] on div "Drag here to replace the existing content. Press “Ctrl” if you want to create a…" at bounding box center [640, 226] width 737 height 352
click at [612, 301] on div "Be Sure StaySure SA" at bounding box center [640, 308] width 496 height 26
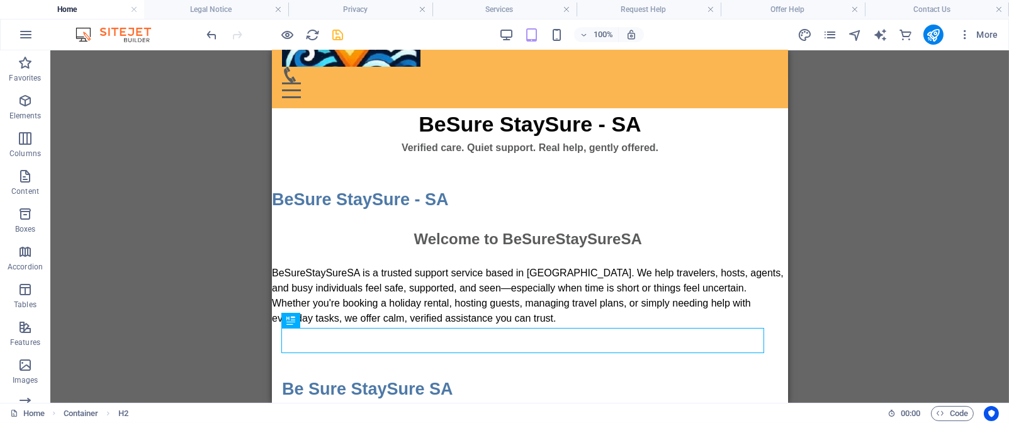
scroll to position [115, 0]
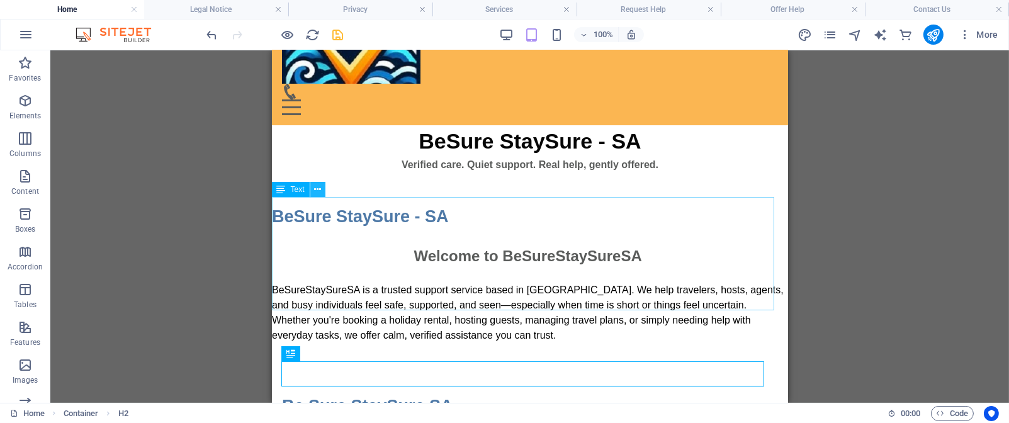
click at [318, 194] on icon at bounding box center [317, 189] width 7 height 13
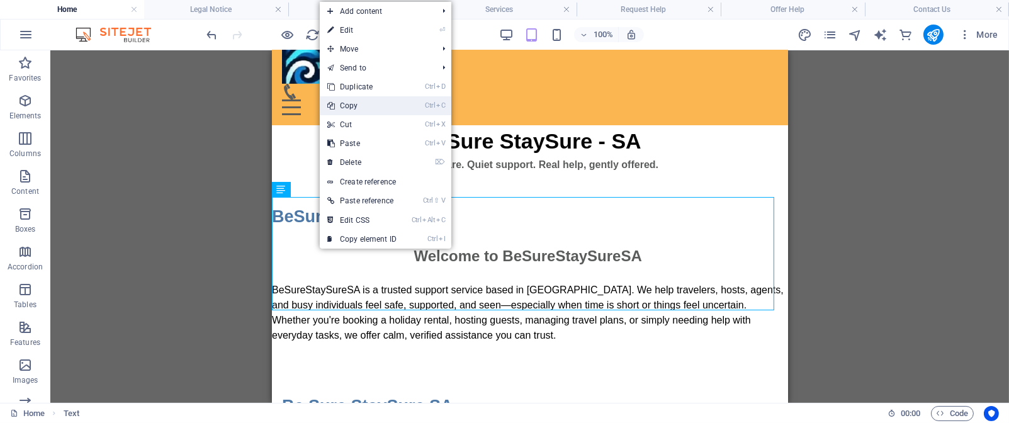
click at [380, 108] on link "Ctrl C Copy" at bounding box center [362, 105] width 84 height 19
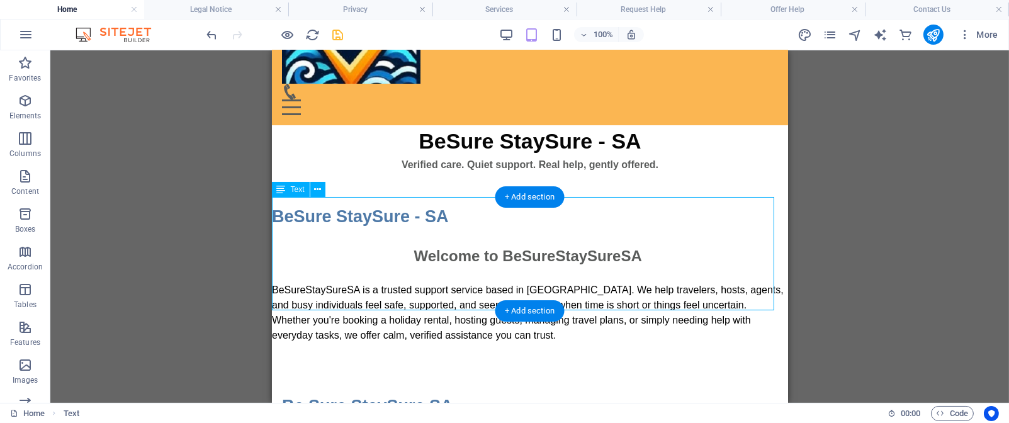
click at [574, 298] on div "Welcome to BeSureStaySureSA BeSureStaySureSA is a trusted support service based…" at bounding box center [529, 286] width 516 height 113
drag, startPoint x: 574, startPoint y: 298, endPoint x: 554, endPoint y: 298, distance: 20.1
click at [554, 298] on div "Welcome to BeSureStaySureSA BeSureStaySureSA is a trusted support service based…" at bounding box center [529, 286] width 516 height 113
click at [565, 269] on div "Welcome to BeSureStaySureSA BeSureStaySureSA is a trusted support service based…" at bounding box center [529, 286] width 516 height 113
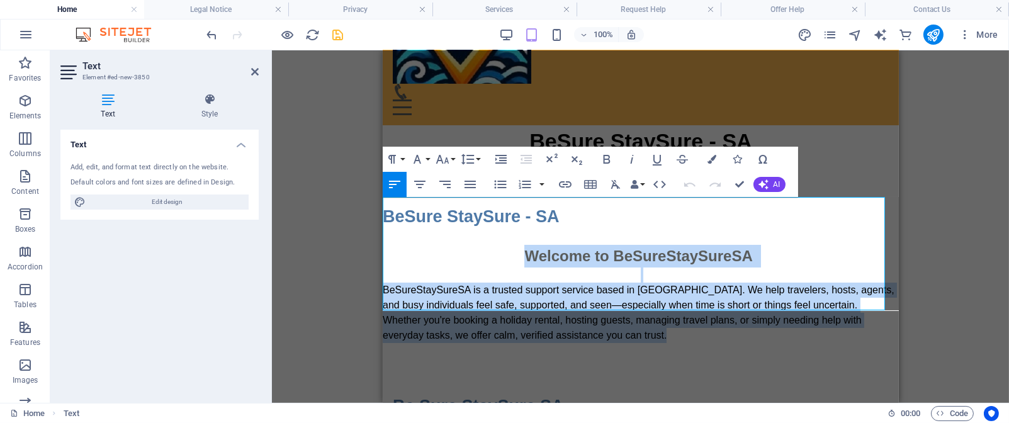
drag, startPoint x: 516, startPoint y: 220, endPoint x: 666, endPoint y: 301, distance: 170.7
click at [666, 301] on div "Welcome to BeSureStaySureSA BeSureStaySureSA is a trusted support service based…" at bounding box center [640, 286] width 516 height 113
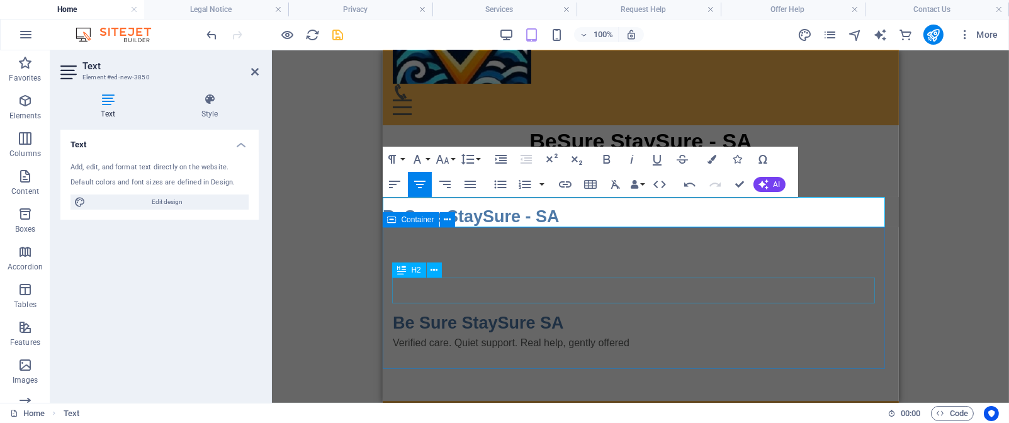
click at [763, 310] on div "Be Sure StaySure SA" at bounding box center [640, 323] width 496 height 26
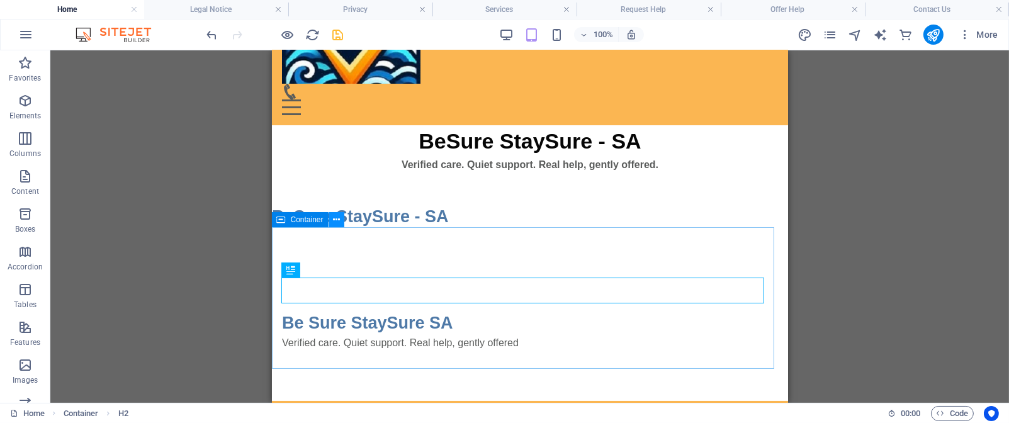
click at [334, 223] on icon at bounding box center [336, 219] width 7 height 13
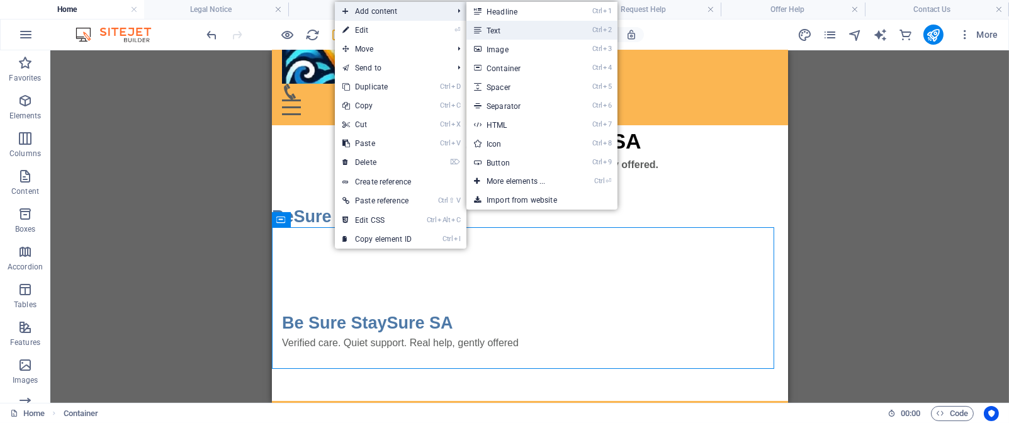
click at [520, 31] on link "Ctrl 2 Text" at bounding box center [518, 30] width 104 height 19
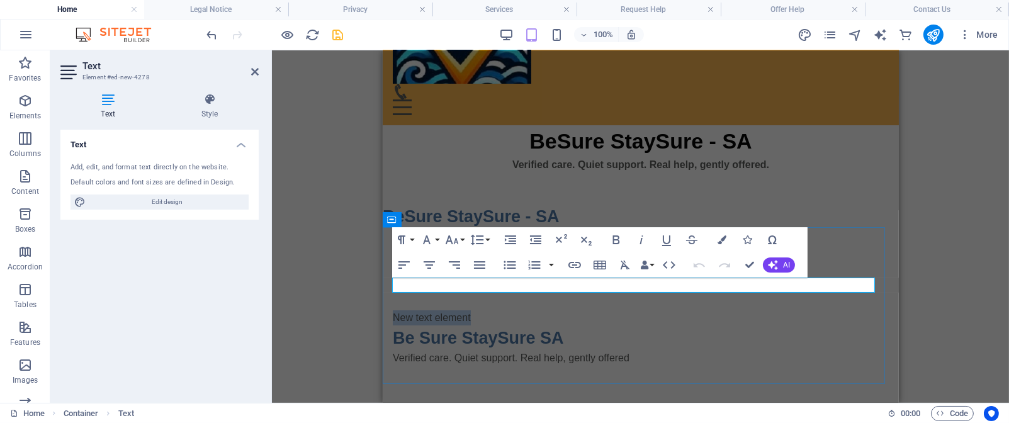
click at [475, 310] on p "New text element" at bounding box center [640, 317] width 496 height 15
click at [456, 310] on p "​" at bounding box center [640, 317] width 496 height 15
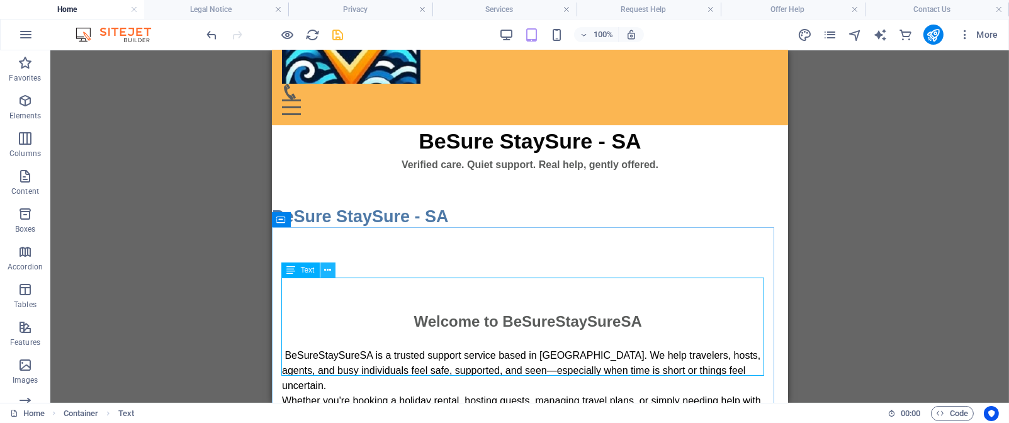
click at [329, 271] on icon at bounding box center [327, 270] width 7 height 13
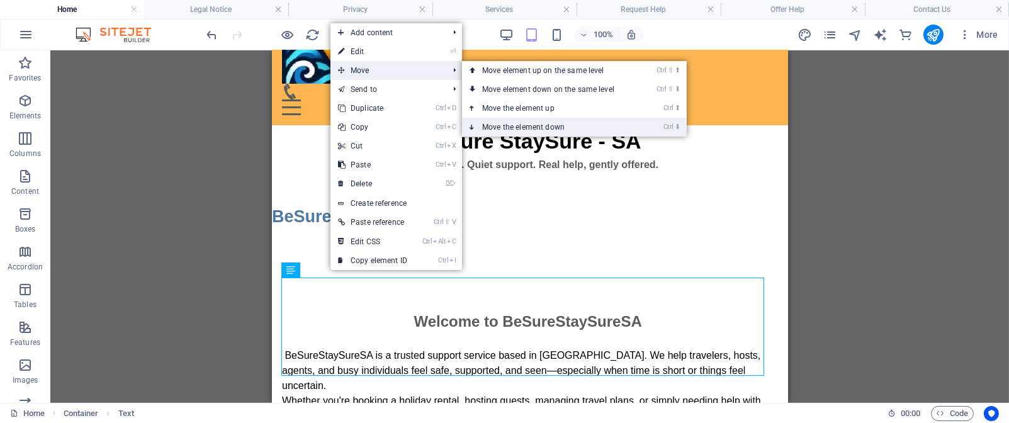
click at [533, 124] on link "Ctrl ⬇ Move the element down" at bounding box center [550, 127] width 177 height 19
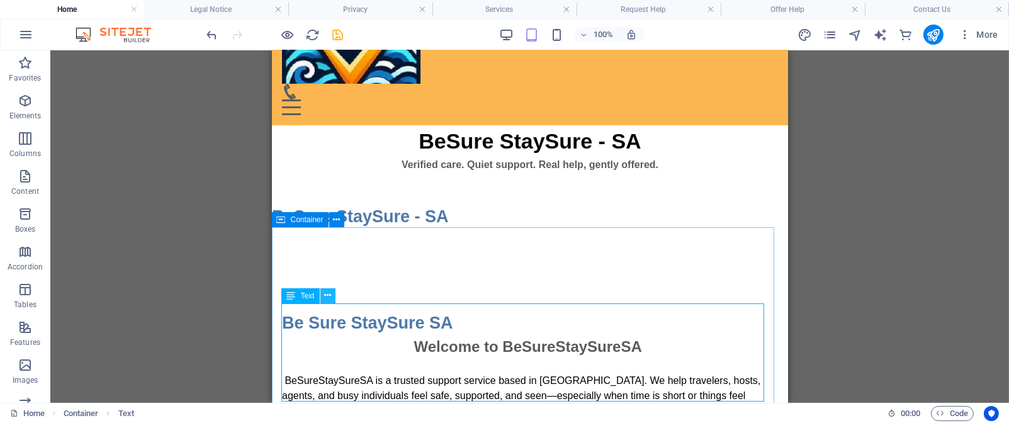
click at [325, 295] on icon at bounding box center [327, 295] width 7 height 13
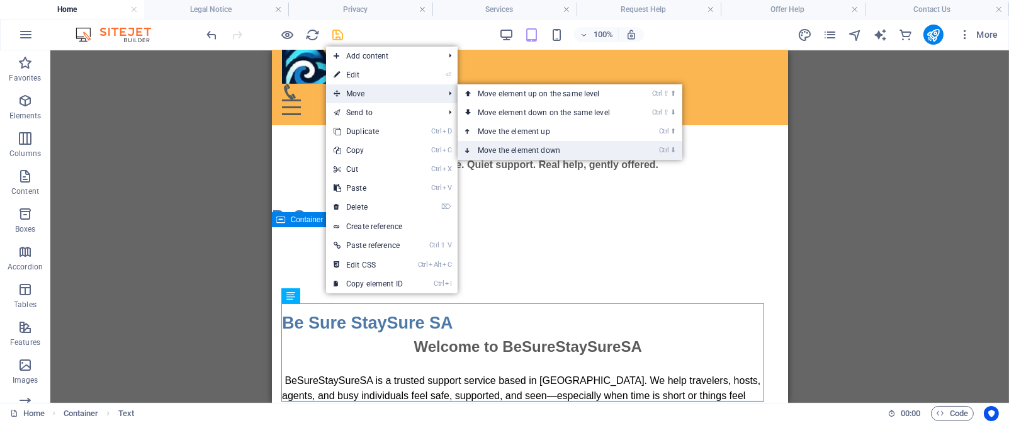
click at [528, 149] on link "Ctrl ⬇ Move the element down" at bounding box center [546, 150] width 177 height 19
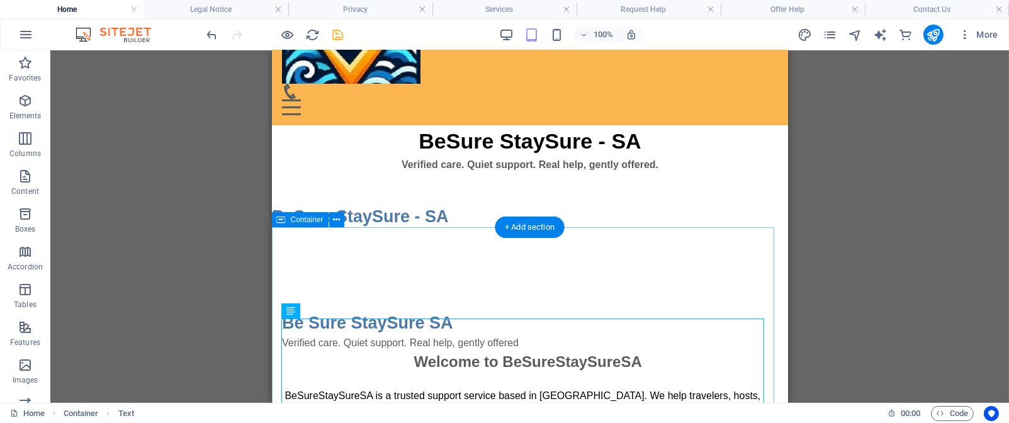
click at [672, 264] on div "Be Sure StaySure SA Verified care. Quiet support. Real help, gently offered Wel…" at bounding box center [529, 387] width 516 height 255
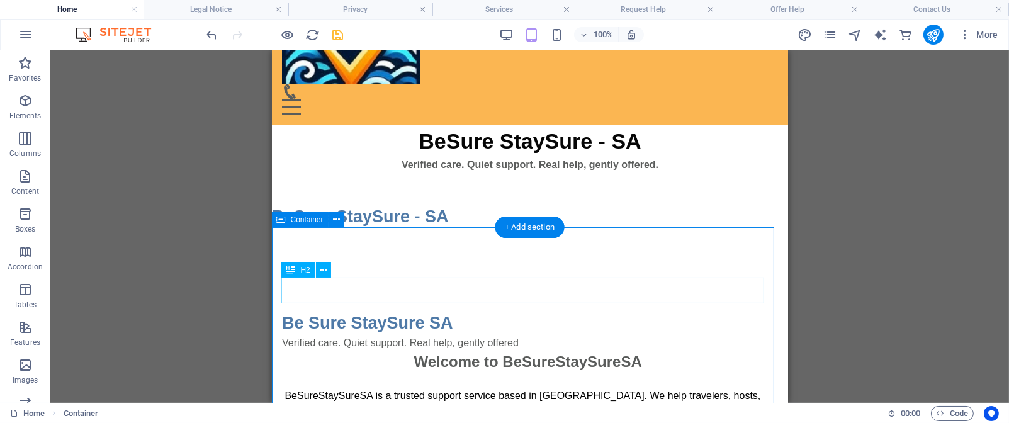
click at [412, 310] on div "Be Sure StaySure SA" at bounding box center [529, 323] width 496 height 26
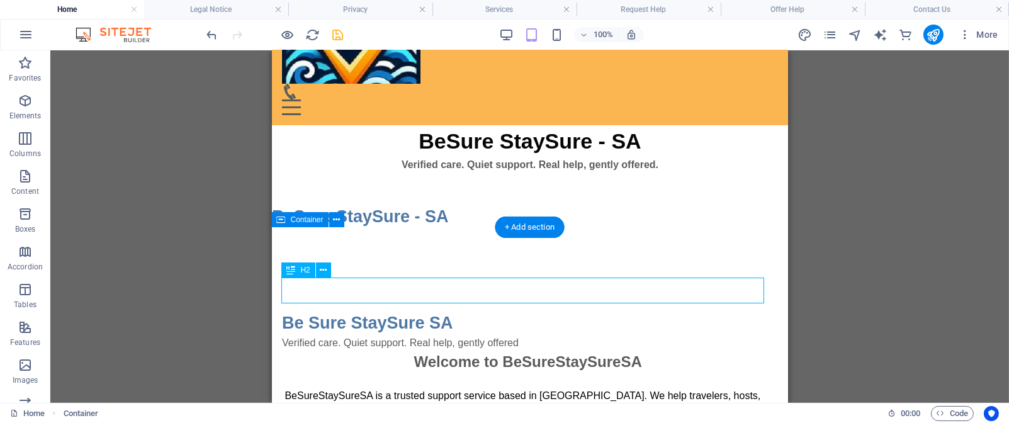
click at [412, 310] on div "Be Sure StaySure SA" at bounding box center [529, 323] width 496 height 26
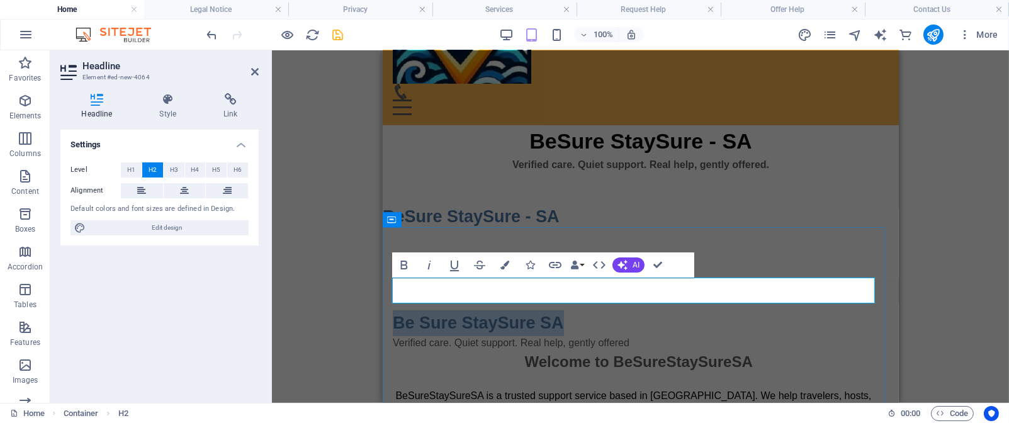
drag, startPoint x: 561, startPoint y: 288, endPoint x: 393, endPoint y: 283, distance: 168.1
click at [393, 310] on h2 "Be Sure StaySure SA" at bounding box center [640, 323] width 496 height 26
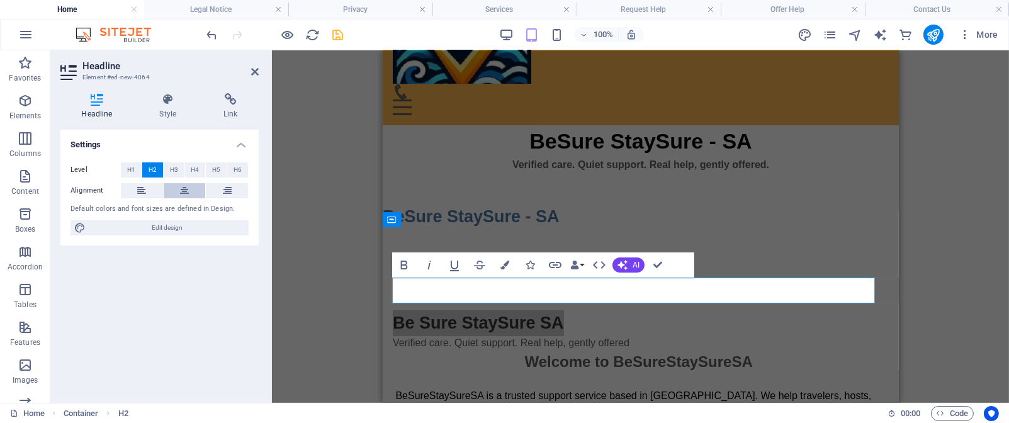
click at [188, 189] on icon at bounding box center [184, 190] width 9 height 15
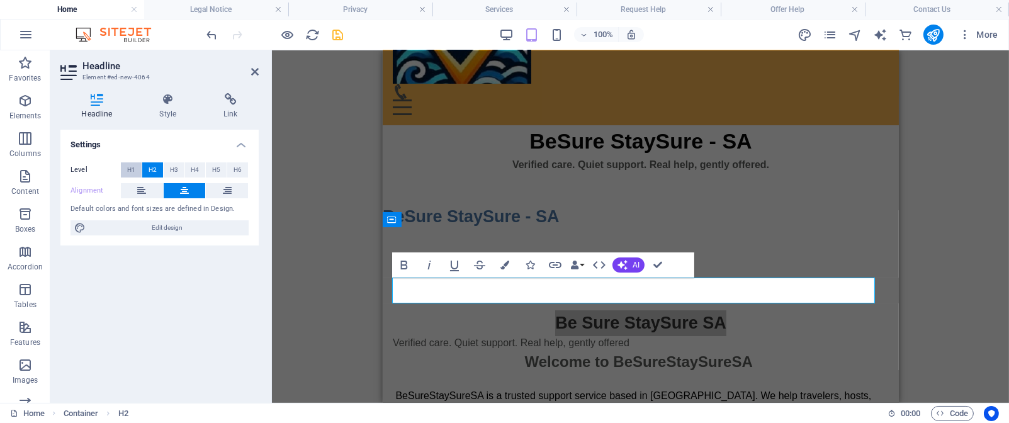
click at [132, 169] on span "H1" at bounding box center [131, 169] width 8 height 15
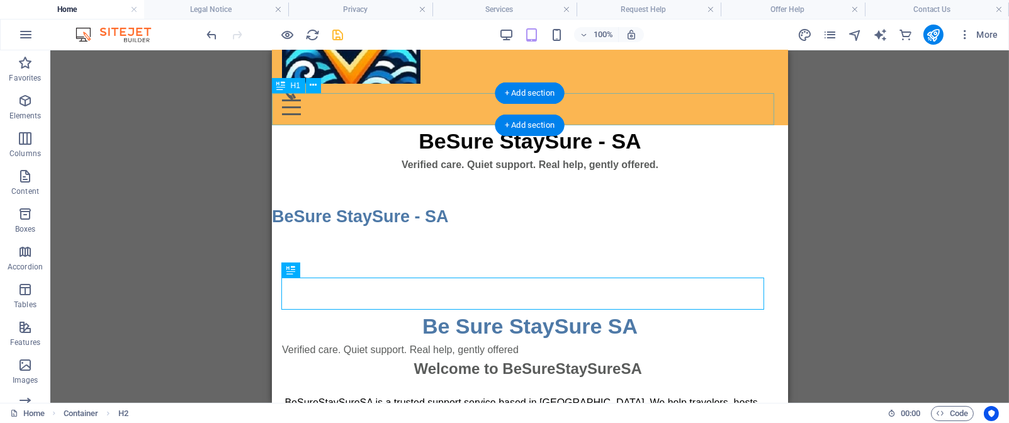
click at [599, 125] on div "BeSure StaySure - SA" at bounding box center [529, 141] width 516 height 32
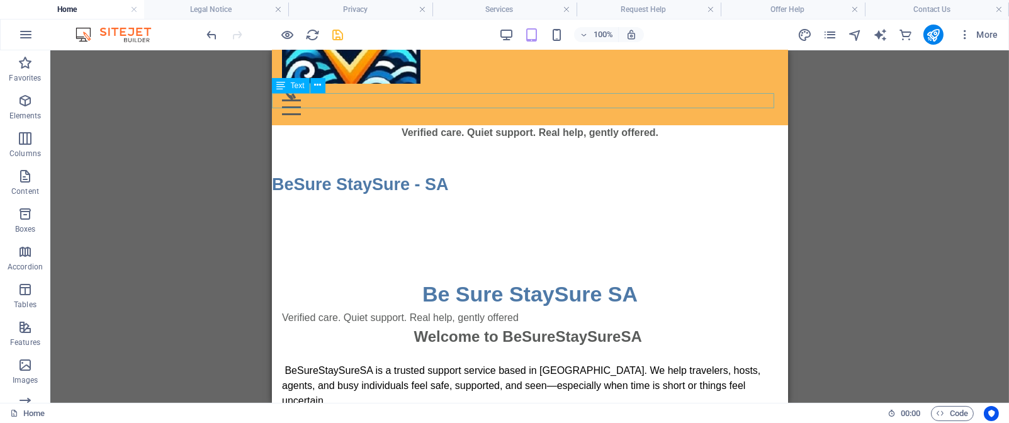
click at [600, 125] on div "Verified care. Quiet support. Real help, gently offered." at bounding box center [529, 132] width 516 height 15
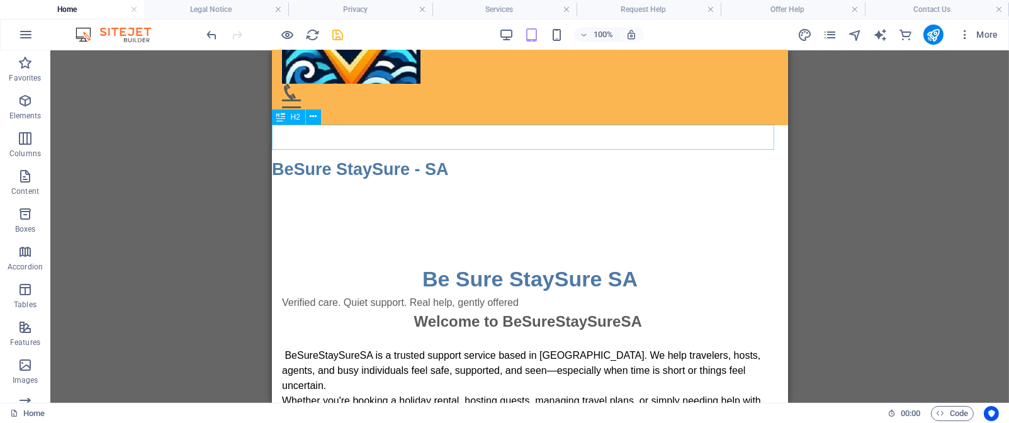
click at [447, 157] on div "BeSure StaySure - SA" at bounding box center [529, 170] width 516 height 26
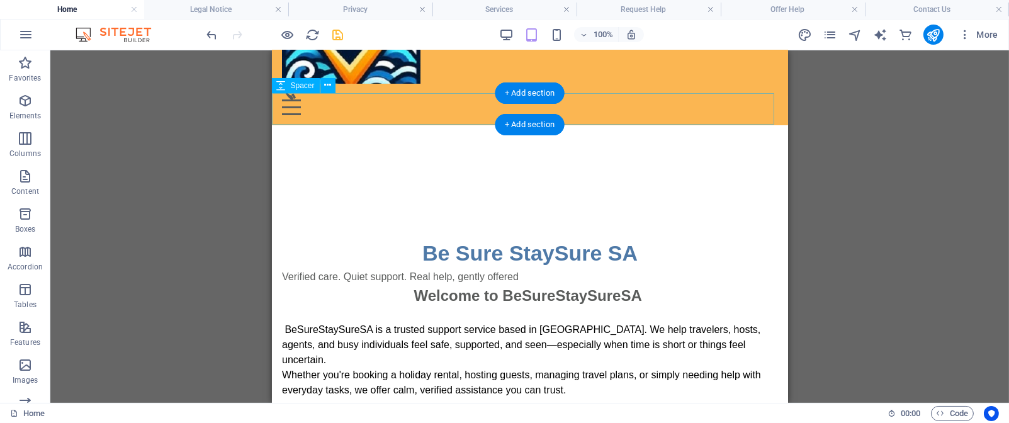
click at [446, 125] on div at bounding box center [529, 140] width 516 height 31
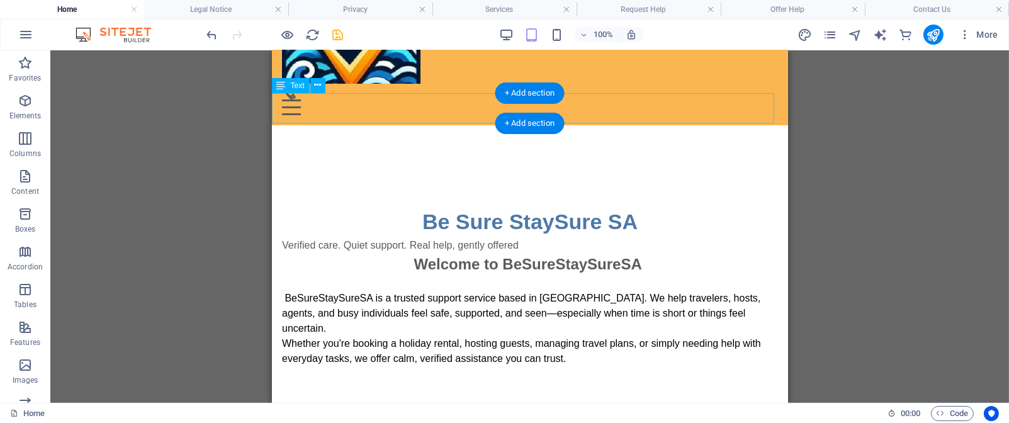
click at [446, 125] on div at bounding box center [529, 140] width 516 height 30
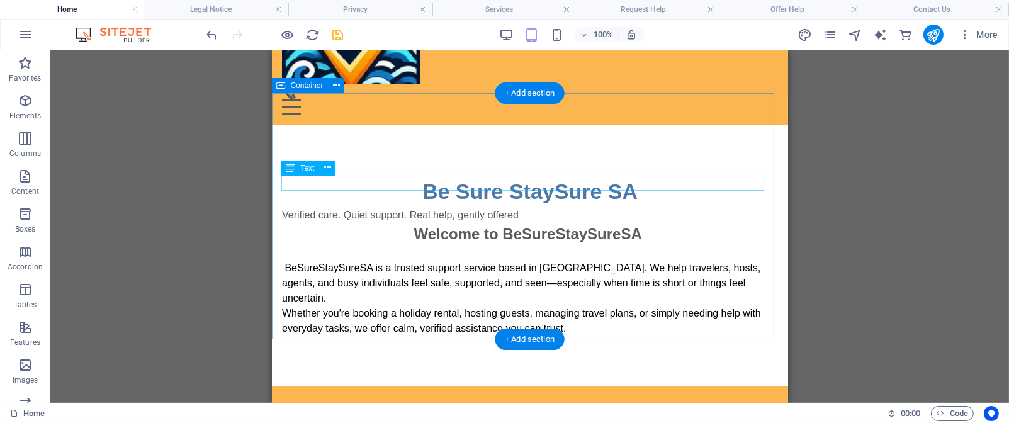
click at [446, 208] on div "Verified care. Quiet support. Real help, gently offered" at bounding box center [529, 215] width 496 height 15
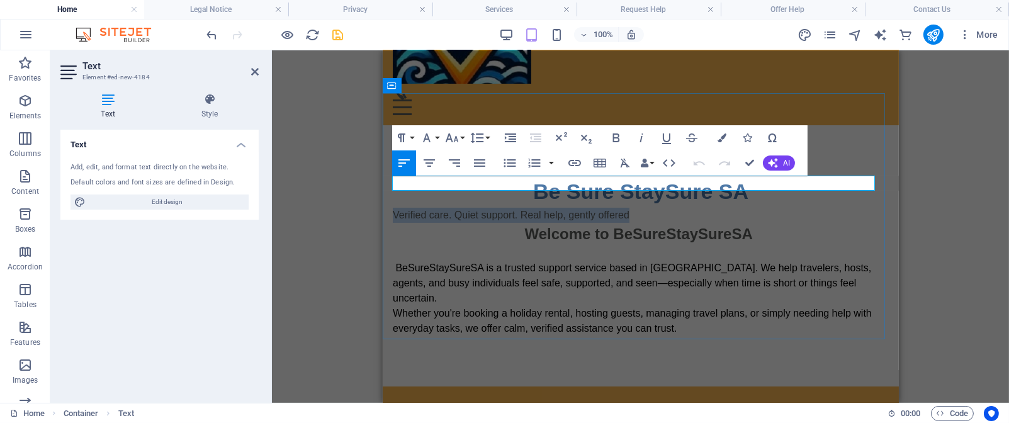
drag, startPoint x: 631, startPoint y: 186, endPoint x: 393, endPoint y: 182, distance: 237.3
click at [393, 208] on p "Verified care. Quiet support. Real help, gently offered" at bounding box center [640, 215] width 496 height 15
click at [427, 164] on icon "button" at bounding box center [429, 162] width 15 height 15
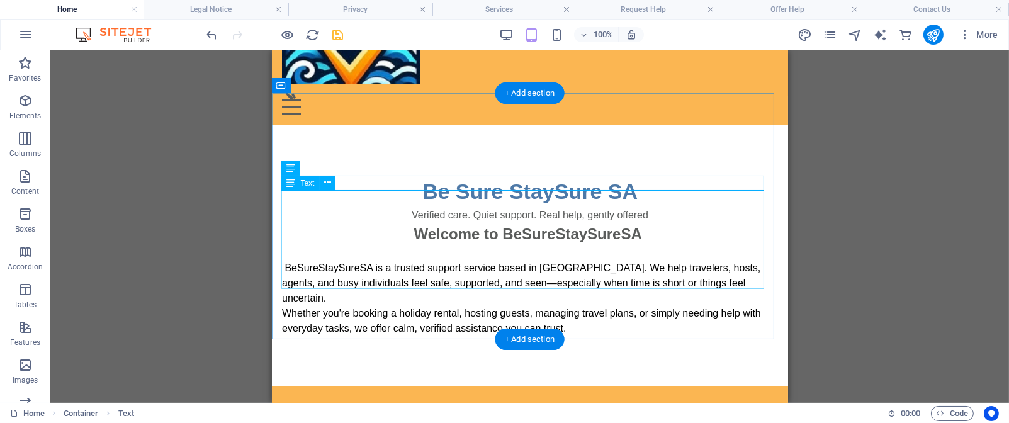
click at [625, 223] on div "Welcome to BeSureStaySureSA BeSureStaySureSA is a trusted support service based…" at bounding box center [529, 279] width 496 height 113
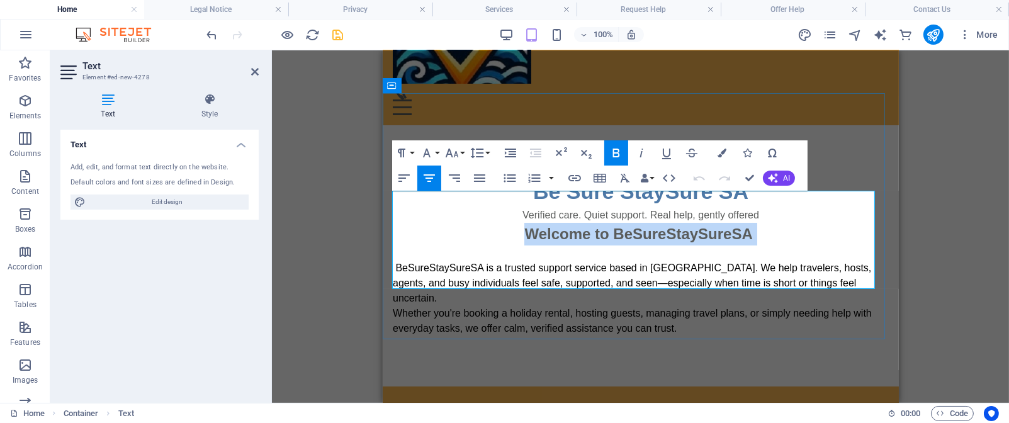
drag, startPoint x: 751, startPoint y: 201, endPoint x: 516, endPoint y: 199, distance: 235.4
click at [516, 223] on p "Welcome to BeSureStaySureSA" at bounding box center [640, 234] width 496 height 23
click at [406, 174] on icon "button" at bounding box center [403, 178] width 11 height 8
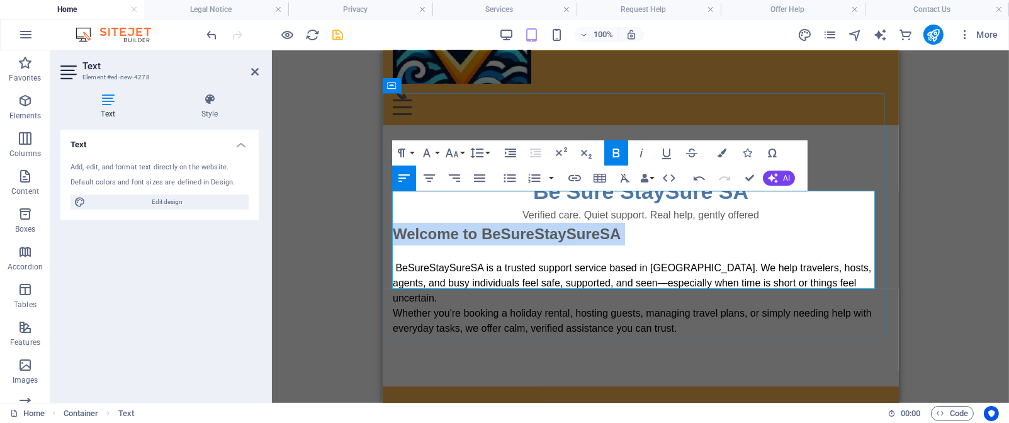
click at [676, 223] on p "Welcome to BeSureStaySureSA" at bounding box center [640, 234] width 496 height 23
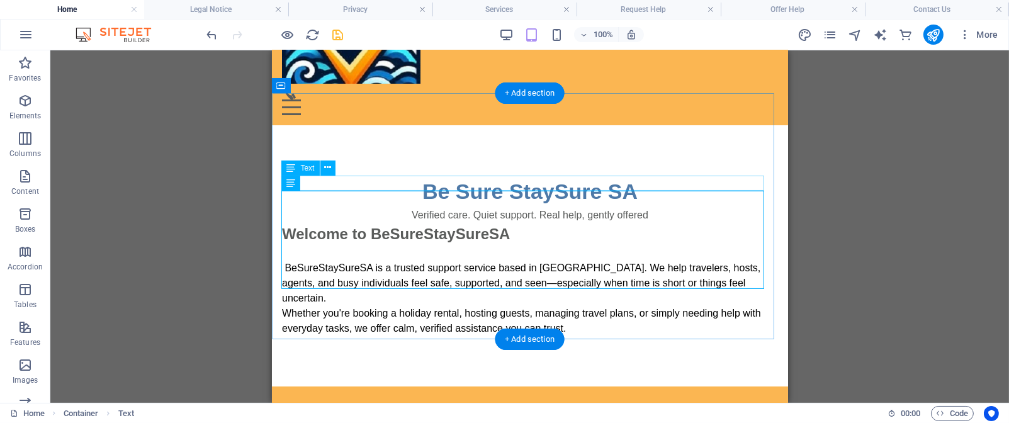
click at [687, 208] on div "Verified care. Quiet support. Real help, gently offered" at bounding box center [529, 215] width 496 height 15
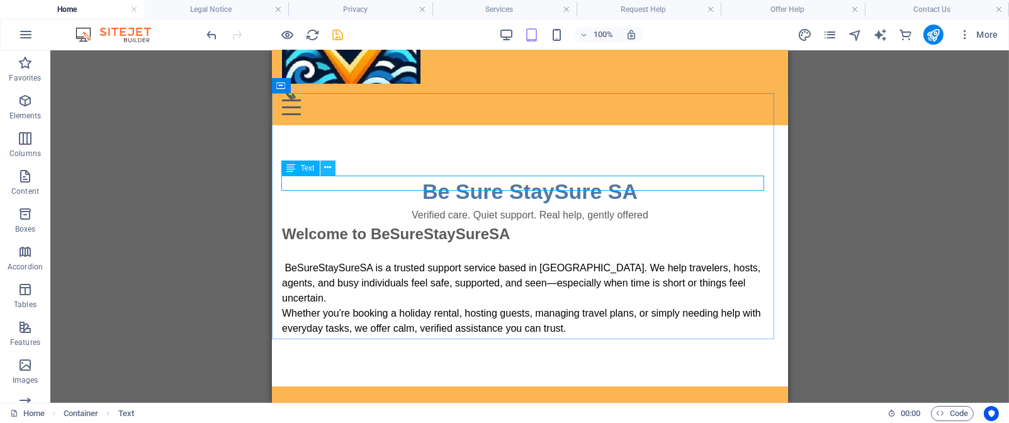
click at [329, 172] on icon at bounding box center [327, 167] width 7 height 13
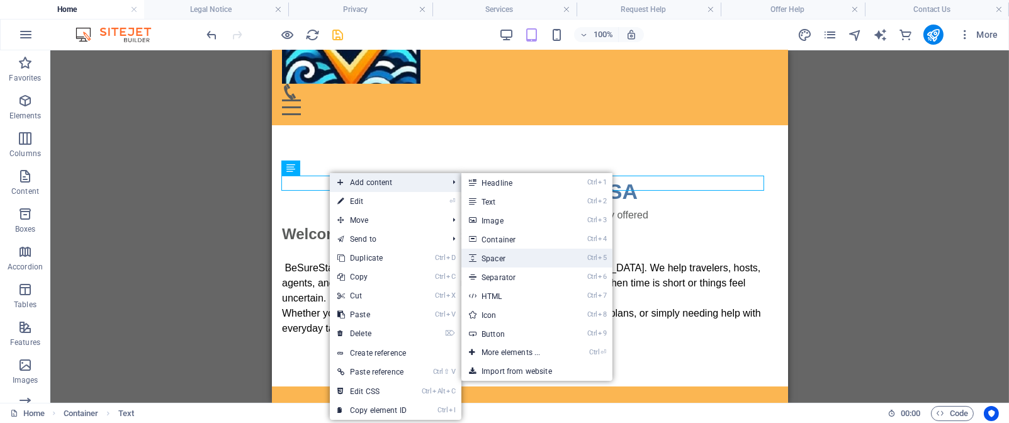
click at [512, 257] on link "Ctrl 5 Spacer" at bounding box center [513, 258] width 104 height 19
select select "px"
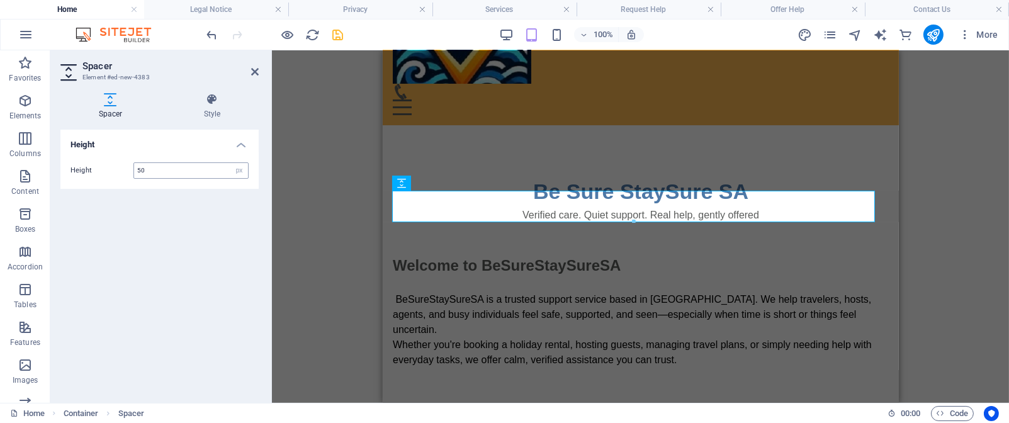
click at [157, 168] on input "50" at bounding box center [191, 170] width 114 height 15
type input "5"
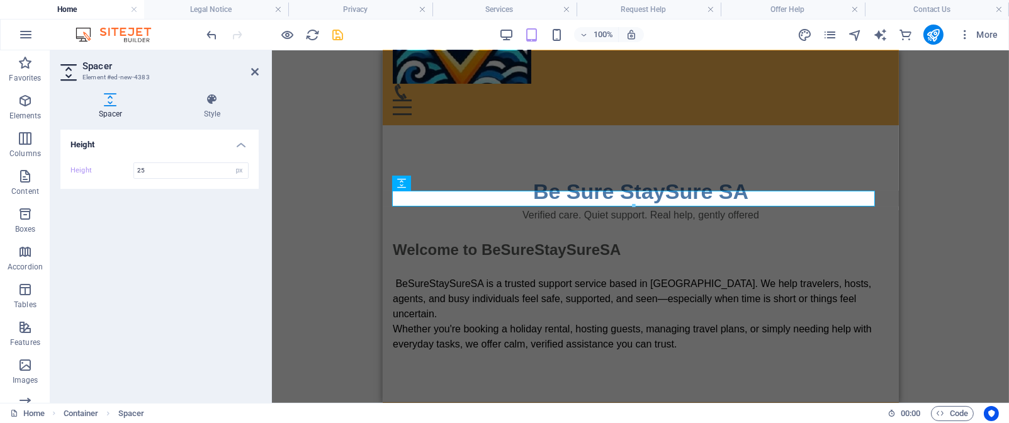
type input "25"
click at [223, 215] on div "Height Height 25 px rem vh vw" at bounding box center [159, 261] width 198 height 263
click at [254, 72] on icon at bounding box center [255, 72] width 8 height 10
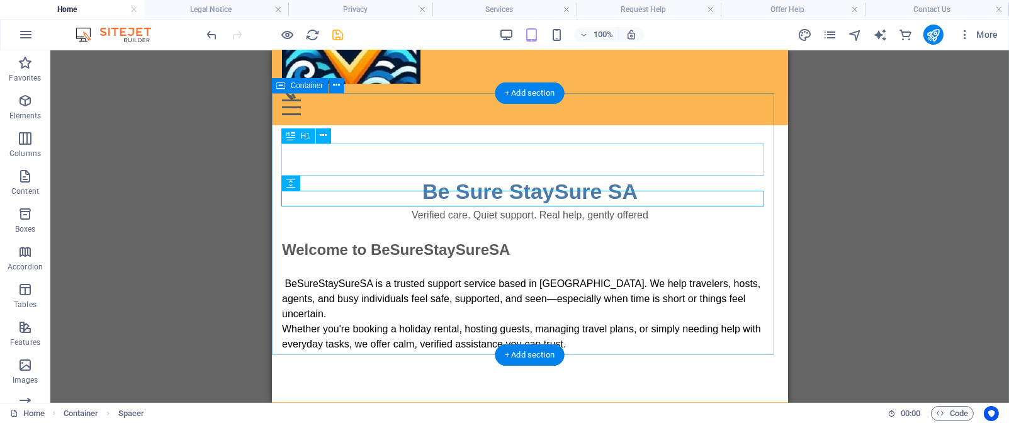
click at [361, 176] on div "Be Sure StaySure SA" at bounding box center [529, 192] width 496 height 32
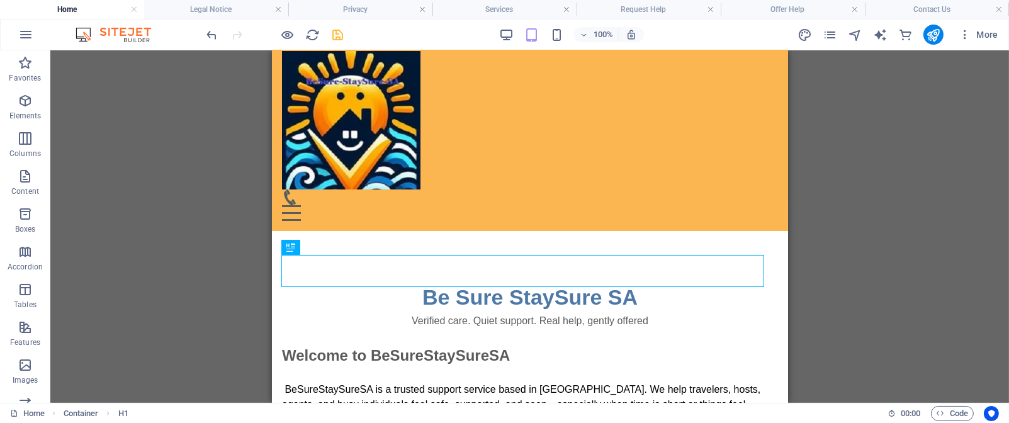
scroll to position [0, 0]
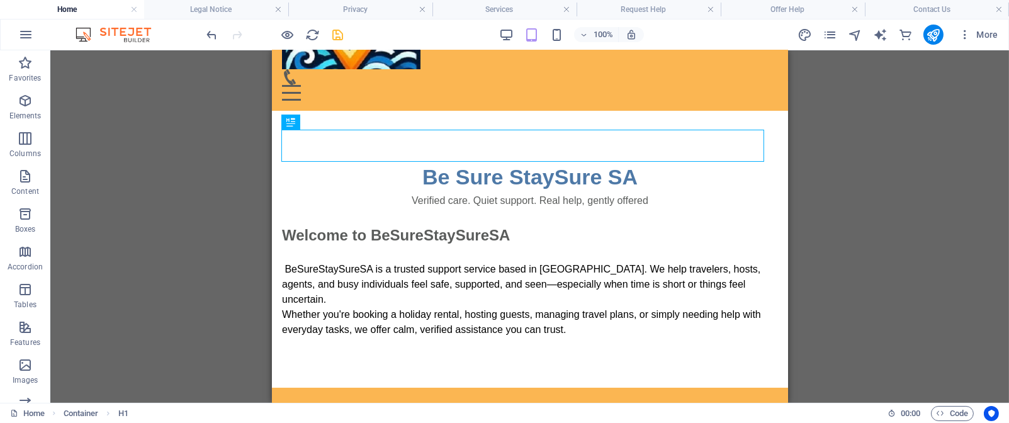
drag, startPoint x: 778, startPoint y: 211, endPoint x: 1059, endPoint y: 265, distance: 285.7
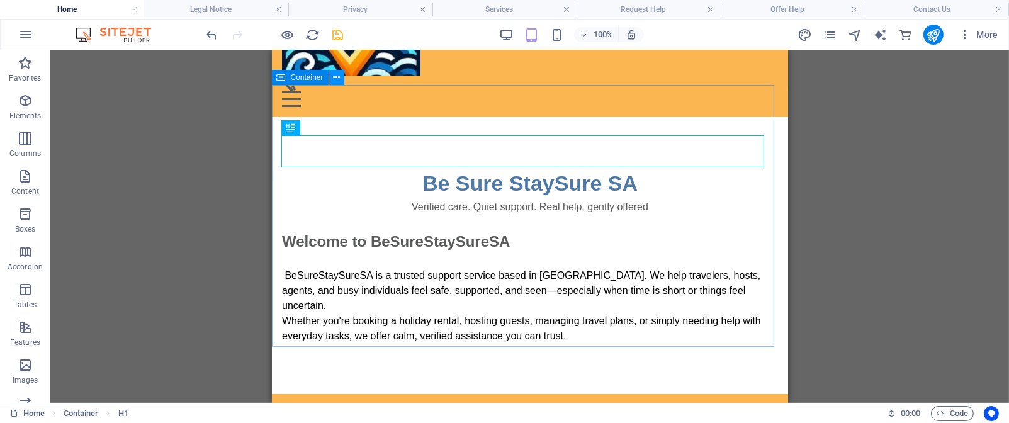
click at [337, 80] on icon at bounding box center [336, 77] width 7 height 13
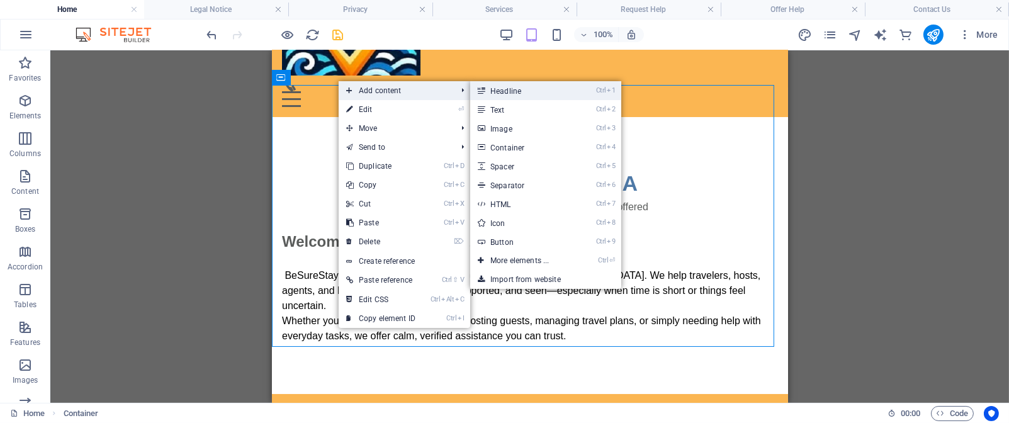
click at [514, 91] on link "Ctrl 1 Headline" at bounding box center [522, 90] width 104 height 19
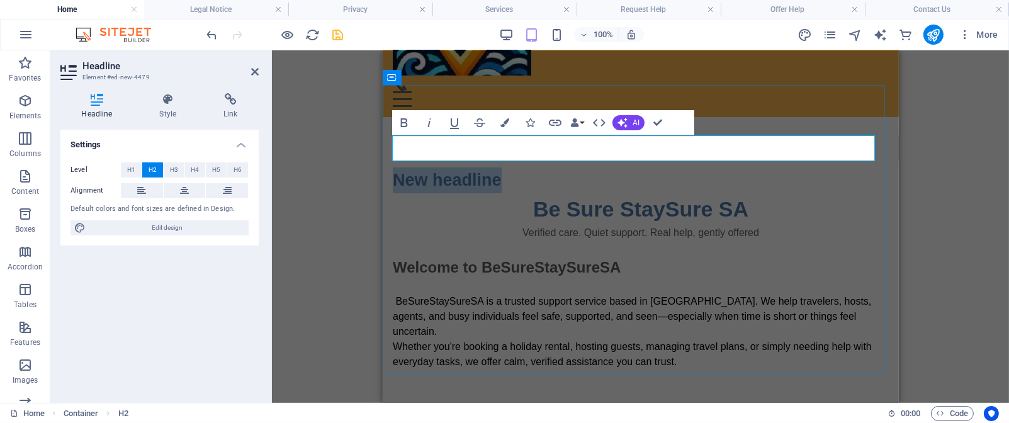
click at [514, 167] on h2 "New headline" at bounding box center [640, 180] width 496 height 26
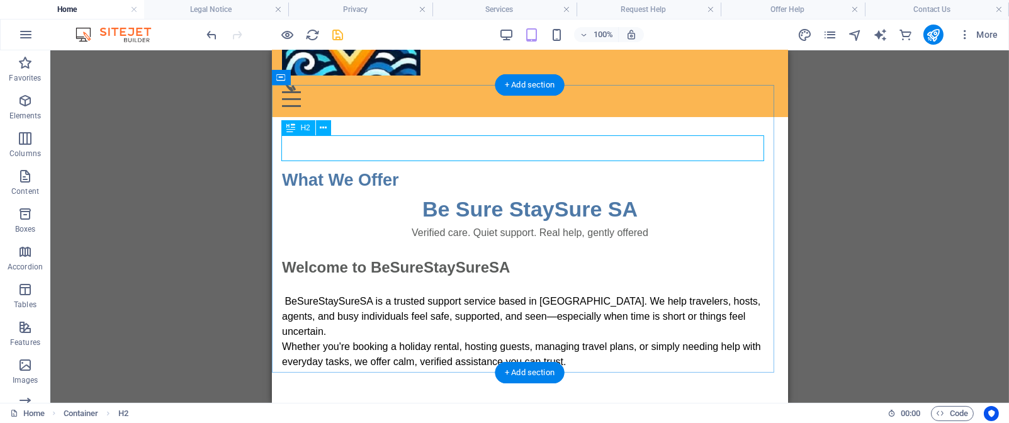
click at [379, 167] on div "What We Offer" at bounding box center [529, 180] width 496 height 26
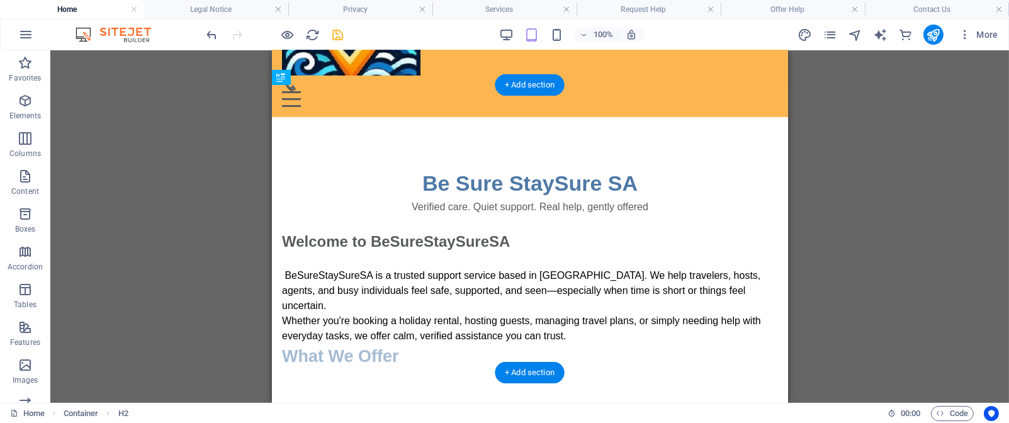
drag, startPoint x: 379, startPoint y: 142, endPoint x: 364, endPoint y: 319, distance: 177.5
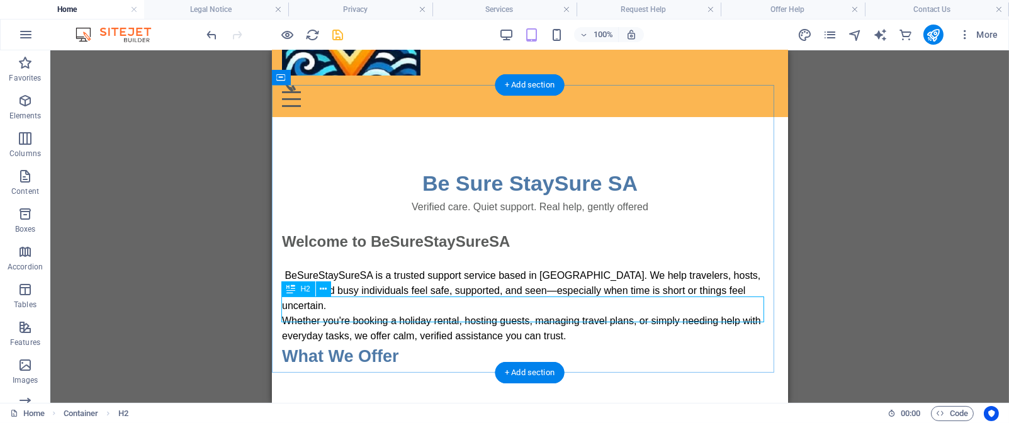
click at [421, 344] on div "What We Offer" at bounding box center [529, 357] width 496 height 26
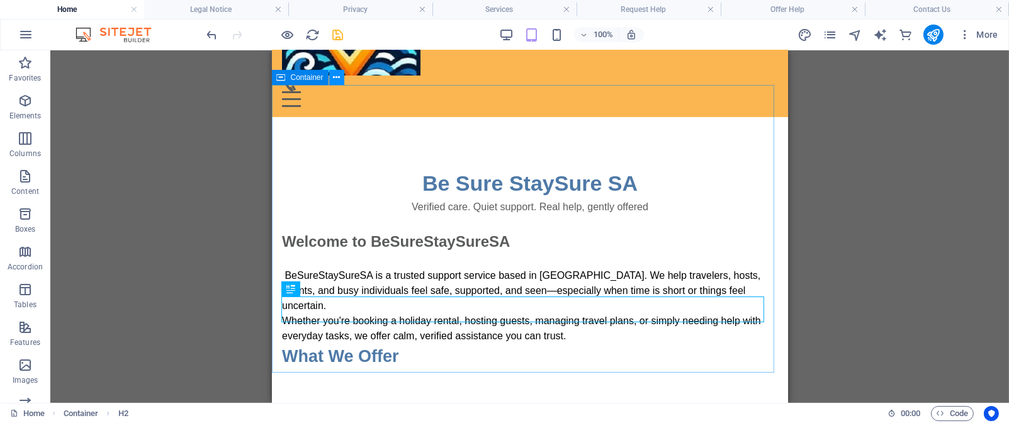
click at [335, 78] on icon at bounding box center [336, 77] width 7 height 13
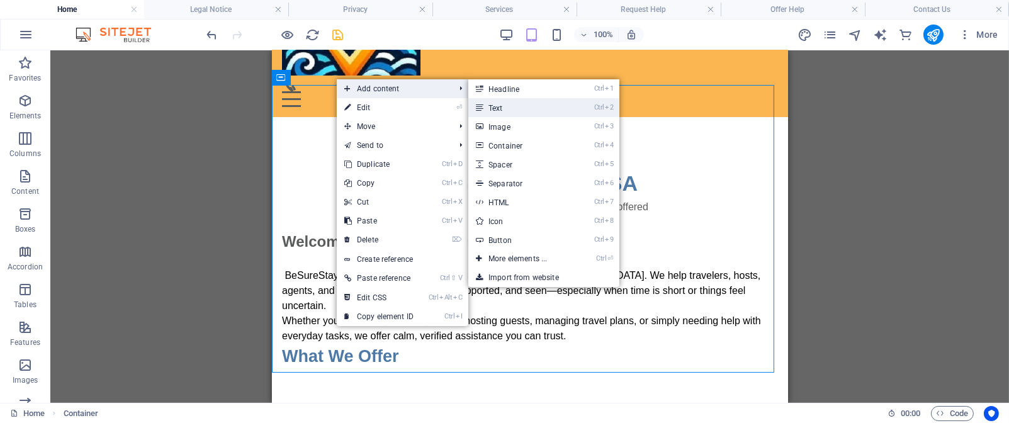
click at [520, 109] on link "Ctrl 2 Text" at bounding box center [520, 107] width 104 height 19
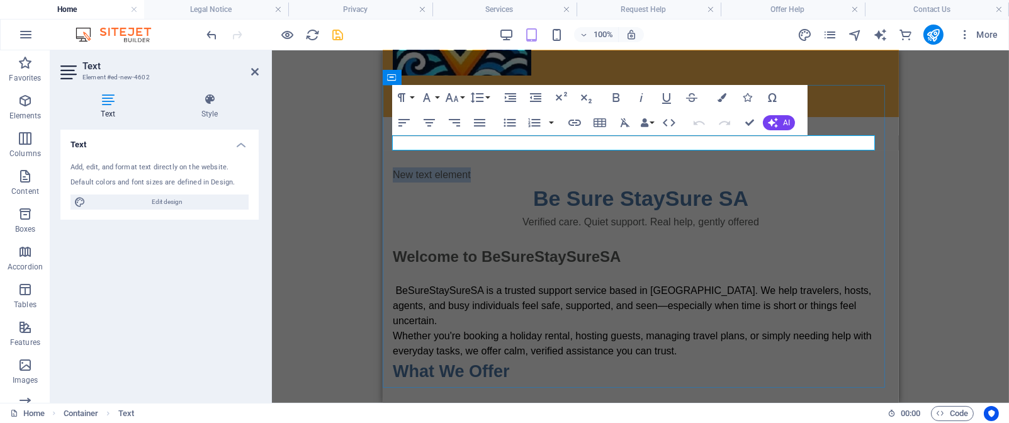
click at [475, 167] on p "New text element" at bounding box center [640, 174] width 496 height 15
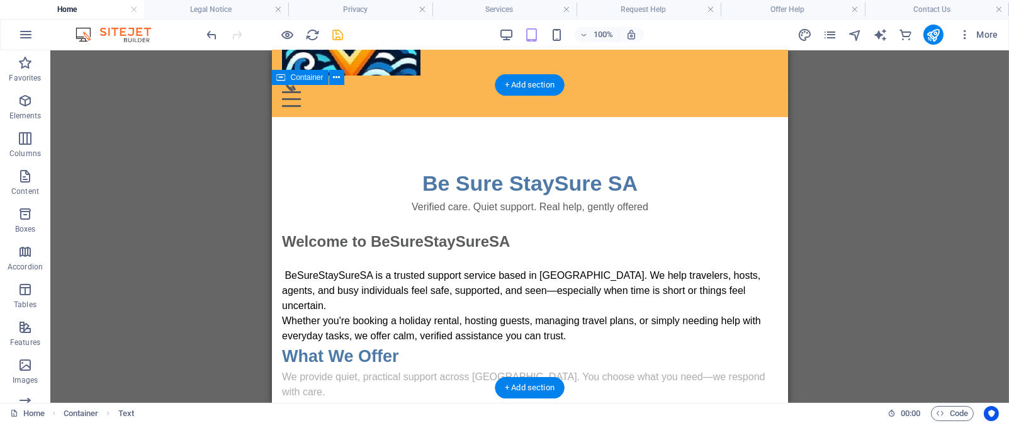
drag, startPoint x: 300, startPoint y: 140, endPoint x: 326, endPoint y: 327, distance: 188.7
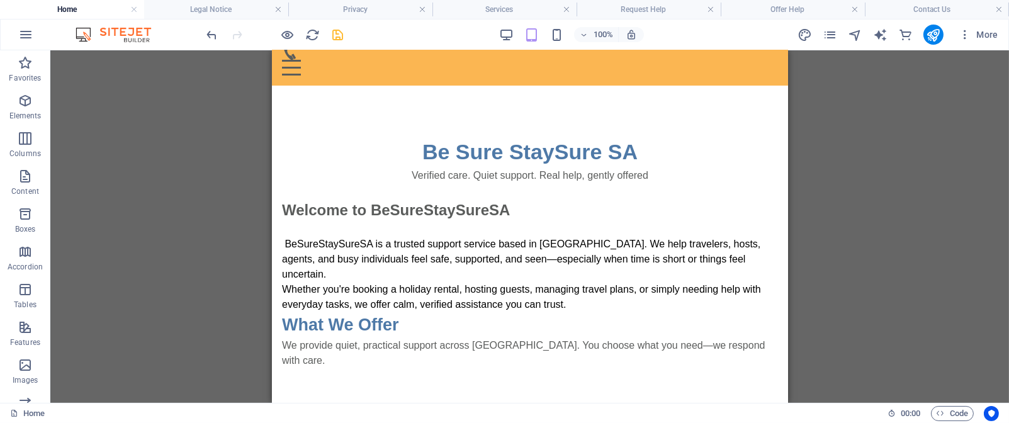
scroll to position [160, 0]
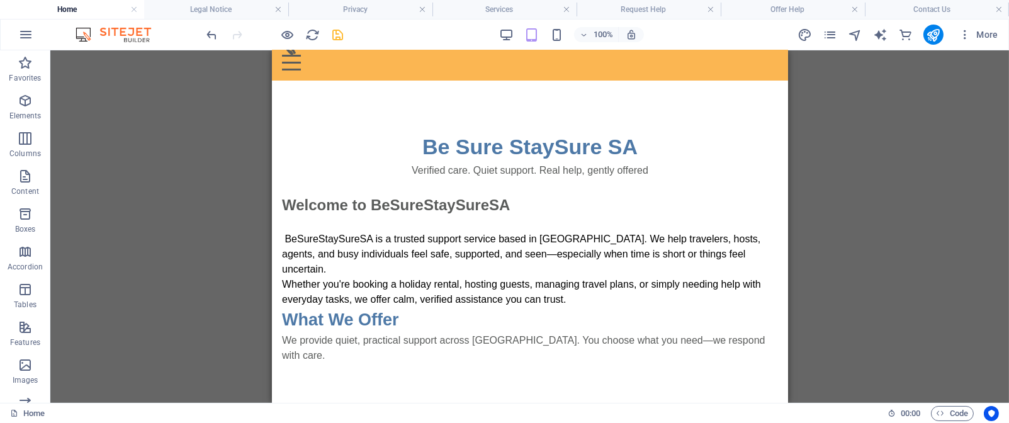
drag, startPoint x: 780, startPoint y: 290, endPoint x: 1062, endPoint y: 306, distance: 282.4
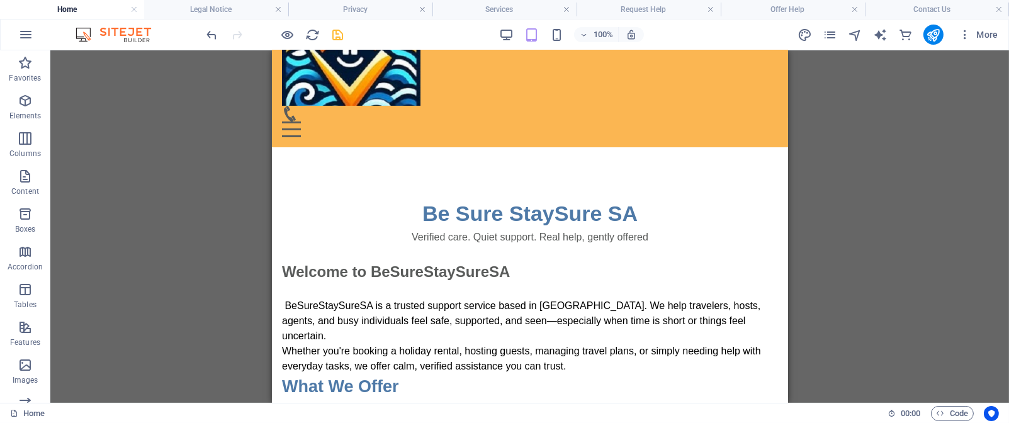
scroll to position [91, 0]
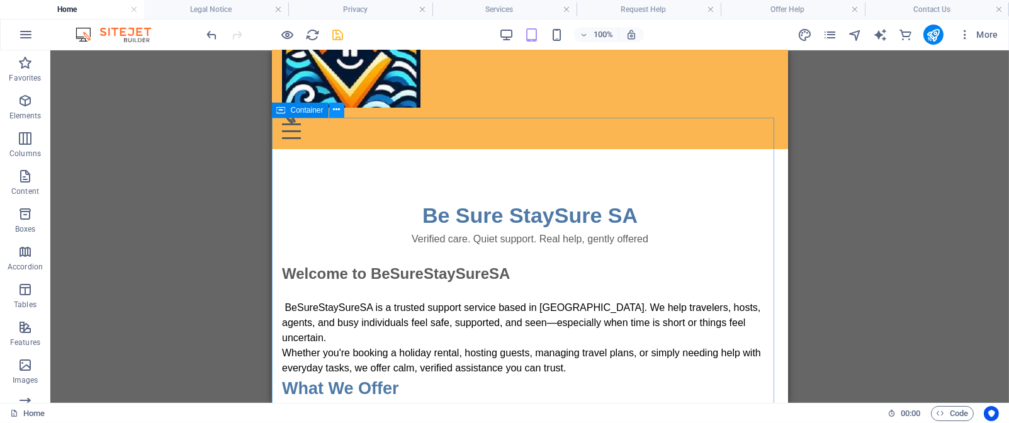
click at [334, 109] on icon at bounding box center [336, 109] width 7 height 13
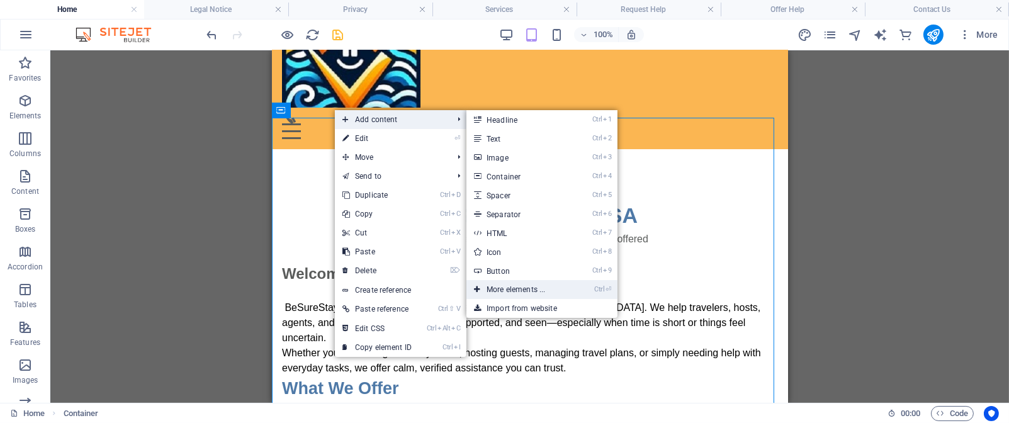
click at [540, 288] on link "Ctrl ⏎ More elements ..." at bounding box center [518, 289] width 104 height 19
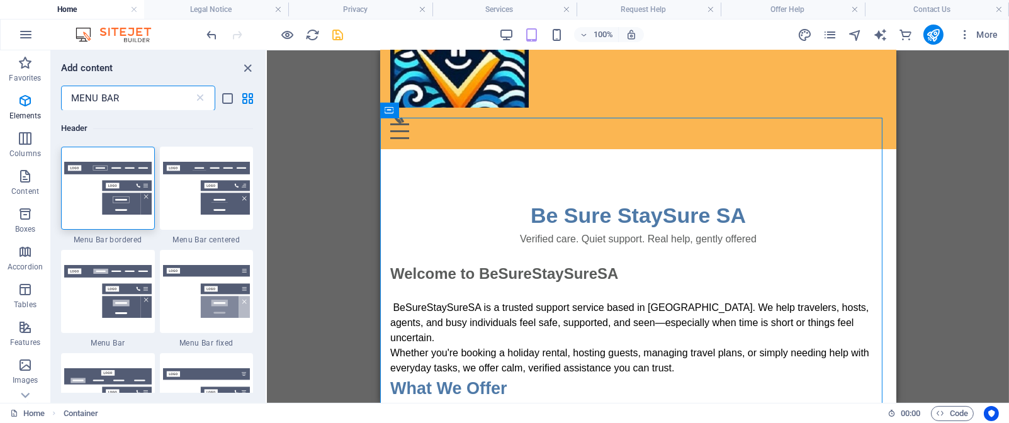
click at [160, 96] on input "MENU BAR" at bounding box center [127, 98] width 133 height 25
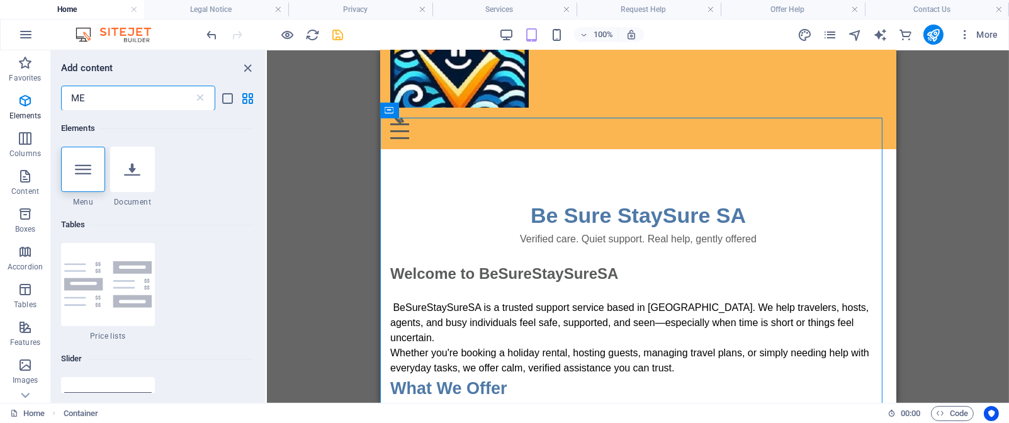
type input "M"
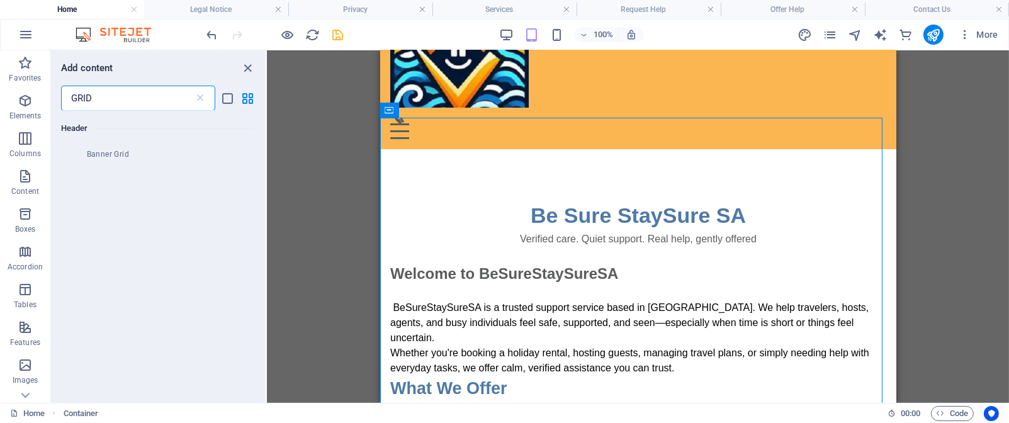
scroll to position [1638, 0]
type input "GRID"
click at [25, 216] on icon "button" at bounding box center [25, 213] width 15 height 15
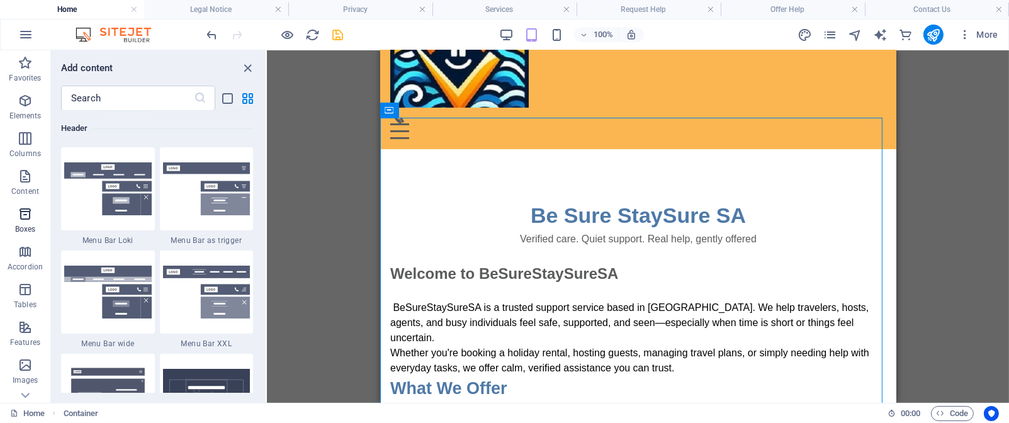
scroll to position [3470, 0]
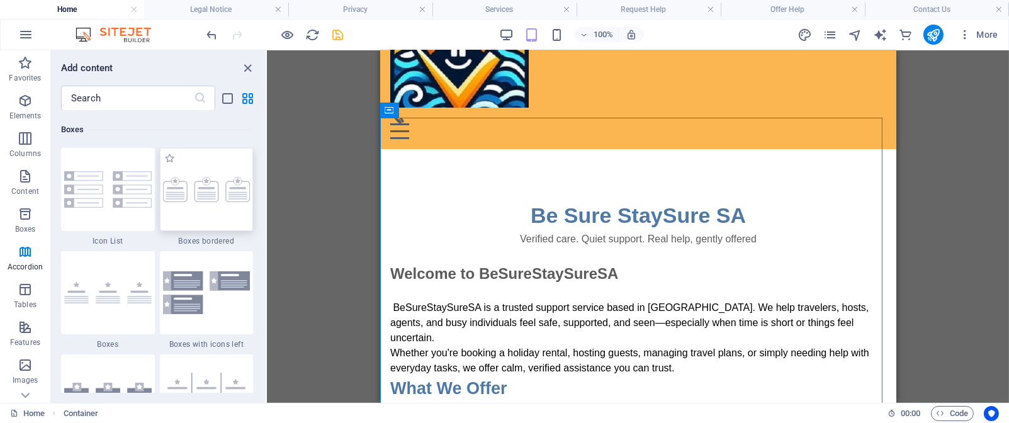
click at [229, 184] on img at bounding box center [206, 189] width 87 height 25
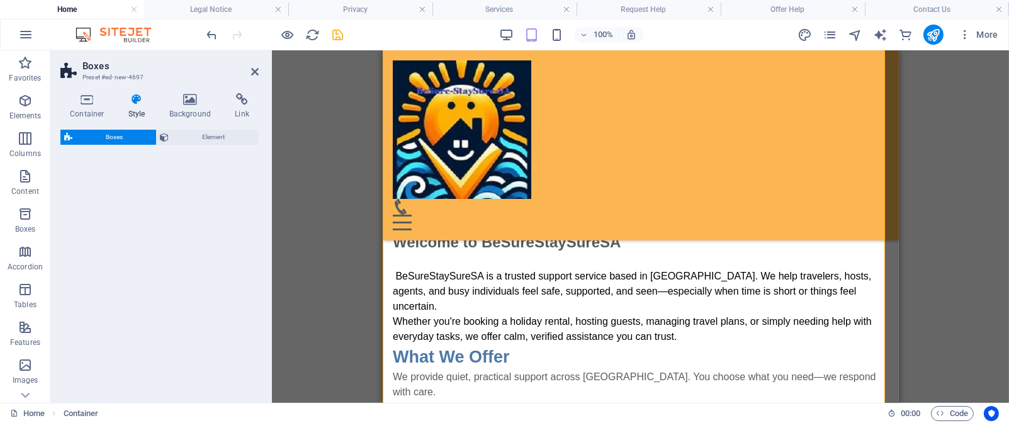
select select "rem"
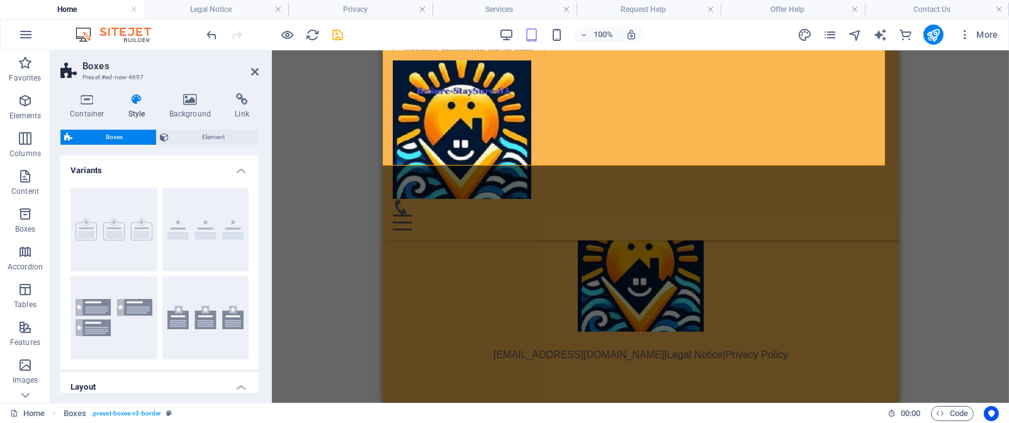
scroll to position [618, 0]
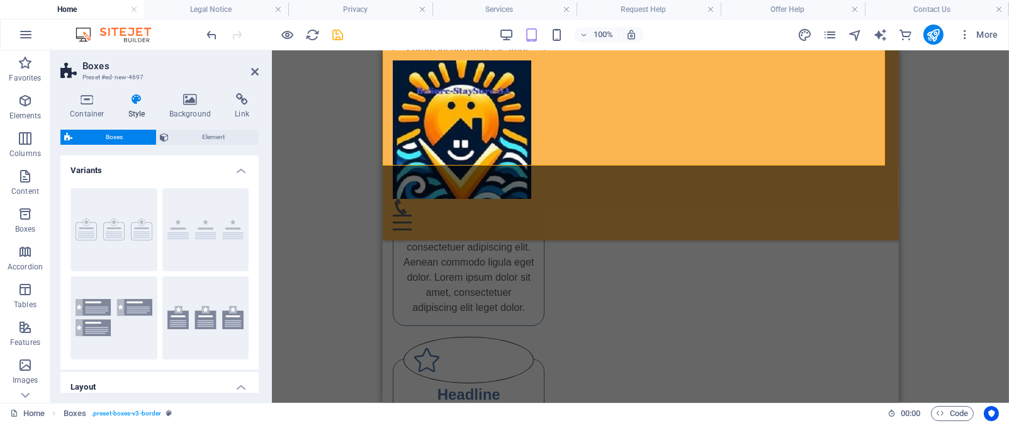
click at [137, 133] on span "Boxes" at bounding box center [114, 137] width 76 height 15
click at [110, 221] on button "Border" at bounding box center [113, 229] width 87 height 83
click at [256, 71] on icon at bounding box center [255, 72] width 8 height 10
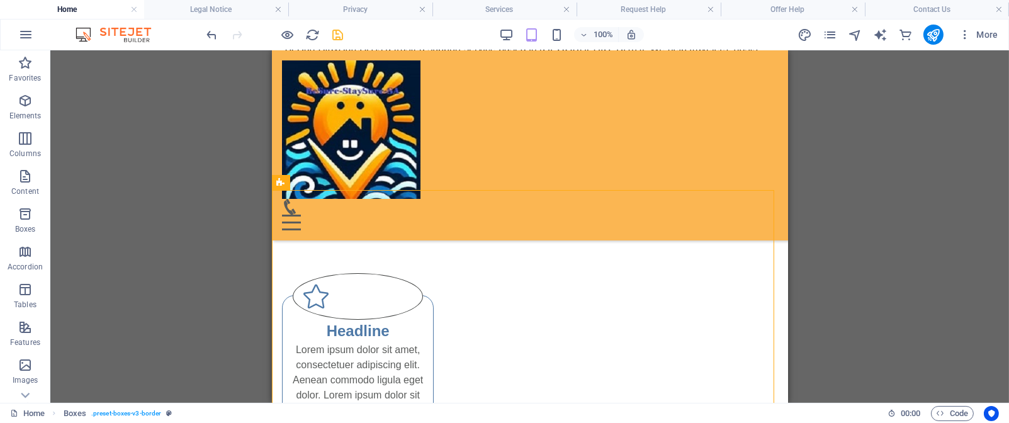
scroll to position [321, 0]
click at [362, 257] on icon at bounding box center [362, 255] width 9 height 13
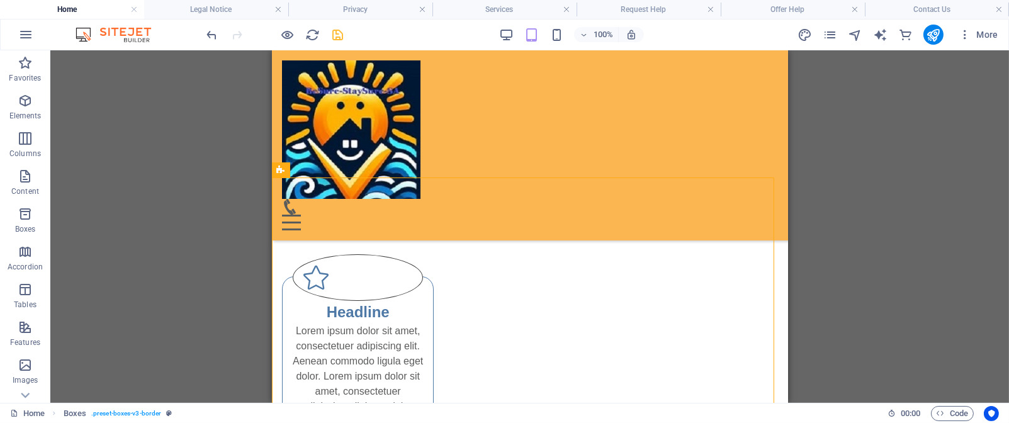
scroll to position [330, 0]
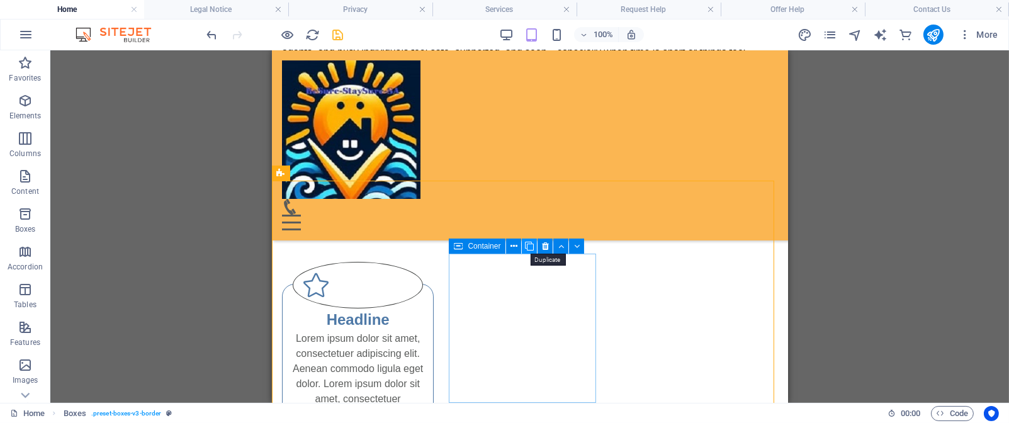
click at [530, 246] on icon at bounding box center [529, 246] width 9 height 13
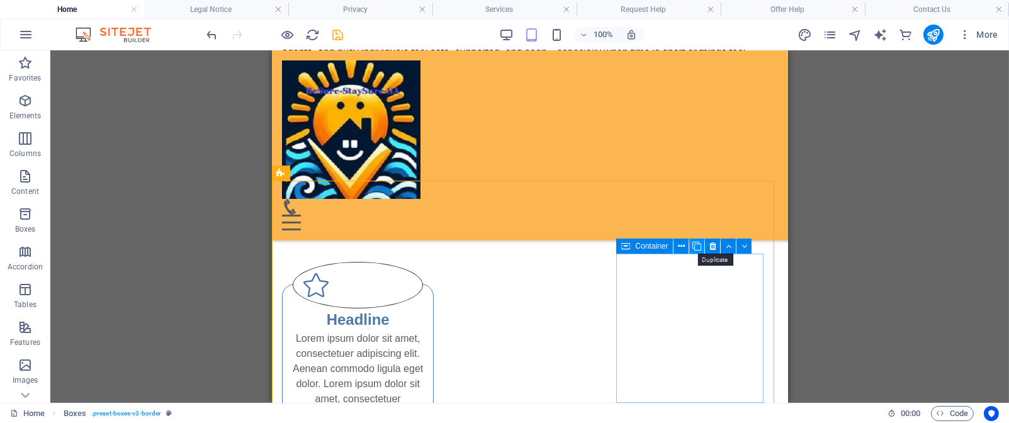
click at [696, 246] on icon at bounding box center [696, 246] width 9 height 13
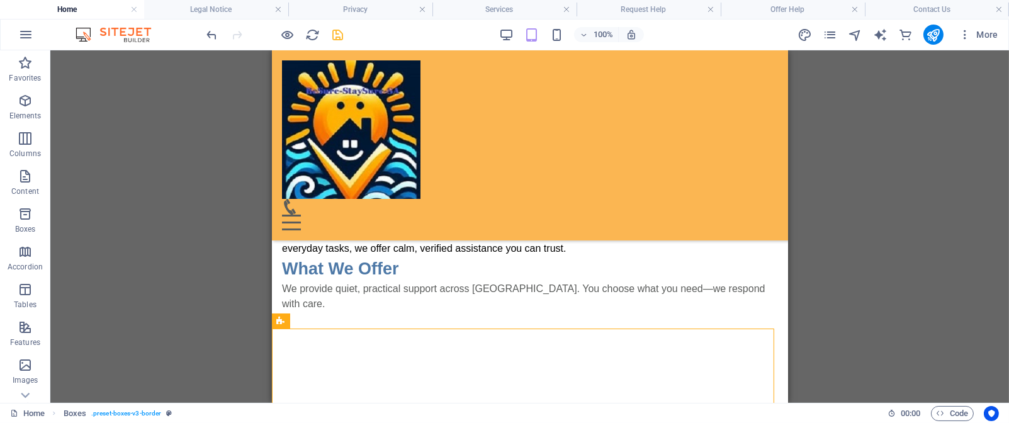
scroll to position [185, 0]
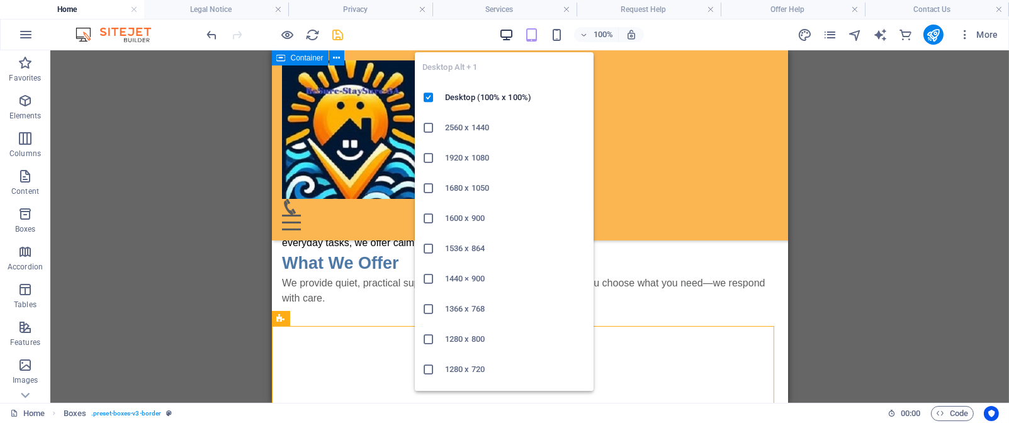
click at [508, 32] on icon "button" at bounding box center [506, 35] width 14 height 14
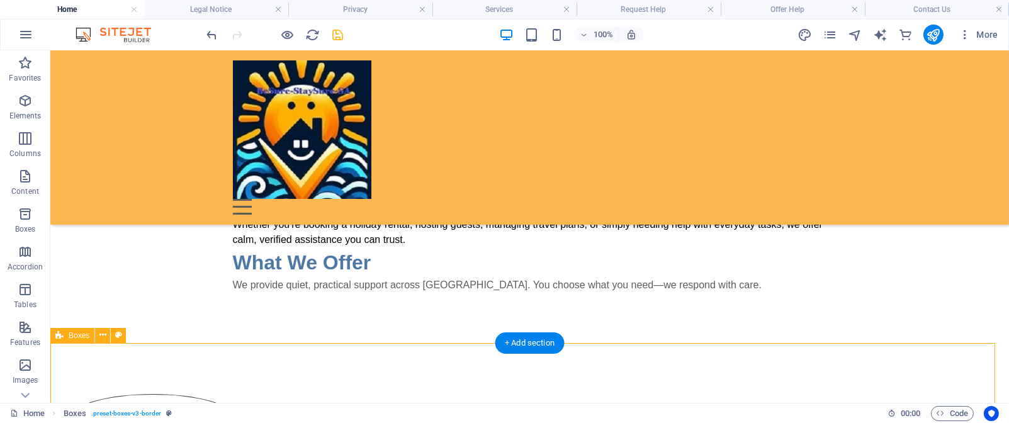
scroll to position [196, 0]
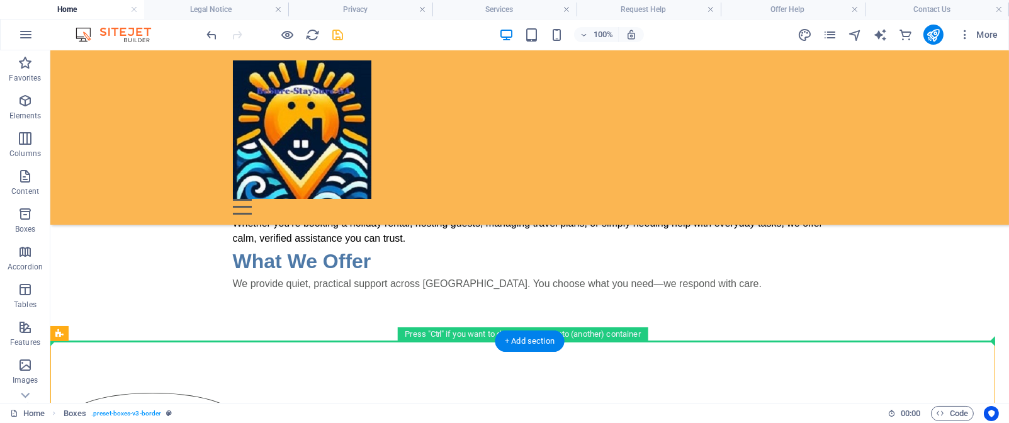
drag, startPoint x: 251, startPoint y: 375, endPoint x: 252, endPoint y: 305, distance: 69.9
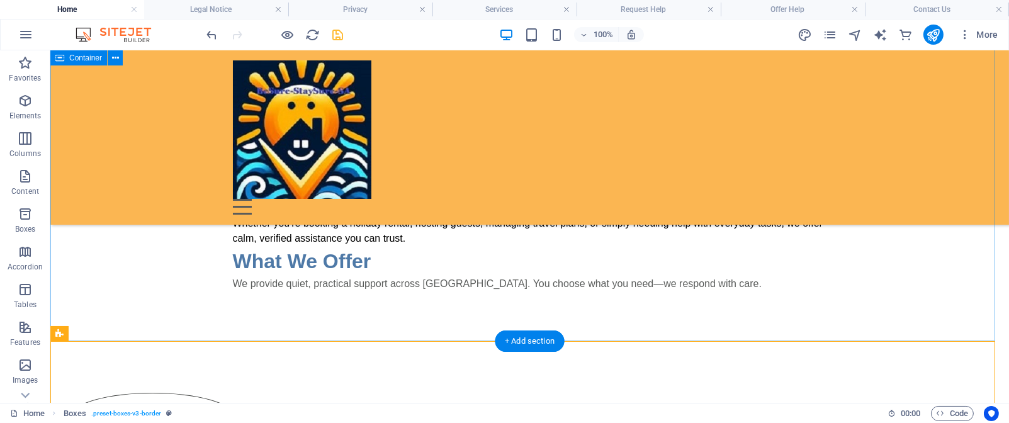
click at [412, 314] on div "Be Sure StaySure SA Verified care. Quiet support. Real help, gently offered Wel…" at bounding box center [529, 98] width 959 height 487
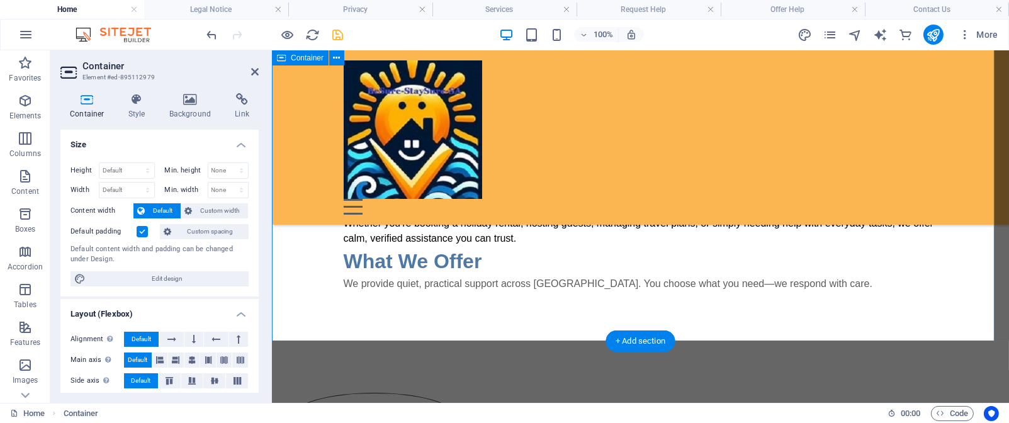
click at [412, 314] on div "Be Sure StaySure SA Verified care. Quiet support. Real help, gently offered Wel…" at bounding box center [639, 98] width 737 height 487
click at [259, 70] on aside "Container Element #ed-895112979 Container Style Background Link Size Height Def…" at bounding box center [161, 226] width 222 height 352
click at [256, 70] on icon at bounding box center [255, 72] width 8 height 10
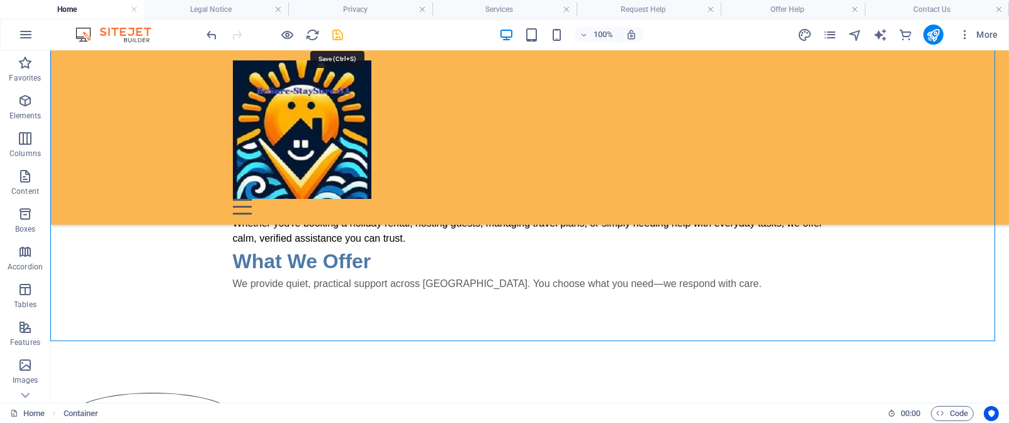
click at [337, 37] on icon "save" at bounding box center [338, 35] width 14 height 14
